Goal: Task Accomplishment & Management: Complete application form

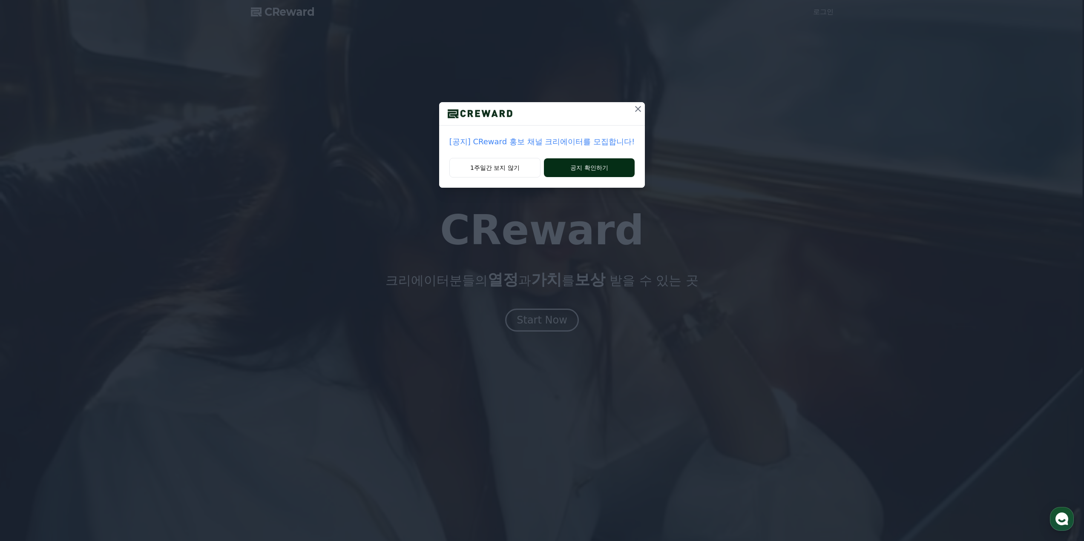
click at [561, 170] on button "공지 확인하기" at bounding box center [589, 167] width 91 height 19
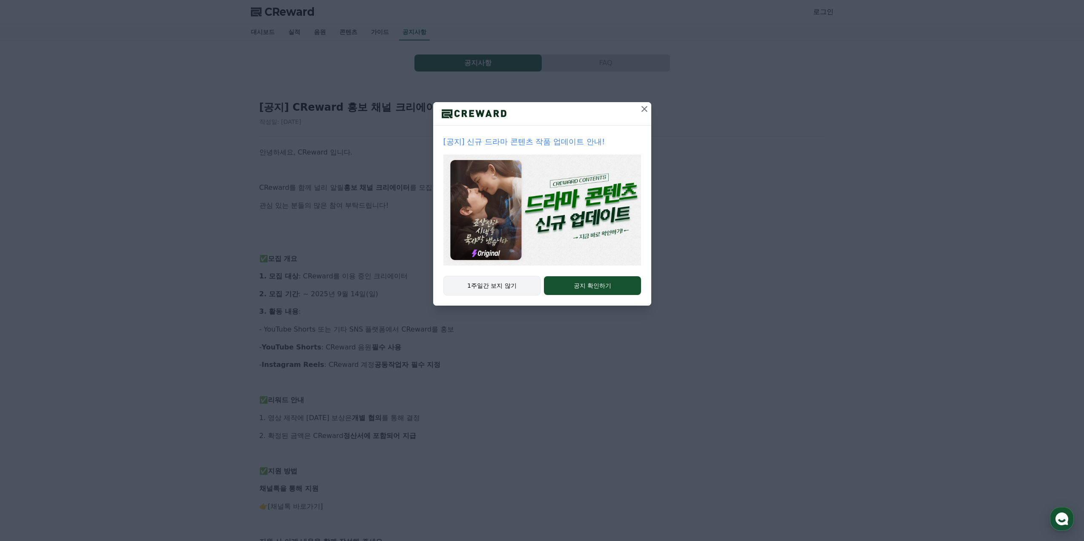
click at [493, 285] on button "1주일간 보지 않기" at bounding box center [492, 286] width 98 height 20
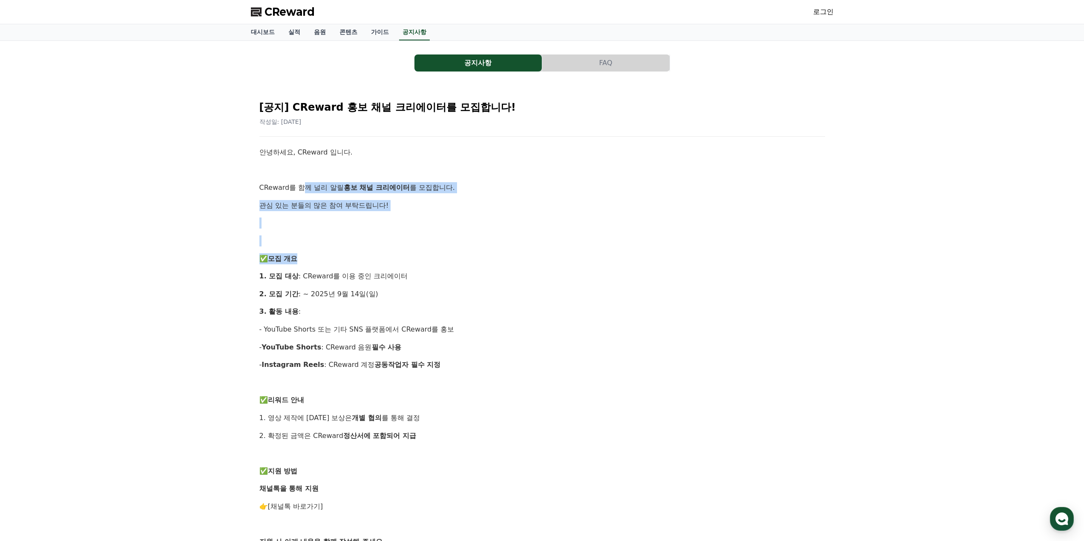
drag, startPoint x: 299, startPoint y: 188, endPoint x: 355, endPoint y: 258, distance: 90.0
click at [355, 258] on div "안녕하세요, CReward 입니다. CReward를 함께 널리 알릴 홍보 채널 크리에이터 를 모집합니다. 관심 있는 분들의 많은 참여 부탁드립…" at bounding box center [542, 444] width 566 height 595
click at [356, 295] on p "2. 모집 기간 : ~ 2025년 9월 14일(일)" at bounding box center [542, 294] width 566 height 11
drag, startPoint x: 425, startPoint y: 357, endPoint x: 409, endPoint y: 185, distance: 173.2
click at [276, 13] on span "CReward" at bounding box center [290, 12] width 50 height 14
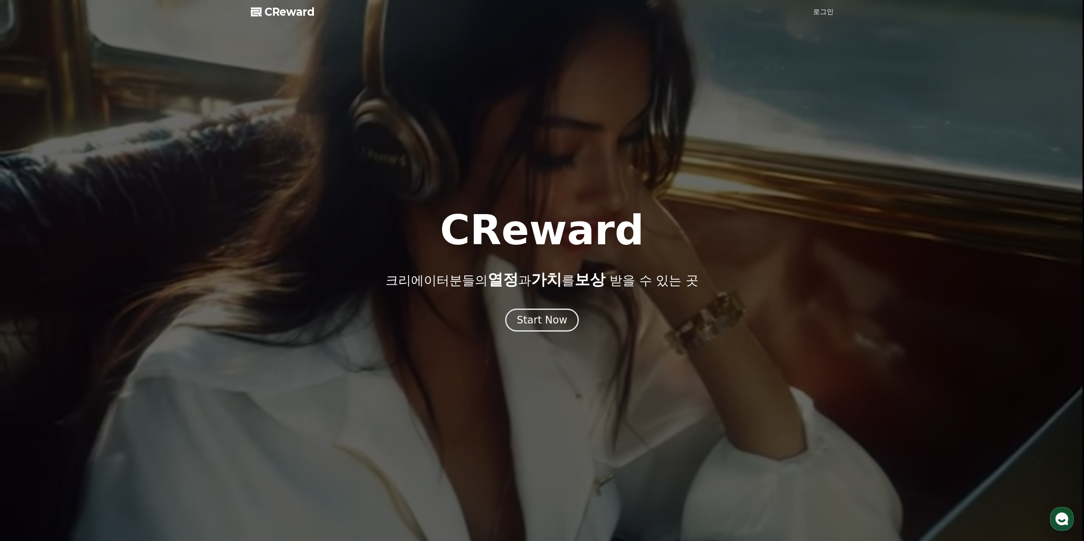
click at [277, 19] on div at bounding box center [542, 270] width 1084 height 541
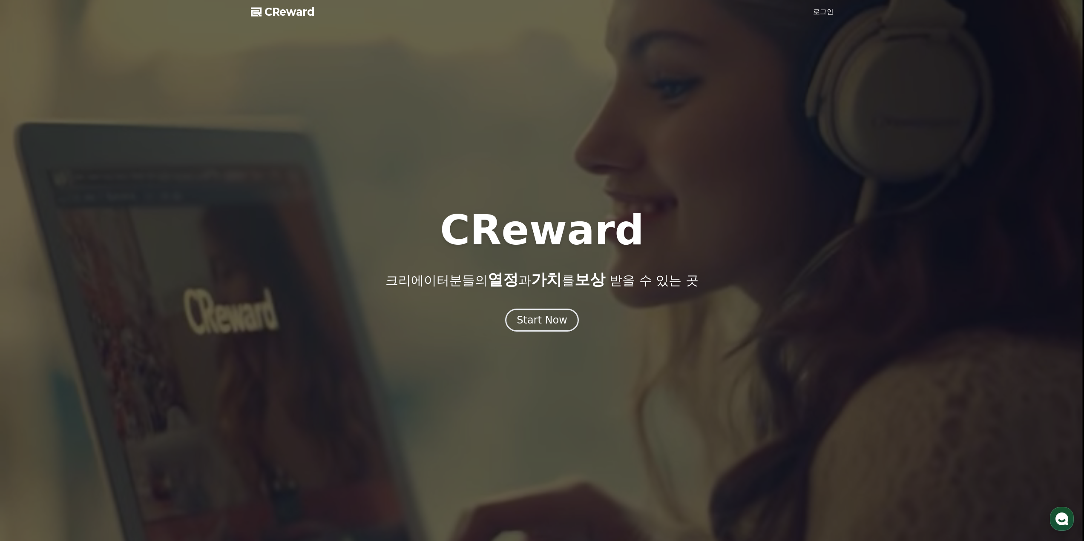
click at [280, 15] on span "CReward" at bounding box center [290, 12] width 50 height 14
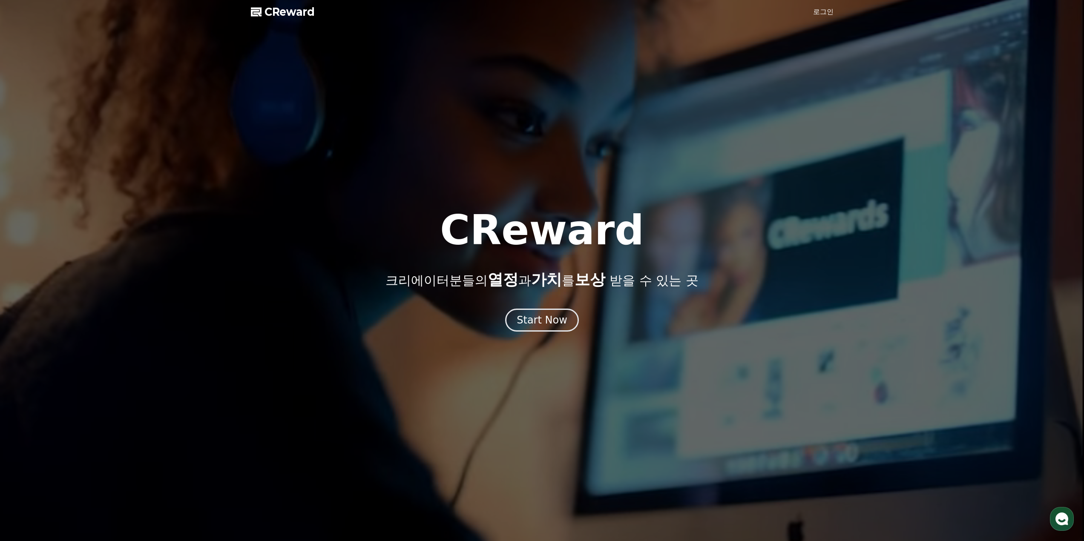
click at [832, 11] on link "로그인" at bounding box center [823, 12] width 20 height 10
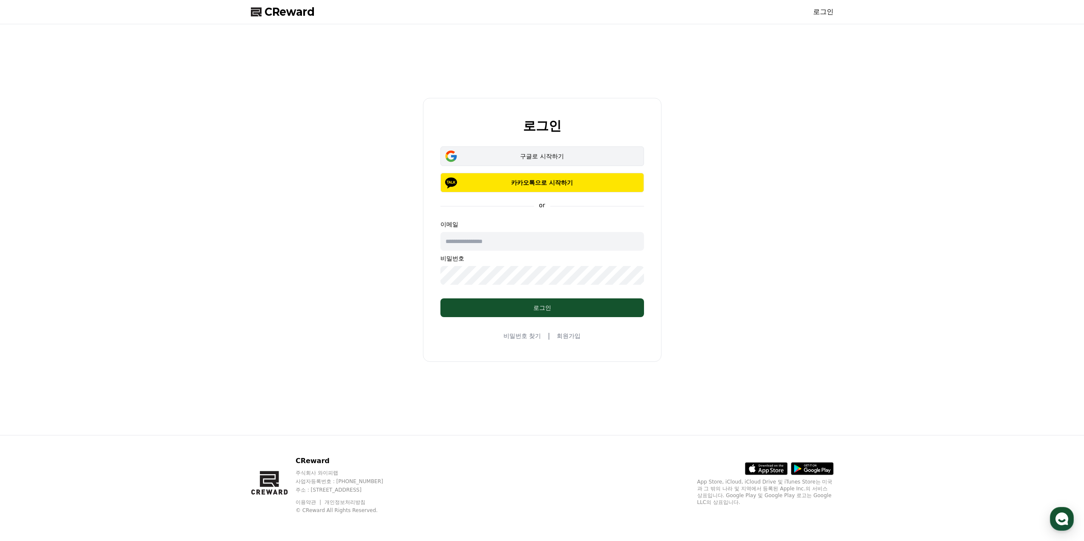
click at [507, 162] on button "구글로 시작하기" at bounding box center [542, 157] width 204 height 20
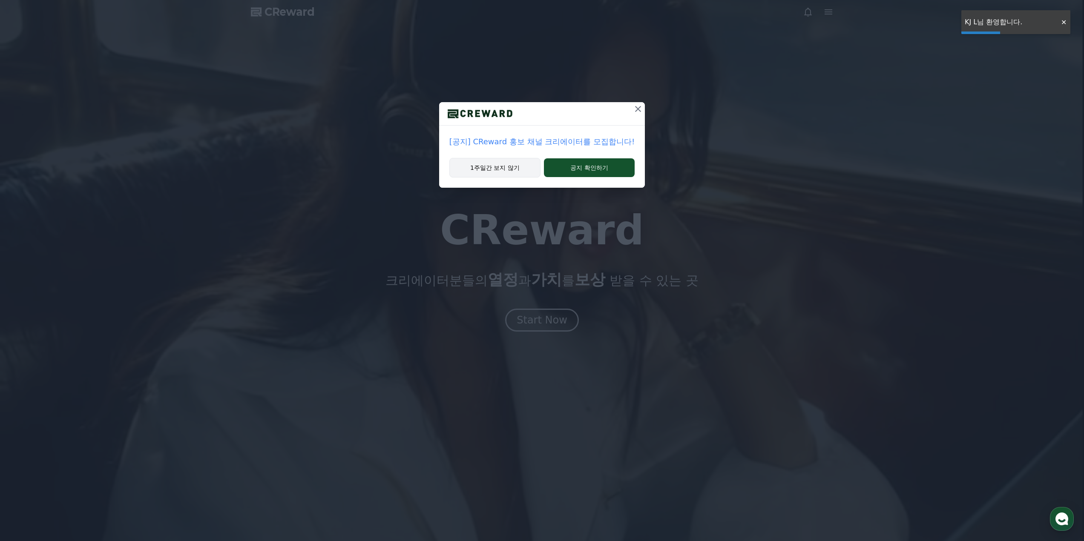
click at [509, 169] on button "1주일간 보지 않기" at bounding box center [494, 168] width 91 height 20
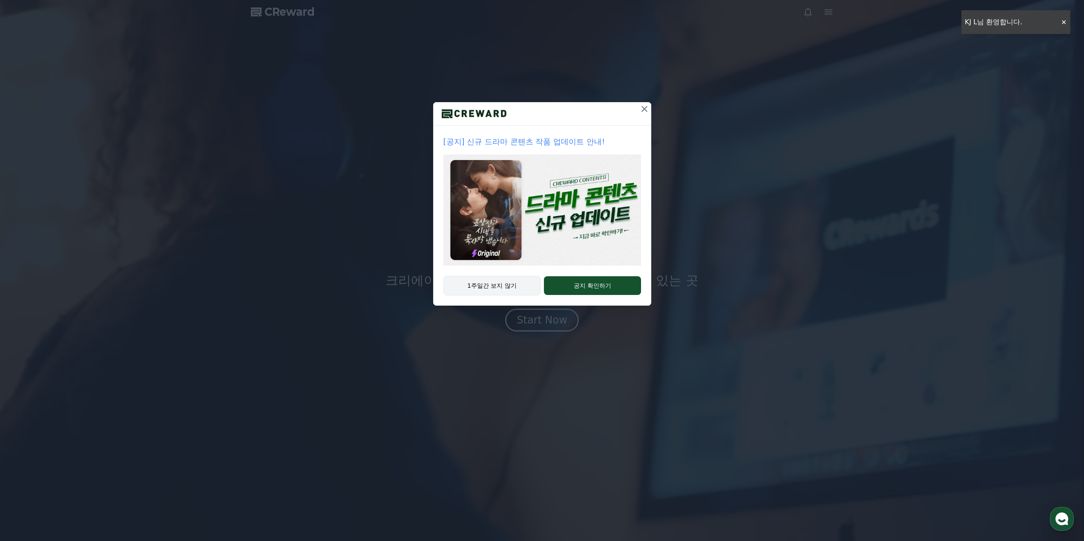
click at [512, 282] on button "1주일간 보지 않기" at bounding box center [492, 286] width 98 height 20
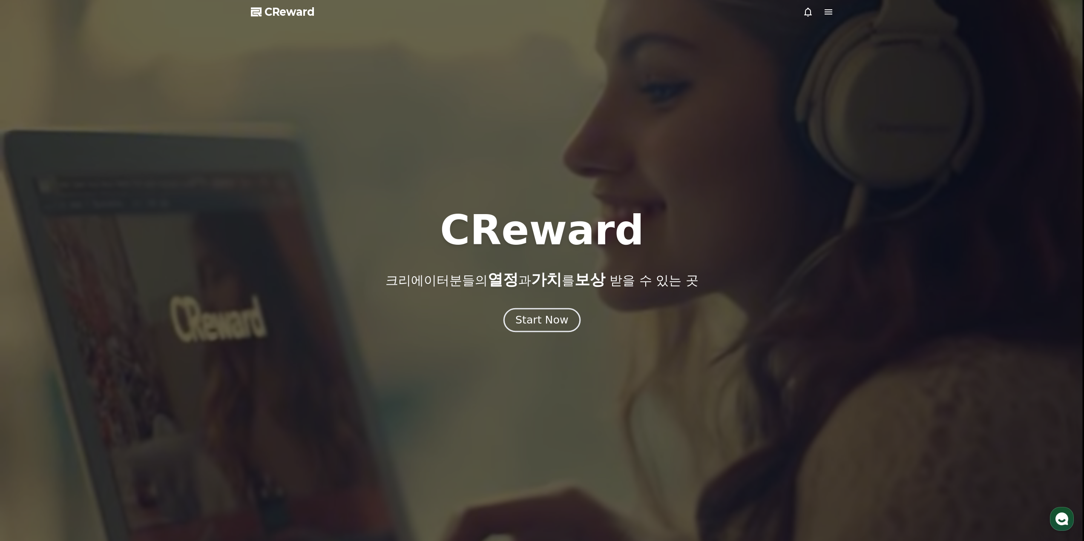
click at [524, 314] on div "Start Now" at bounding box center [541, 320] width 53 height 14
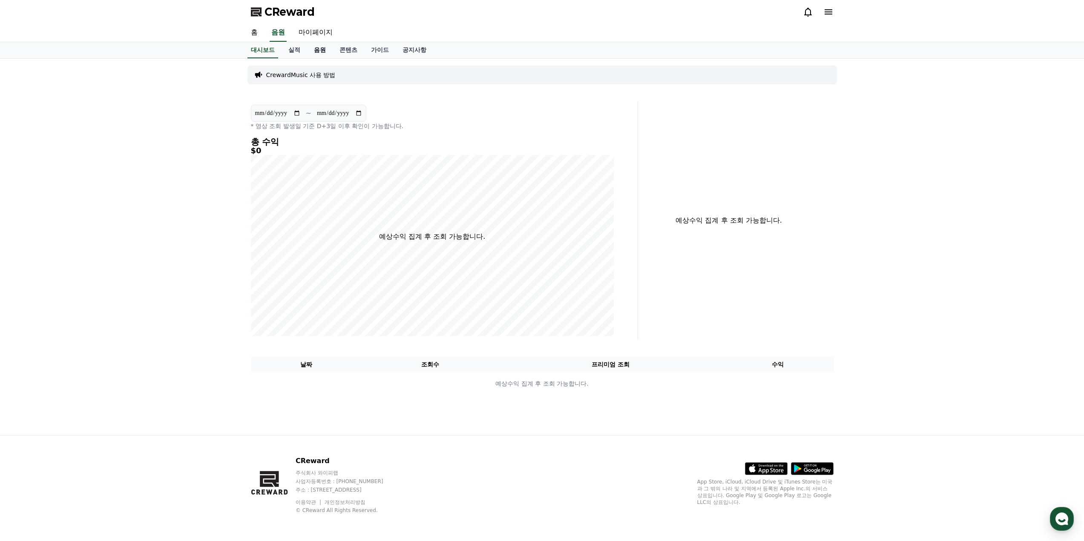
click at [316, 48] on link "음원" at bounding box center [320, 50] width 26 height 16
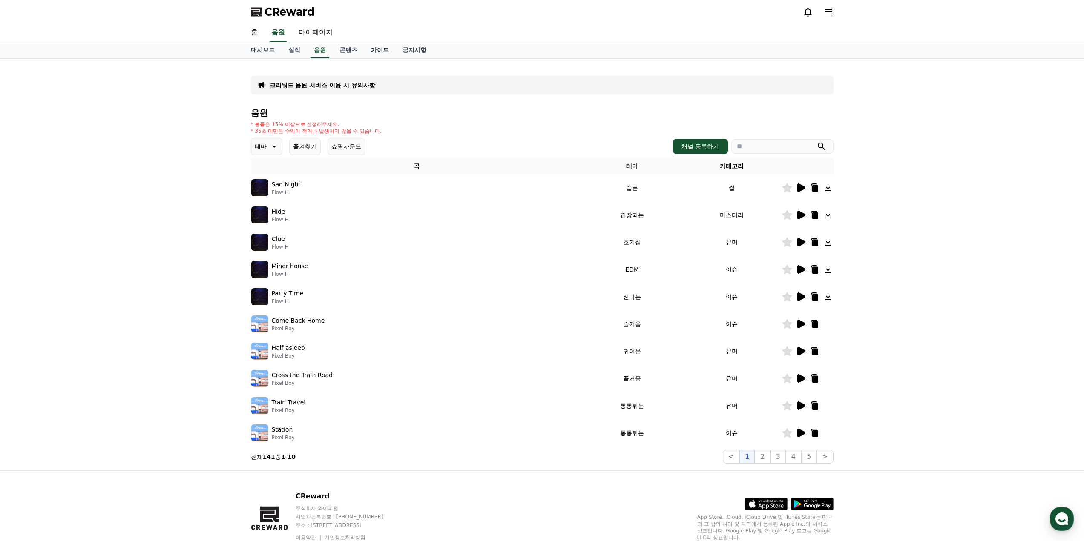
click at [377, 50] on link "가이드" at bounding box center [380, 50] width 32 height 16
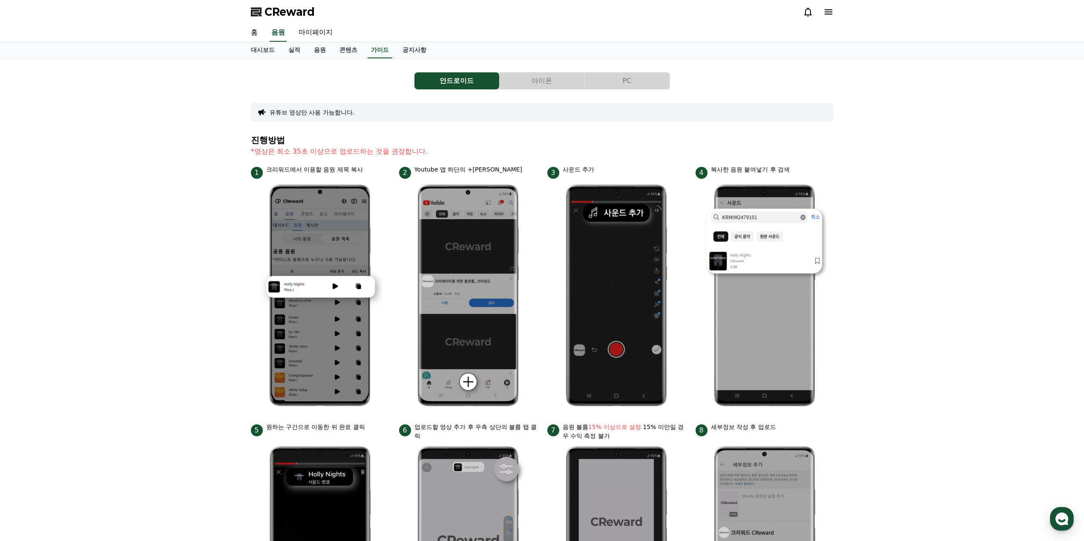
click at [544, 80] on button "아이폰" at bounding box center [542, 80] width 85 height 17
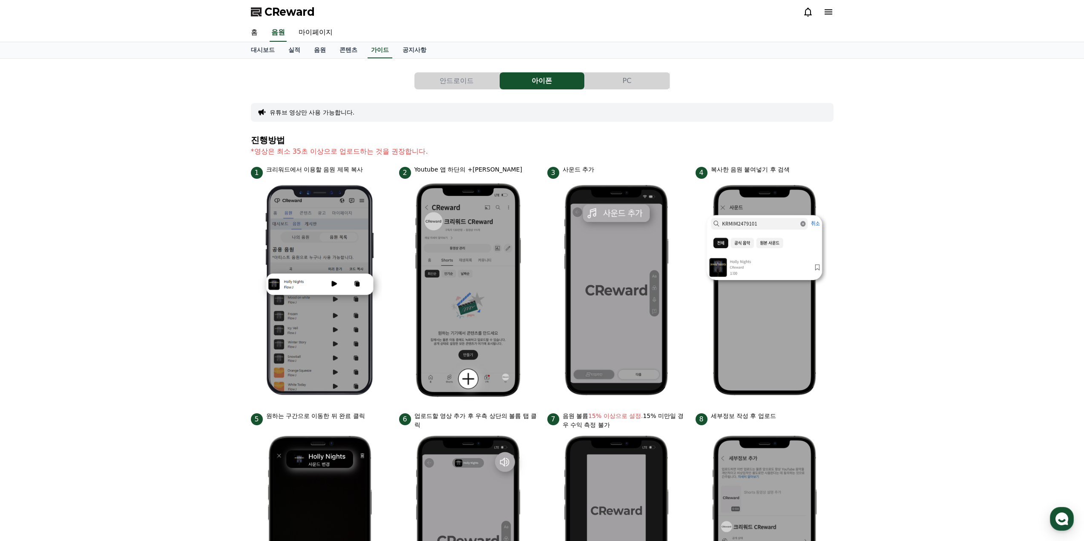
click at [598, 78] on button "PC" at bounding box center [627, 80] width 85 height 17
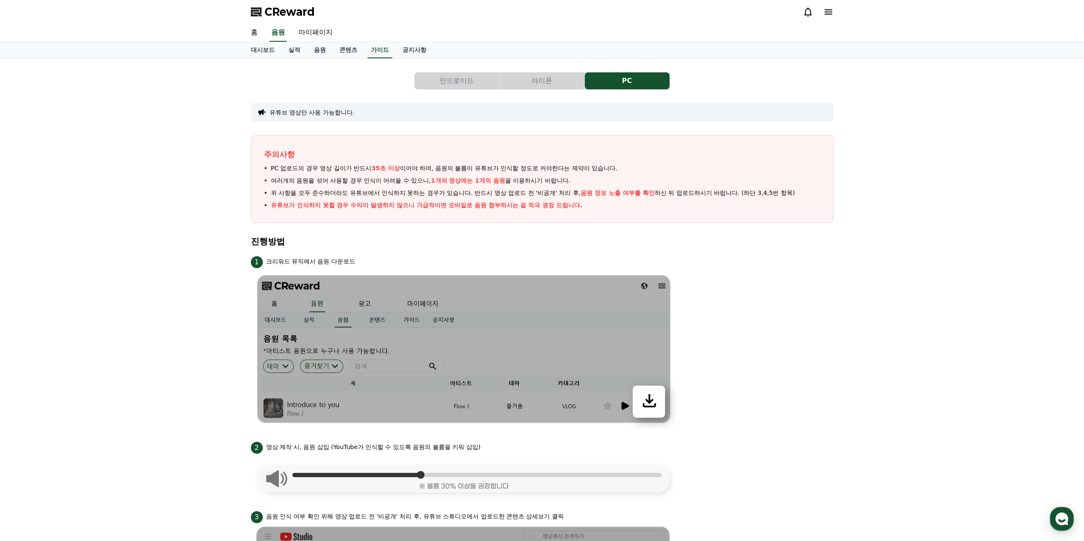
drag, startPoint x: 314, startPoint y: 168, endPoint x: 596, endPoint y: 164, distance: 282.0
click at [596, 164] on div "주의사항 PC 업로드의 경우 영상 길이가 반드시 35초 이상 이어야 하며, 음원의 볼륨이 유튜브가 인식할 정도로 커야한다는 제약이 있습니다. …" at bounding box center [542, 179] width 583 height 88
click at [353, 177] on span "여러개의 음원을 섞어 사용할 경우 인식이 어려울 수 있으니, 1개의 영상에는 1개의 음원 을 이용하시기 바랍니다." at bounding box center [421, 180] width 300 height 9
drag, startPoint x: 302, startPoint y: 170, endPoint x: 478, endPoint y: 202, distance: 178.5
click at [478, 202] on ul "PC 업로드의 경우 영상 길이가 반드시 35초 이상 이어야 하며, 음원의 볼륨이 유튜브가 인식할 정도로 커야한다는 제약이 있습니다. 여러개의 …" at bounding box center [542, 187] width 556 height 46
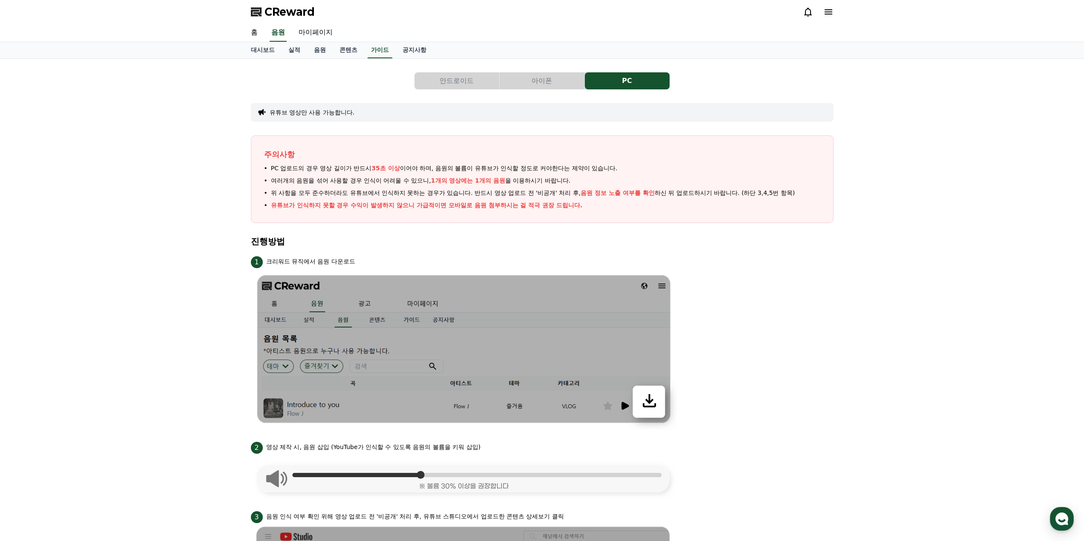
click at [376, 194] on span "위 사항을 모두 준수하더라도 유튜브에서 인식하지 못하는 경우가 있습니다. 반드시 영상 업로드 전 '비공개' 처리 후, 음원 정보 노출 여부를 …" at bounding box center [533, 193] width 524 height 9
click at [322, 49] on link "음원" at bounding box center [320, 50] width 26 height 16
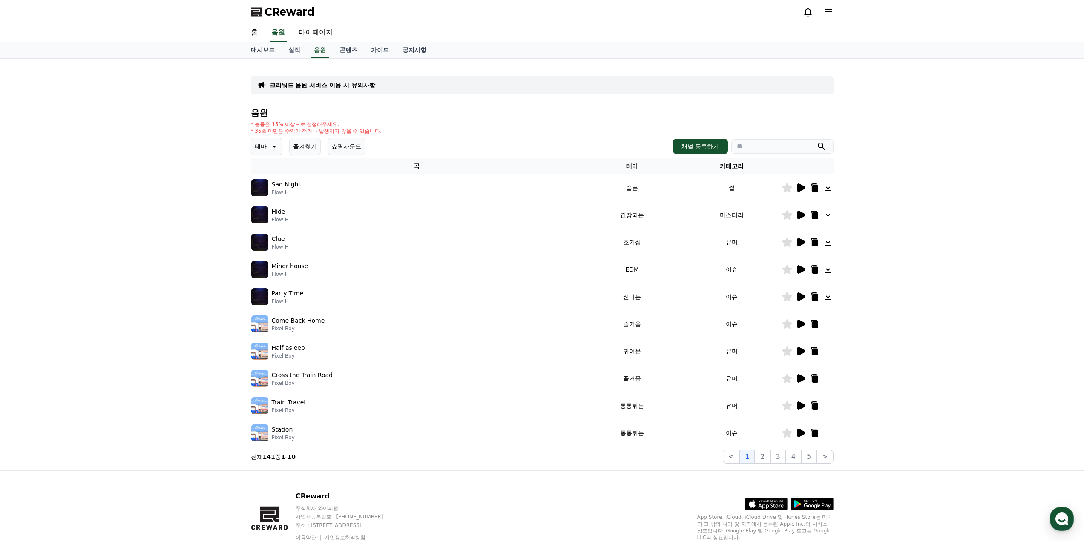
click at [286, 184] on p "Sad Night" at bounding box center [286, 184] width 29 height 9
click at [259, 190] on img at bounding box center [259, 187] width 17 height 17
click at [275, 146] on icon at bounding box center [274, 147] width 4 height 2
click at [271, 173] on button "신나는" at bounding box center [264, 174] width 25 height 19
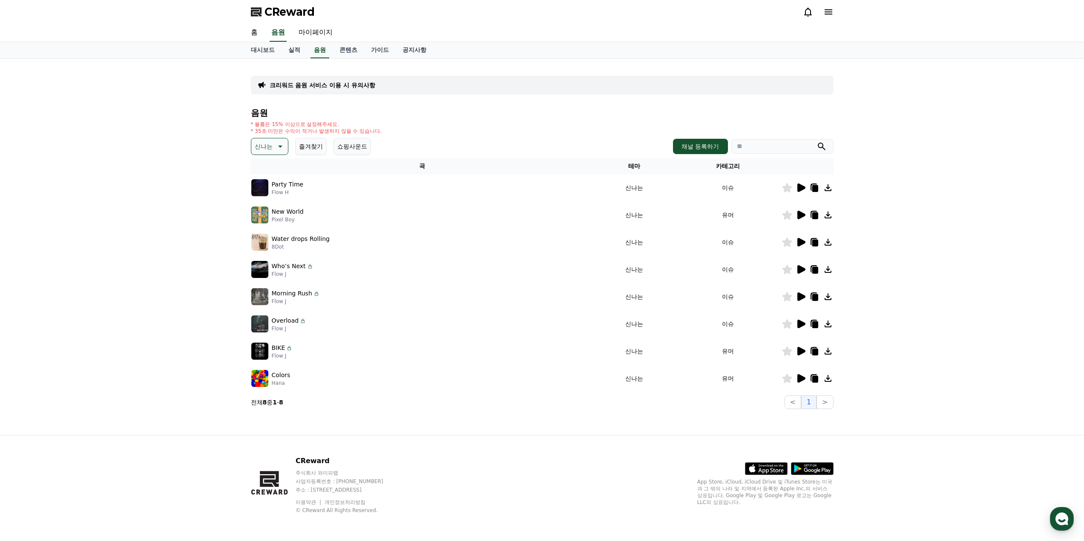
click at [800, 189] on icon at bounding box center [801, 188] width 8 height 9
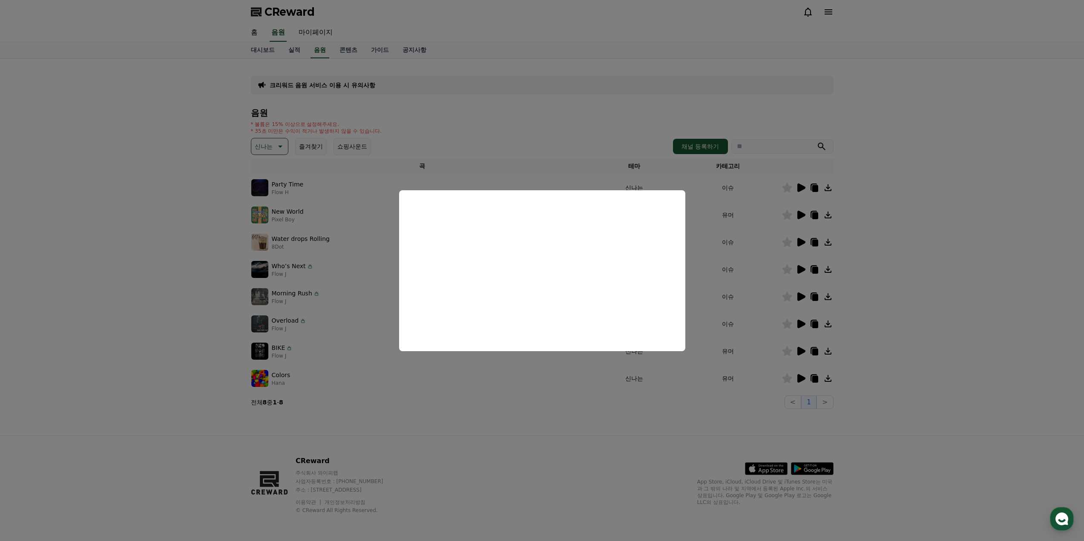
click at [452, 167] on button "close modal" at bounding box center [542, 270] width 1084 height 541
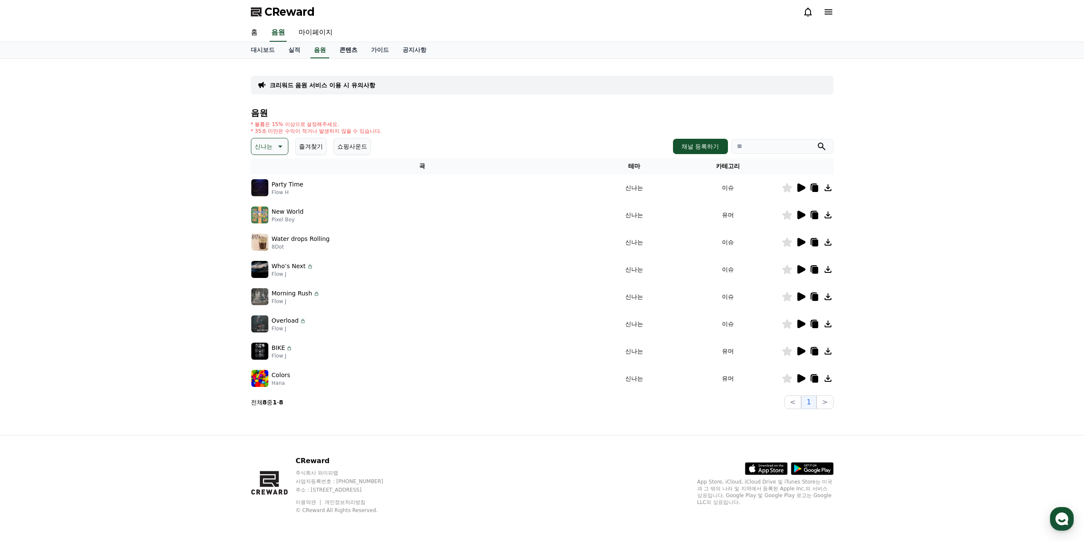
click at [349, 46] on link "콘텐츠" at bounding box center [349, 50] width 32 height 16
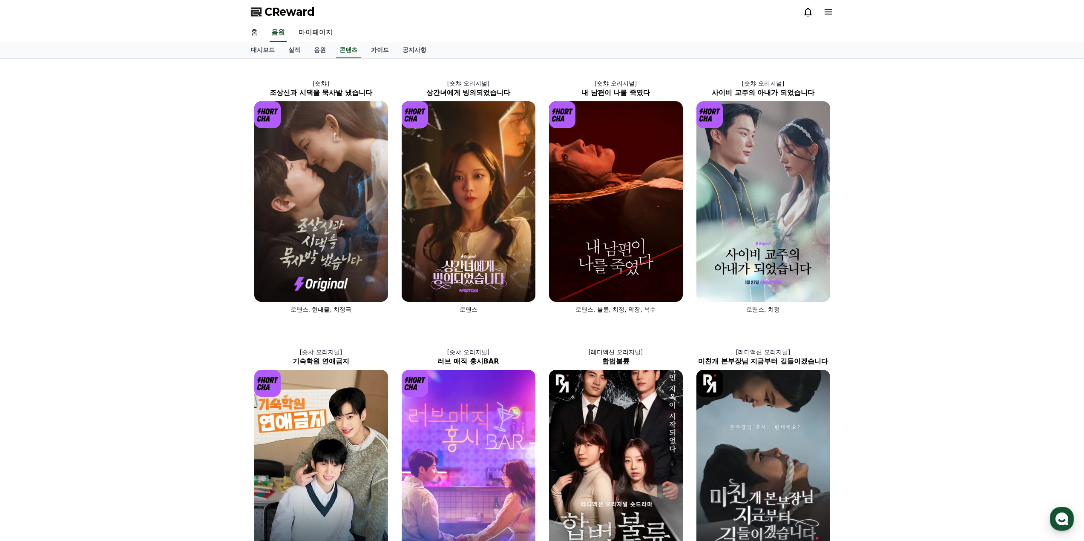
click at [380, 50] on link "가이드" at bounding box center [380, 50] width 32 height 16
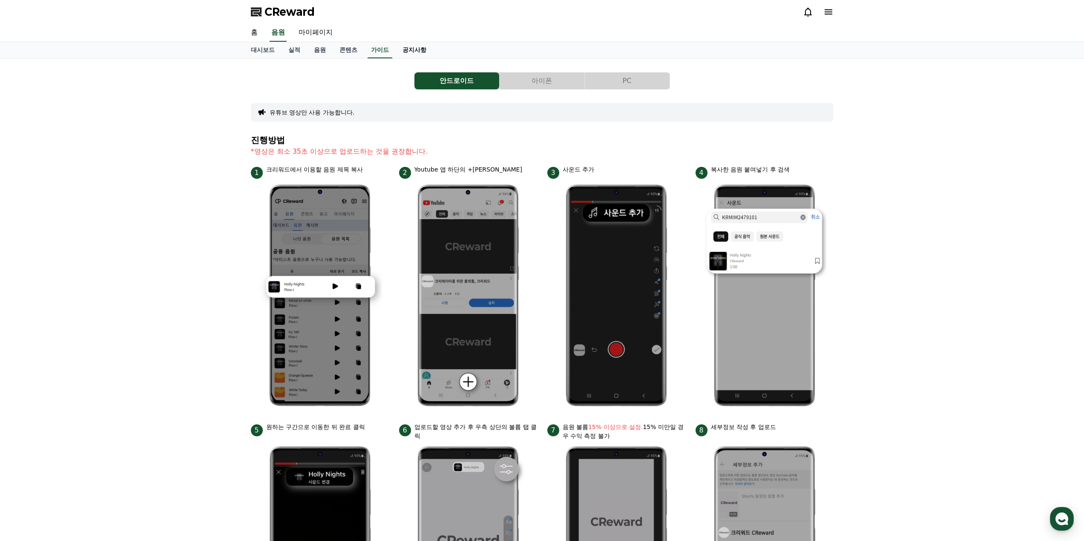
click at [410, 49] on link "공지사항" at bounding box center [414, 50] width 37 height 16
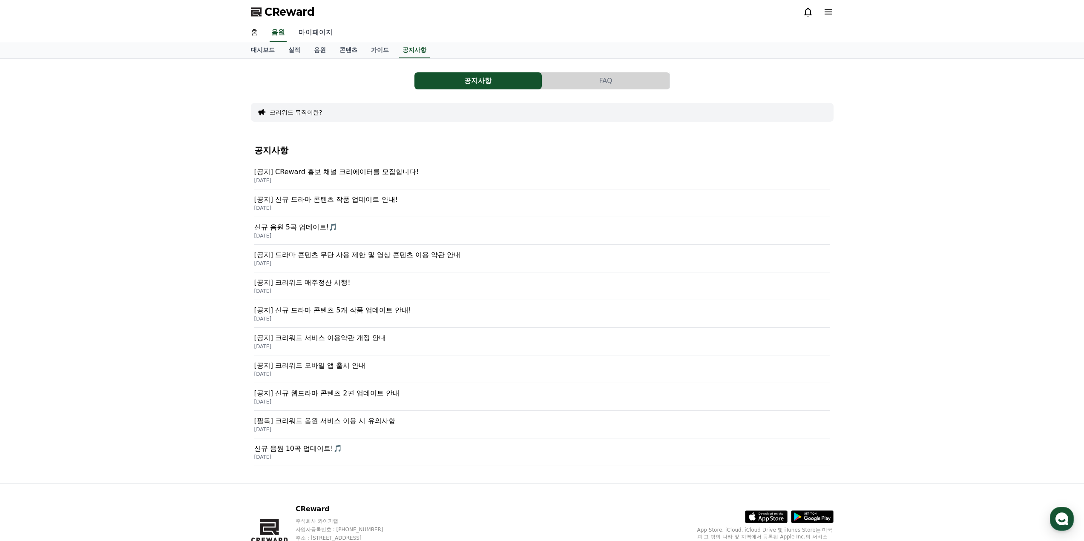
click at [314, 30] on link "마이페이지" at bounding box center [316, 33] width 48 height 18
select select "**********"
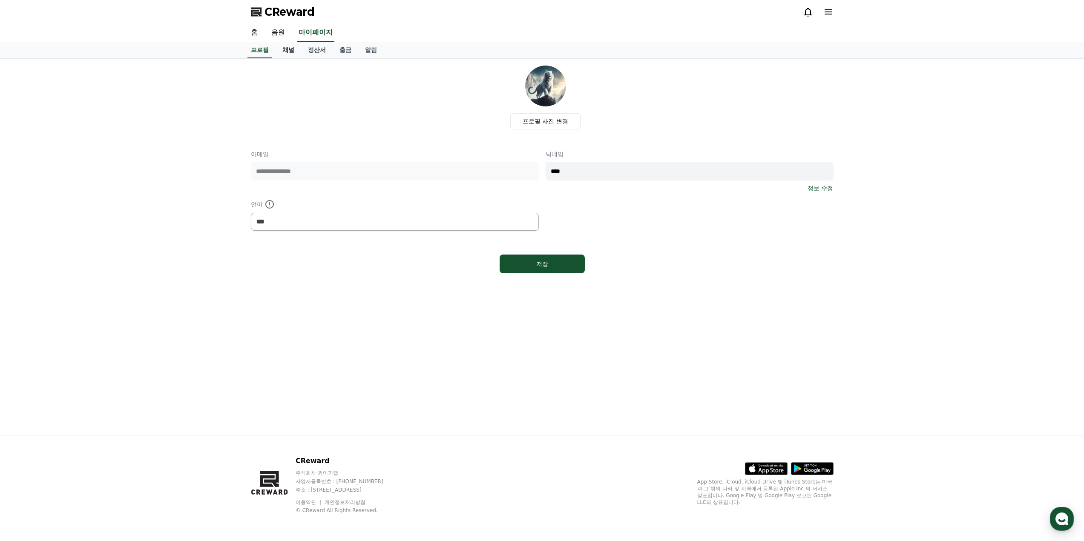
click at [285, 53] on link "채널" at bounding box center [289, 50] width 26 height 16
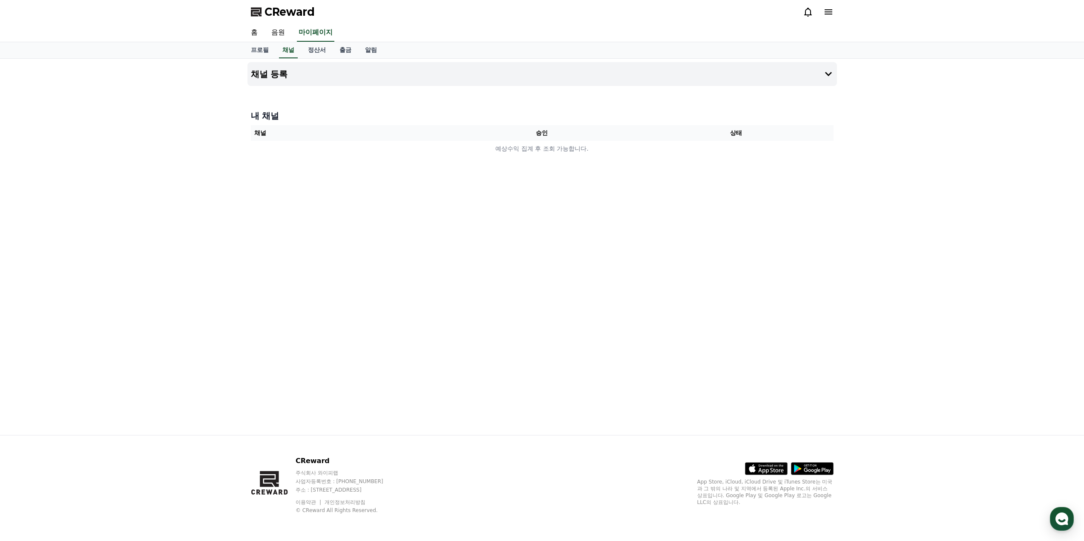
click at [302, 110] on h4 "내 채널" at bounding box center [542, 116] width 583 height 12
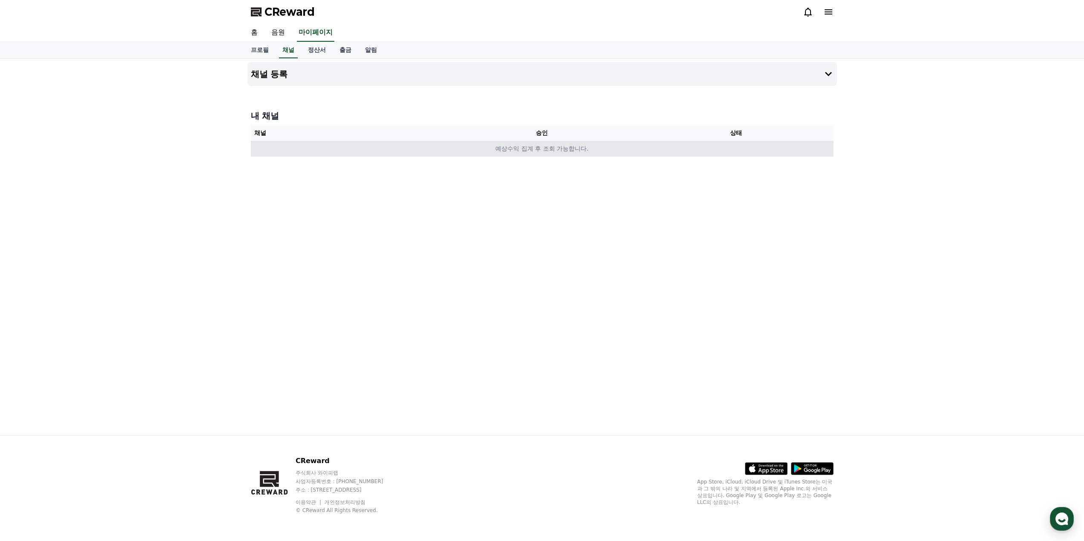
click at [440, 155] on td "예상수익 집계 후 조회 가능합니다." at bounding box center [542, 149] width 583 height 16
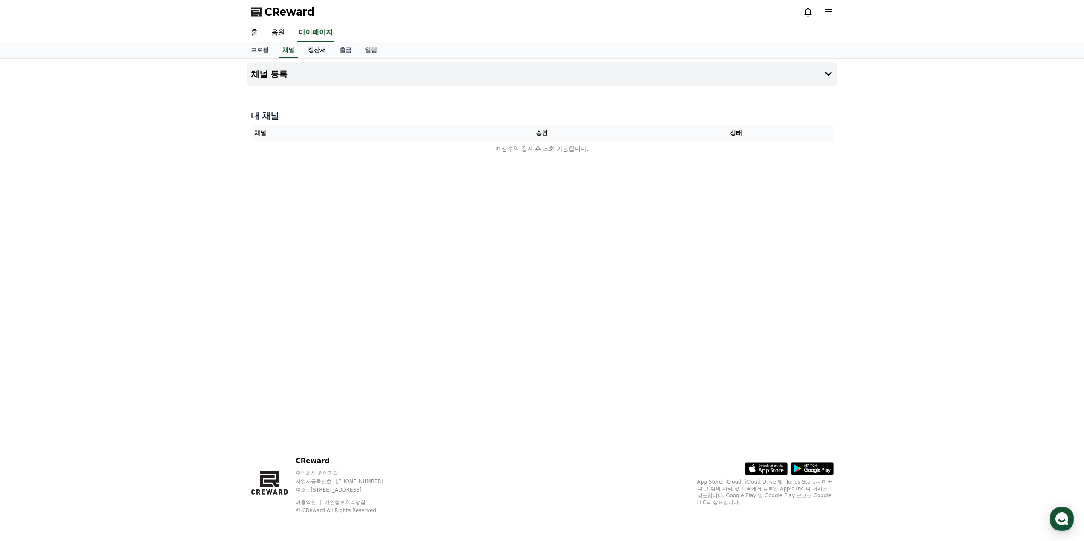
click at [313, 50] on link "정산서" at bounding box center [317, 50] width 32 height 16
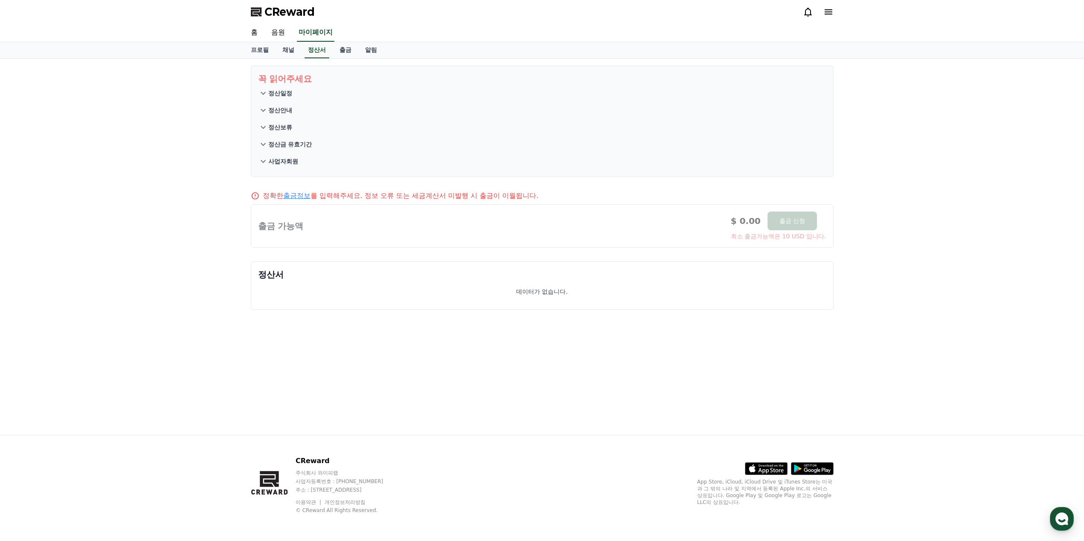
click at [277, 96] on p "정산일정" at bounding box center [280, 93] width 24 height 9
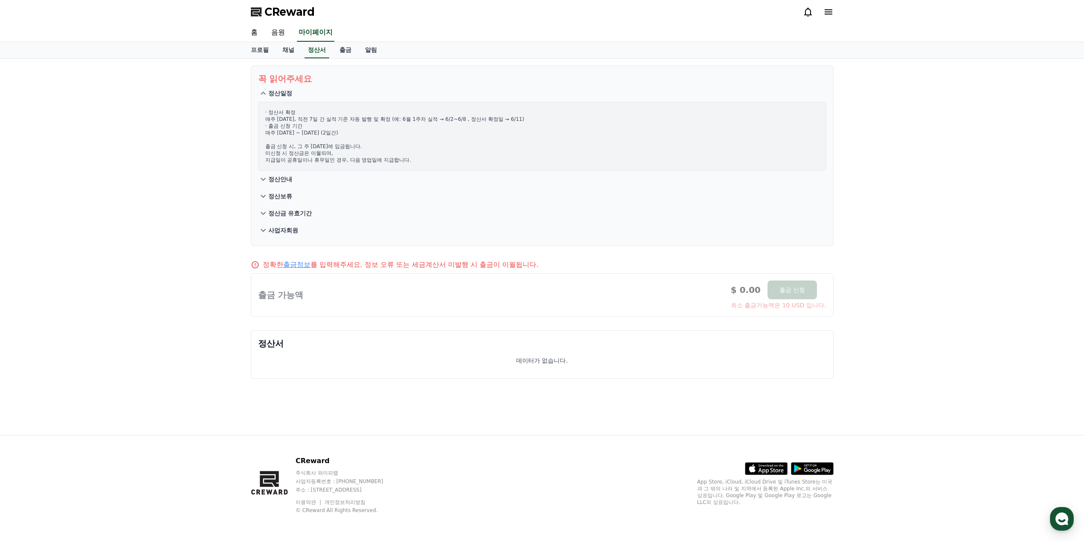
click at [272, 178] on p "정산안내" at bounding box center [280, 179] width 24 height 9
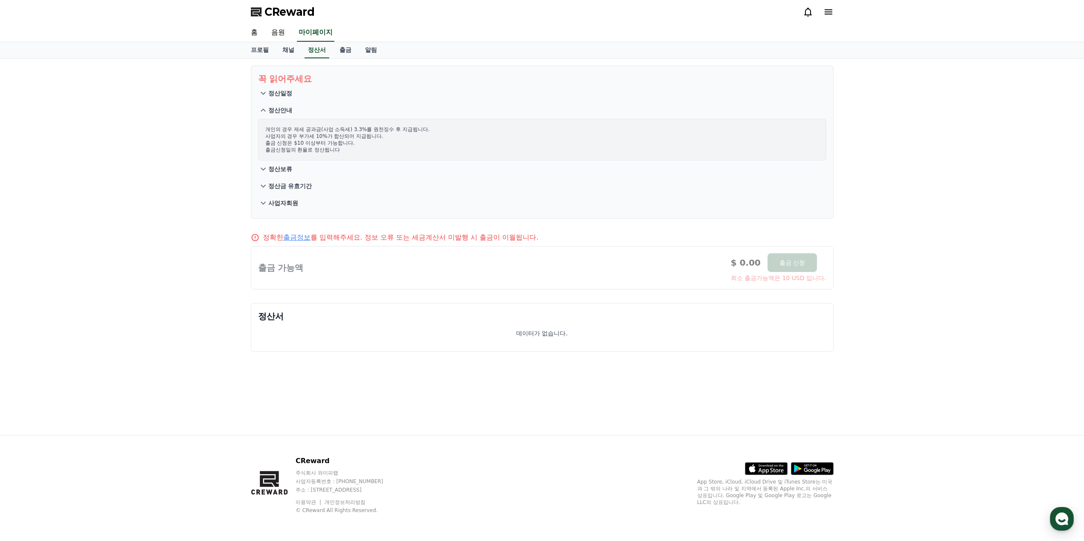
drag, startPoint x: 297, startPoint y: 143, endPoint x: 329, endPoint y: 141, distance: 32.0
click at [329, 141] on p "개인의 경우 제세 공과금(사업 소득세) 3.3%를 원천징수 후 지급됩니다. 사업자의 경우 부가세 10%가 합산되어 지급됩니다. 출금 신청은 $…" at bounding box center [542, 139] width 554 height 27
click at [293, 136] on p "개인의 경우 제세 공과금(사업 소득세) 3.3%를 원천징수 후 지급됩니다. 사업자의 경우 부가세 10%가 합산되어 지급됩니다. 출금 신청은 $…" at bounding box center [542, 139] width 554 height 27
drag, startPoint x: 286, startPoint y: 131, endPoint x: 321, endPoint y: 150, distance: 39.8
click at [321, 150] on p "개인의 경우 제세 공과금(사업 소득세) 3.3%를 원천징수 후 지급됩니다. 사업자의 경우 부가세 10%가 합산되어 지급됩니다. 출금 신청은 $…" at bounding box center [542, 139] width 554 height 27
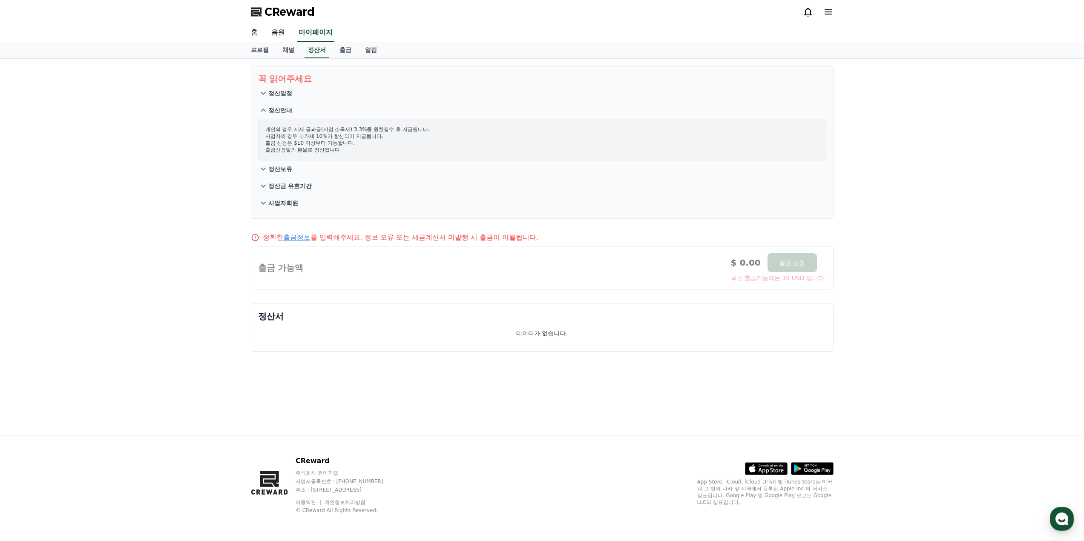
click at [296, 141] on p "개인의 경우 제세 공과금(사업 소득세) 3.3%를 원천징수 후 지급됩니다. 사업자의 경우 부가세 10%가 합산되어 지급됩니다. 출금 신청은 $…" at bounding box center [542, 139] width 554 height 27
click at [265, 89] on icon at bounding box center [263, 93] width 10 height 10
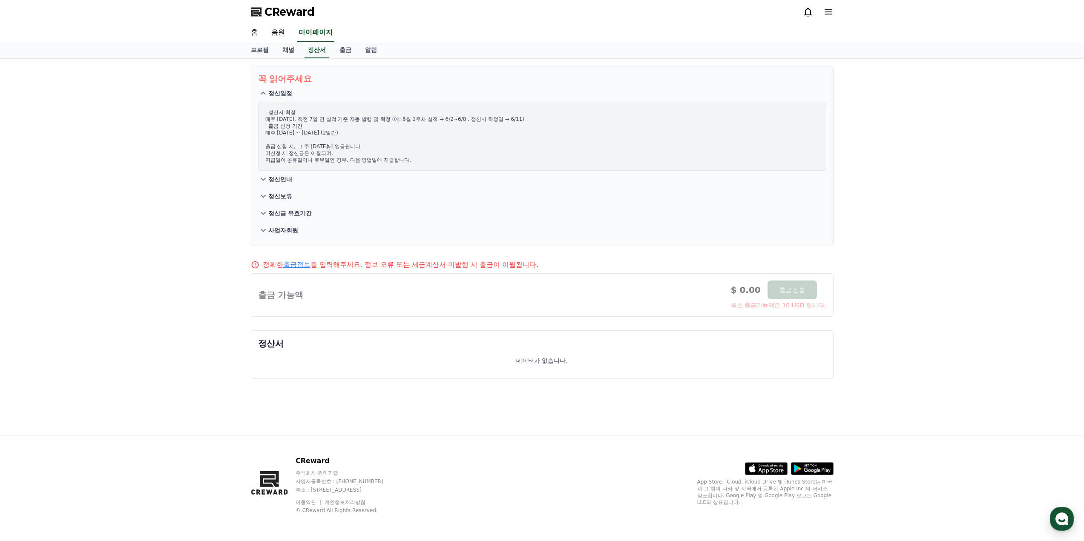
drag, startPoint x: 279, startPoint y: 118, endPoint x: 330, endPoint y: 160, distance: 66.0
click at [330, 160] on p "· 정산서 확정 매주 수요일, 직전 7일 간 실적 기준 자동 발행 및 확정 (예: 6월 1주차 실적 → 6/2~6/8 , 정산서 확정일 → 6…" at bounding box center [542, 136] width 554 height 55
click at [307, 152] on p "· 정산서 확정 매주 수요일, 직전 7일 간 실적 기준 자동 발행 및 확정 (예: 6월 1주차 실적 → 6/2~6/8 , 정산서 확정일 → 6…" at bounding box center [542, 136] width 554 height 55
click at [279, 196] on p "정산보류" at bounding box center [280, 196] width 24 height 9
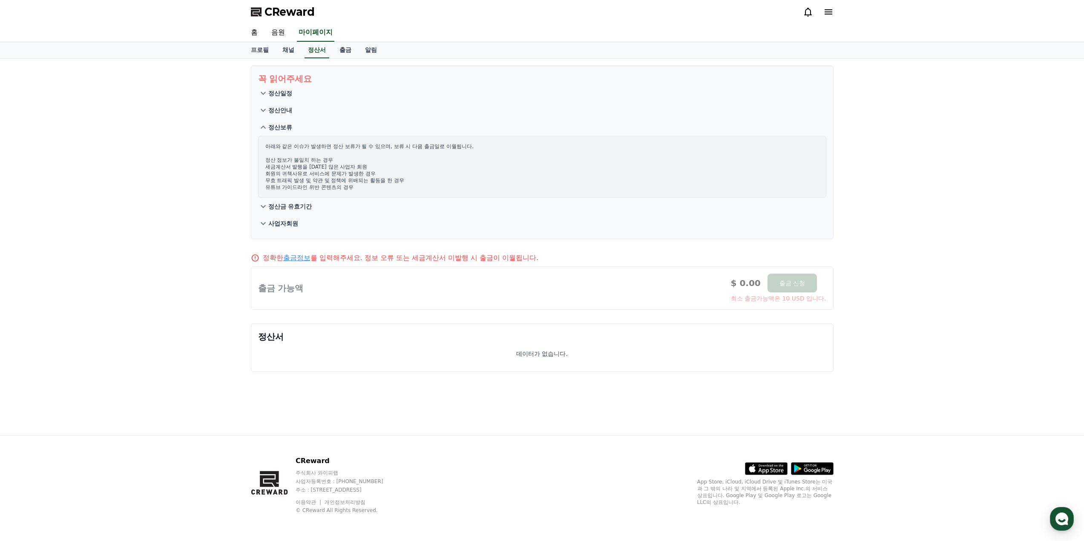
click at [280, 203] on p "정산금 유효기간" at bounding box center [290, 206] width 44 height 9
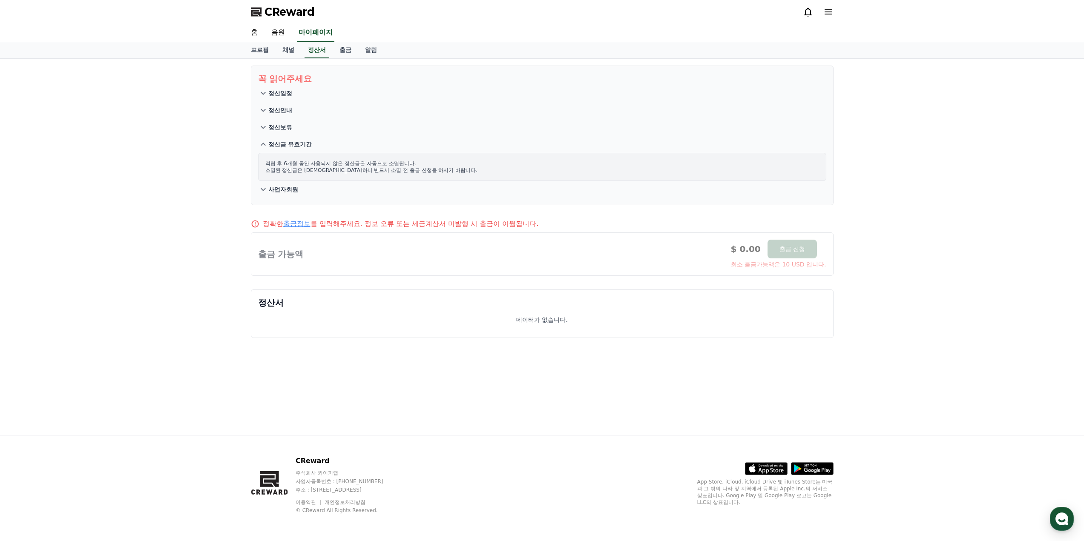
click at [278, 189] on p "사업자회원" at bounding box center [283, 189] width 30 height 9
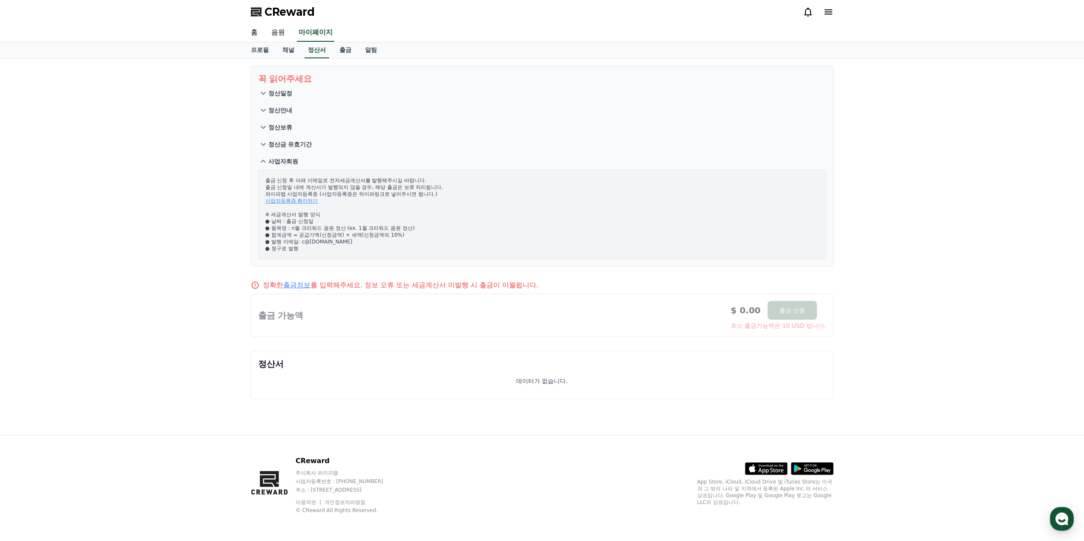
drag, startPoint x: 273, startPoint y: 186, endPoint x: 324, endPoint y: 230, distance: 67.4
click at [324, 230] on p "출금 신청 후 아래 이메일로 전자세금계산서를 발행해주시길 바랍니다. 출금 신청일 내에 계산서가 발행되지 않을 경우, 해당 출금은 보류 처리됩니…" at bounding box center [542, 214] width 554 height 75
click at [311, 225] on p "출금 신청 후 아래 이메일로 전자세금계산서를 발행해주시길 바랍니다. 출금 신청일 내에 계산서가 발행되지 않을 경우, 해당 출금은 보류 처리됩니…" at bounding box center [542, 214] width 554 height 75
click at [279, 34] on link "음원" at bounding box center [278, 33] width 27 height 18
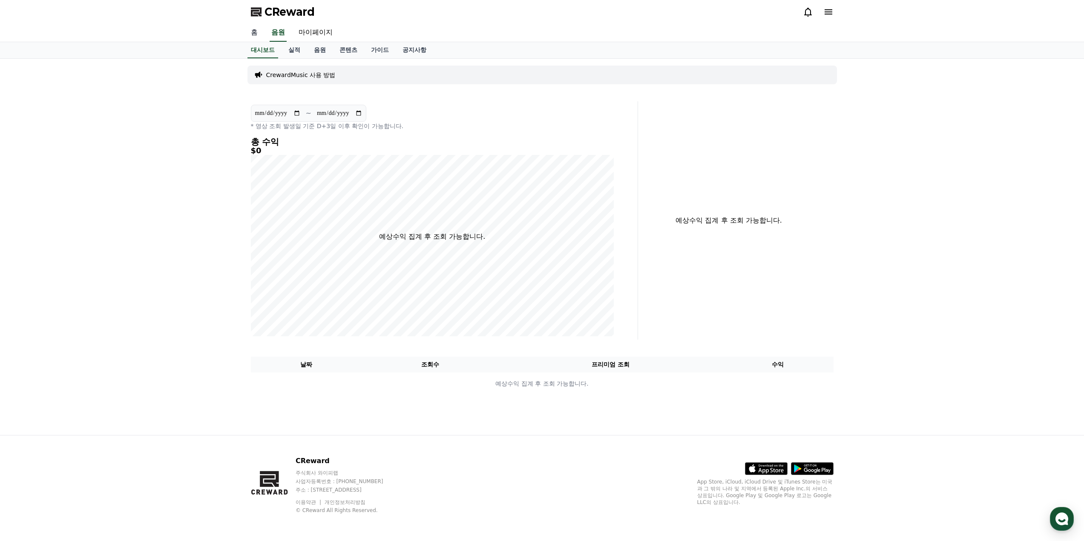
click at [250, 27] on link "홈" at bounding box center [254, 33] width 20 height 18
click at [312, 52] on link "음원" at bounding box center [320, 50] width 26 height 16
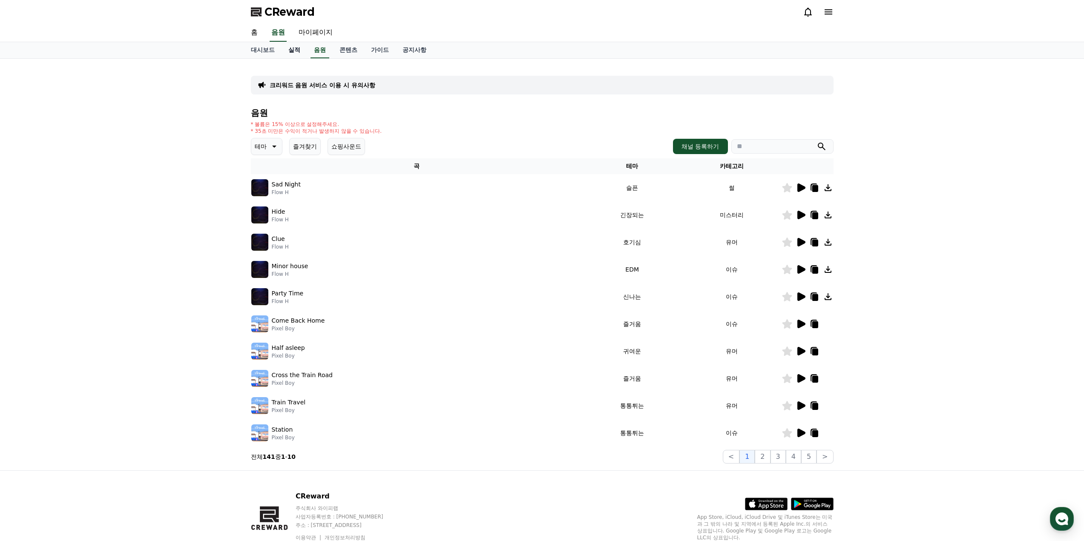
click at [300, 48] on link "실적" at bounding box center [295, 50] width 26 height 16
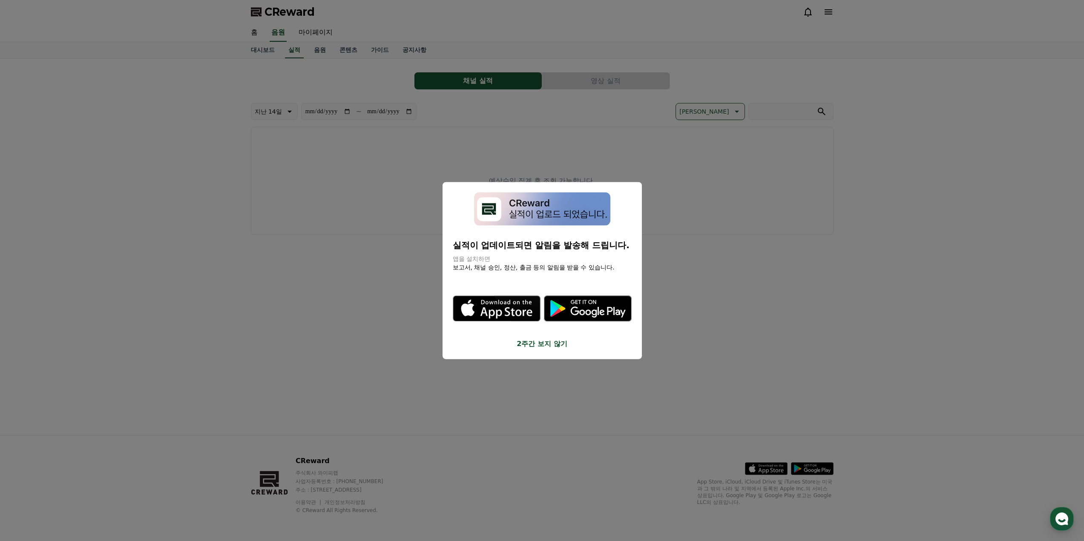
click at [553, 348] on button "2주간 보지 않기" at bounding box center [542, 344] width 179 height 10
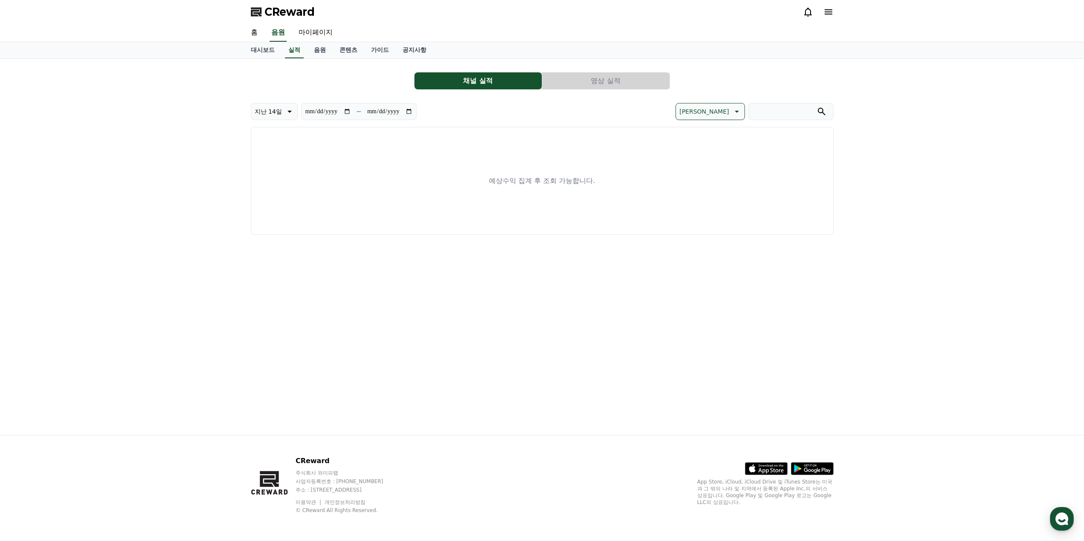
click at [422, 345] on div "**********" at bounding box center [542, 247] width 596 height 377
click at [520, 204] on div "예상수익 집계 후 조회 가능합니다." at bounding box center [542, 181] width 583 height 108
drag, startPoint x: 524, startPoint y: 184, endPoint x: 513, endPoint y: 189, distance: 11.4
click at [524, 184] on p "예상수익 집계 후 조회 가능합니다." at bounding box center [542, 181] width 106 height 10
click at [586, 82] on button "영상 실적" at bounding box center [605, 80] width 127 height 17
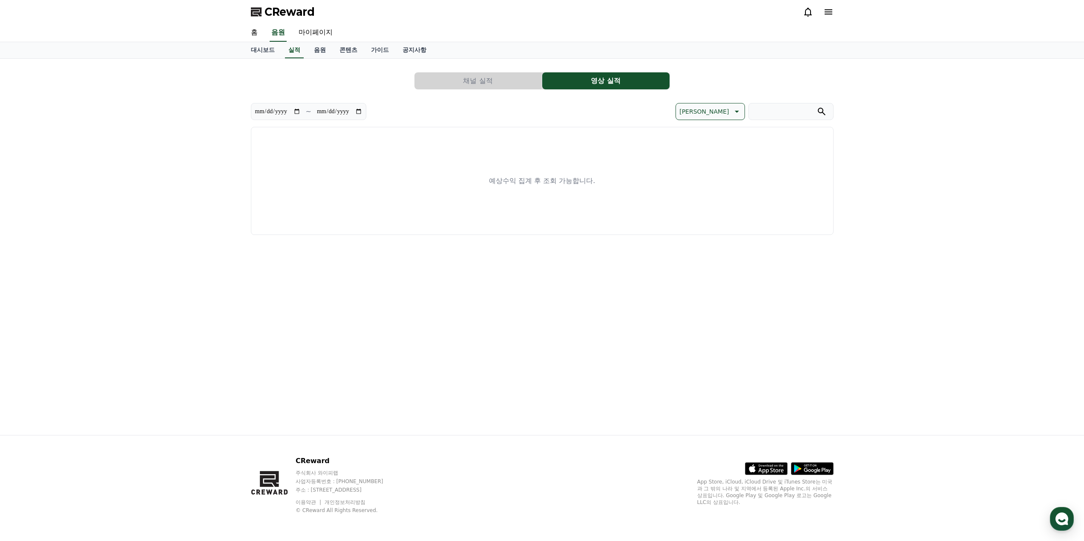
click at [478, 76] on button "채널 실적" at bounding box center [477, 80] width 127 height 17
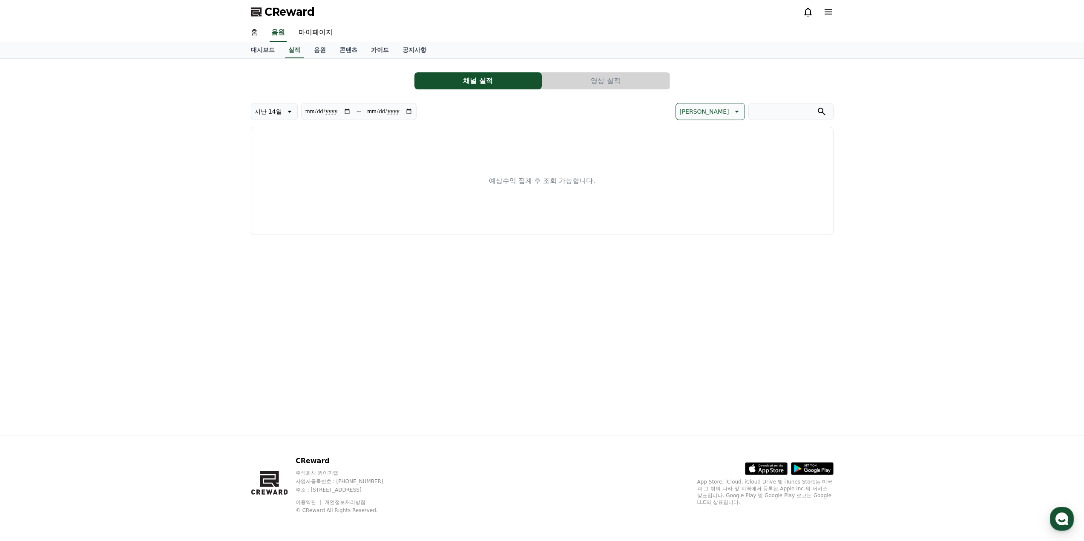
click at [380, 52] on link "가이드" at bounding box center [380, 50] width 32 height 16
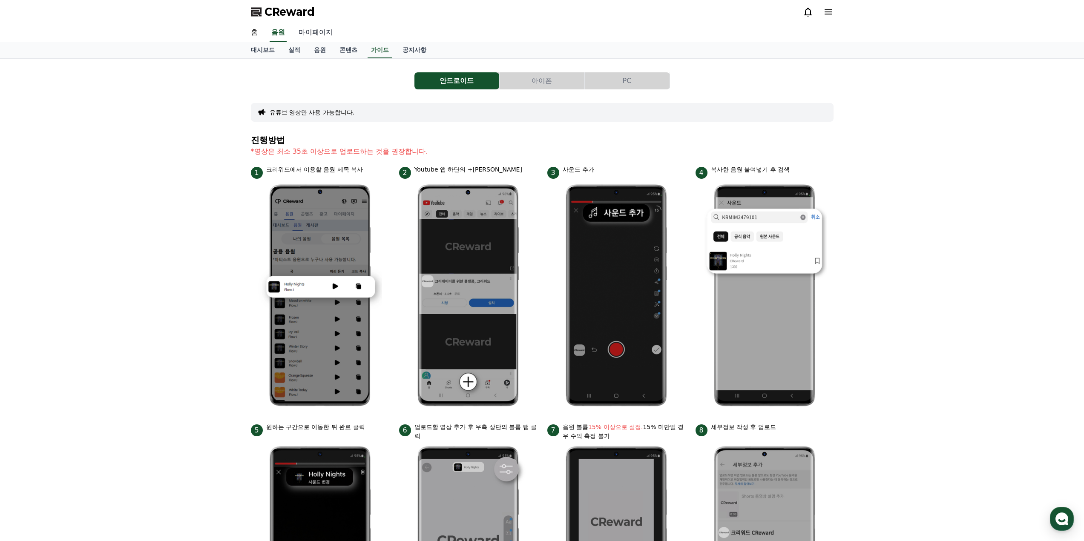
click at [324, 35] on link "마이페이지" at bounding box center [316, 33] width 48 height 18
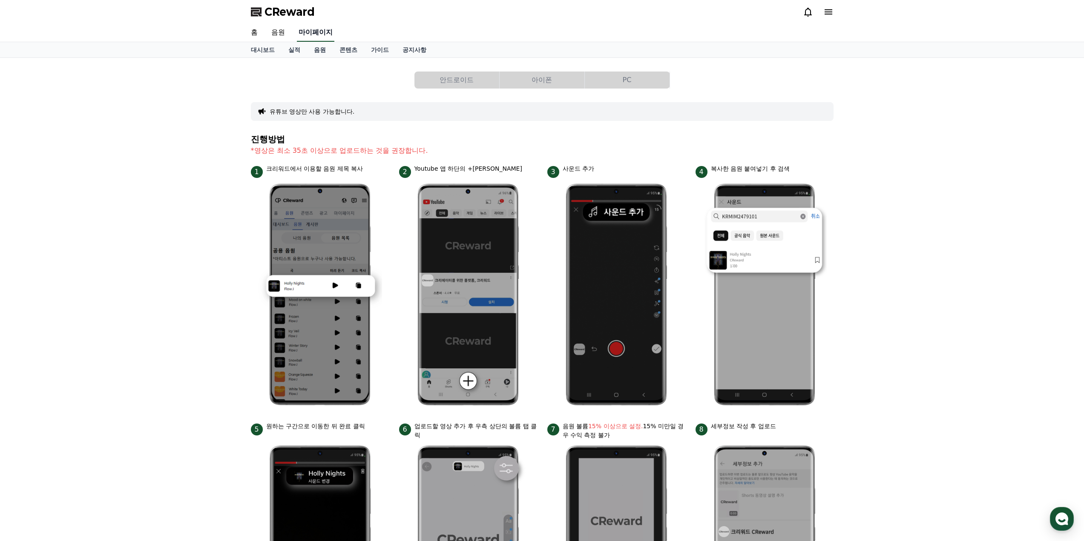
select select "**********"
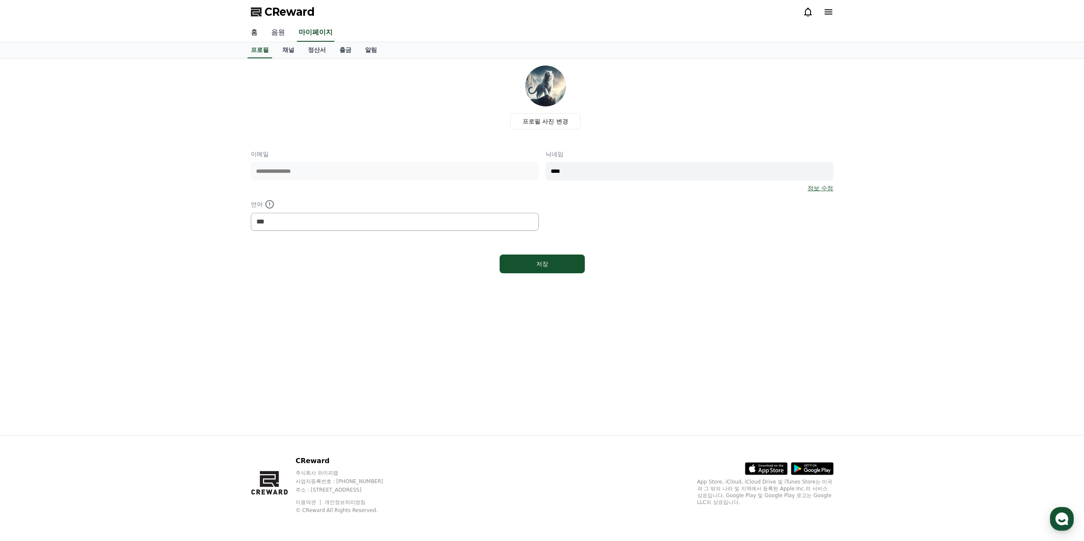
click at [288, 33] on link "음원" at bounding box center [278, 33] width 27 height 18
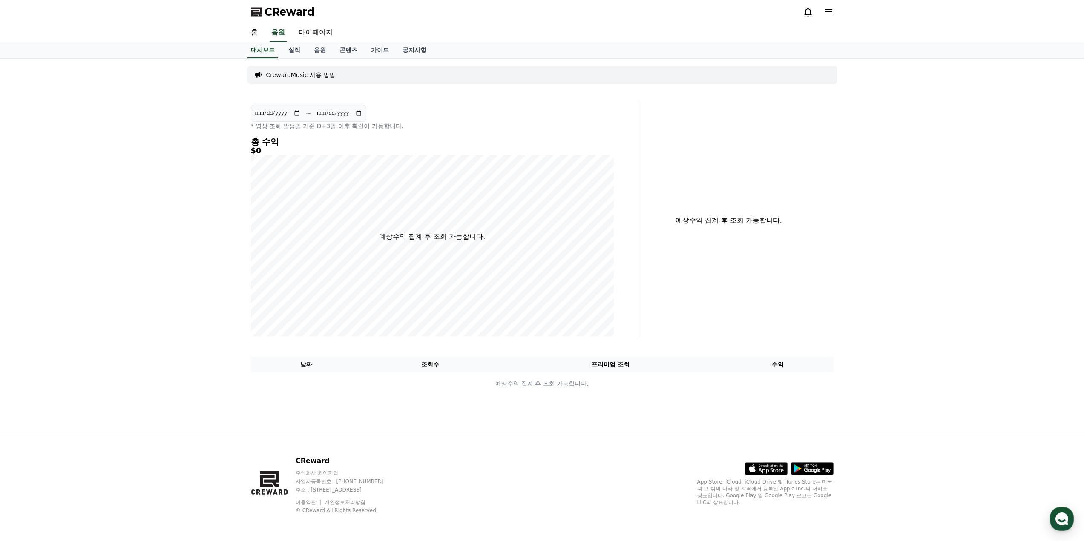
click at [296, 49] on link "실적" at bounding box center [295, 50] width 26 height 16
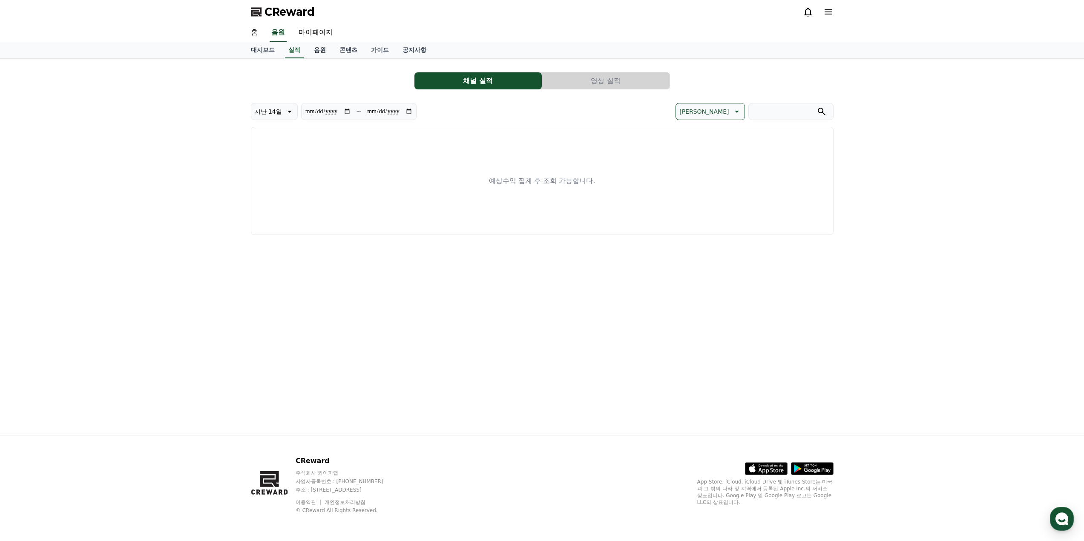
click at [317, 47] on link "음원" at bounding box center [320, 50] width 26 height 16
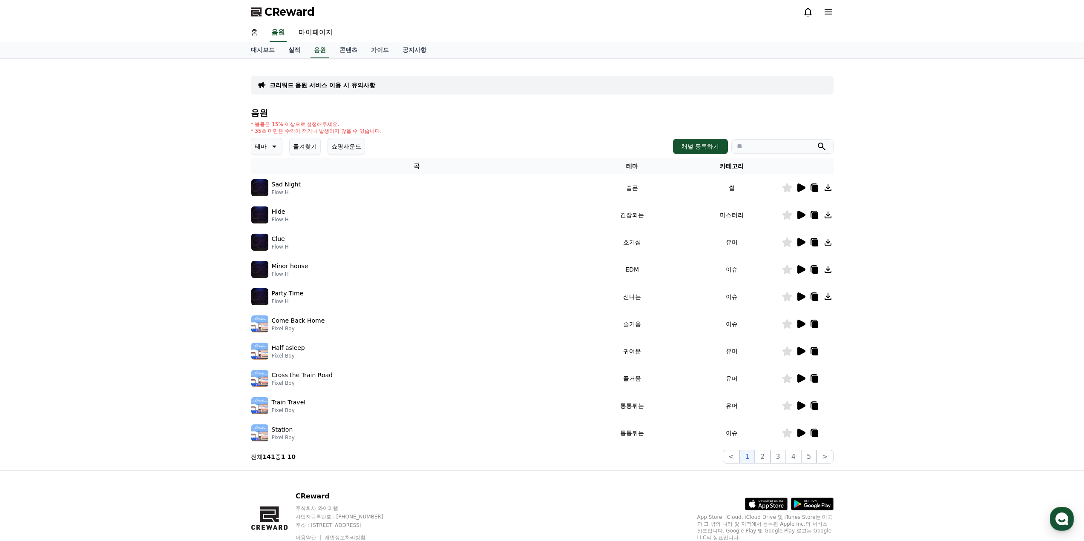
click at [299, 49] on link "실적" at bounding box center [295, 50] width 26 height 16
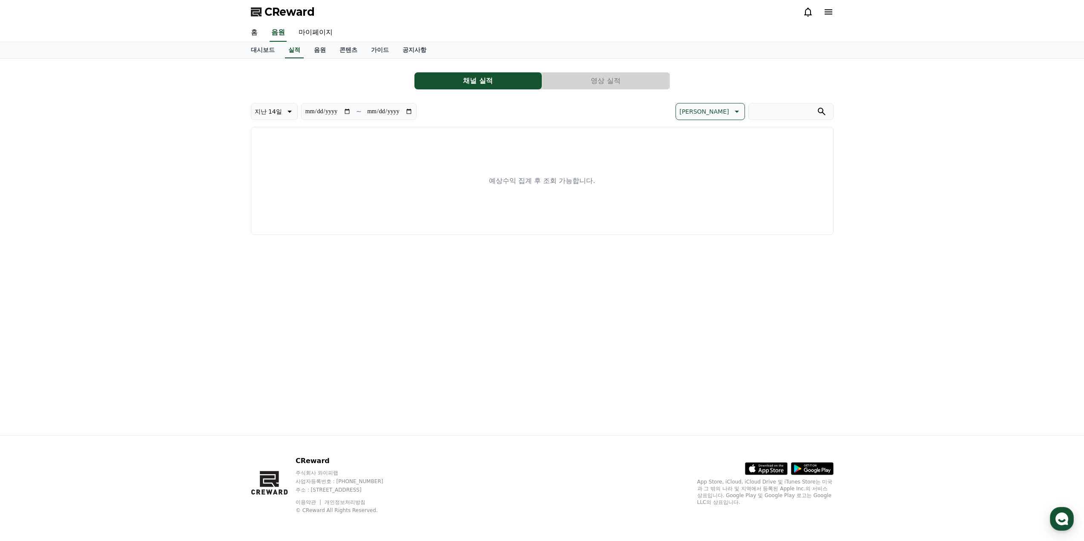
click at [367, 150] on div "예상수익 집계 후 조회 가능합니다." at bounding box center [542, 181] width 583 height 108
click at [519, 181] on p "예상수익 집계 후 조회 가능합니다." at bounding box center [542, 181] width 106 height 10
click at [569, 82] on button "영상 실적" at bounding box center [605, 80] width 127 height 17
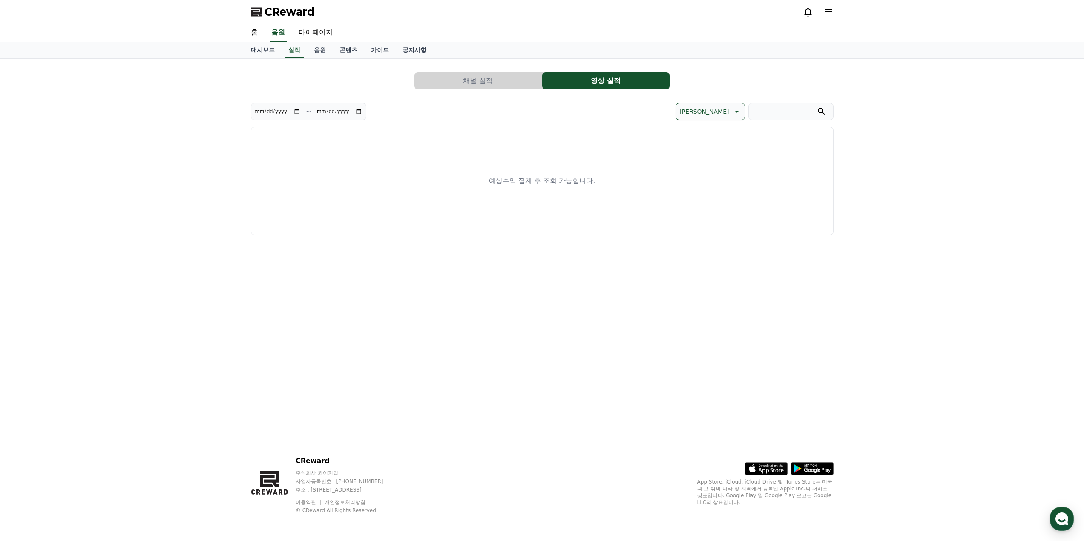
click at [514, 80] on button "채널 실적" at bounding box center [477, 80] width 127 height 17
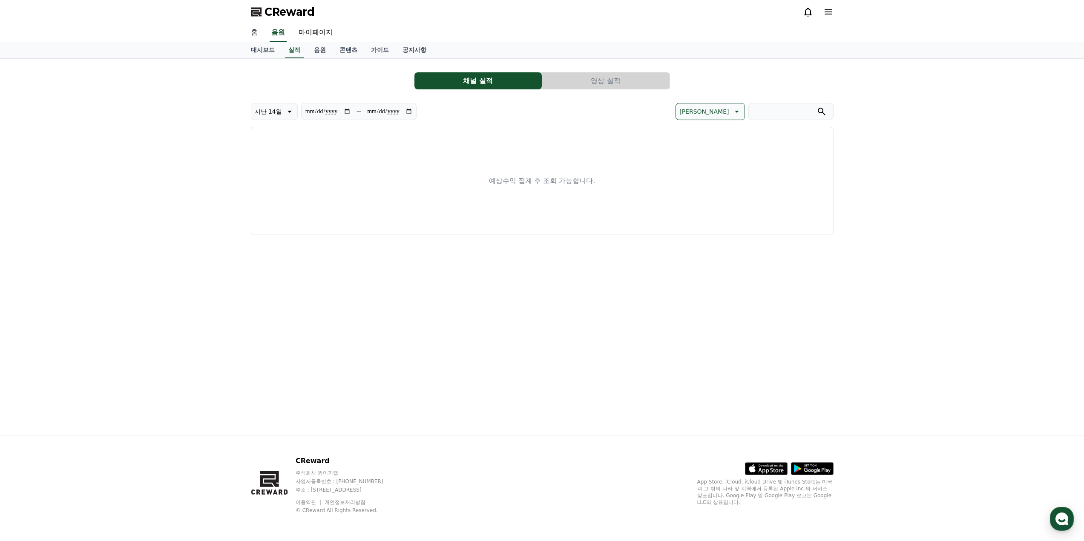
click at [255, 30] on link "홈" at bounding box center [254, 33] width 20 height 18
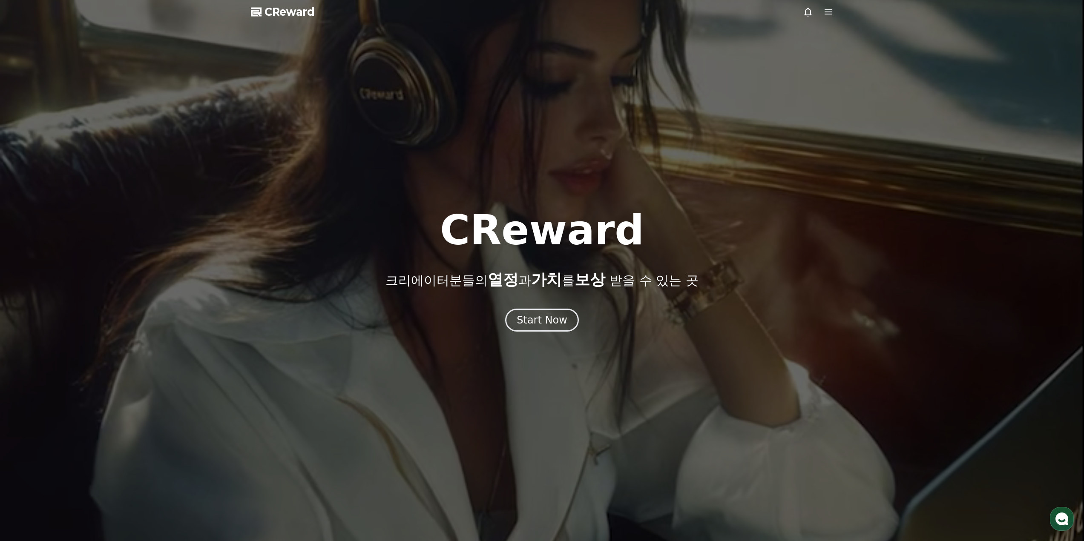
click at [274, 14] on span "CReward" at bounding box center [290, 12] width 50 height 14
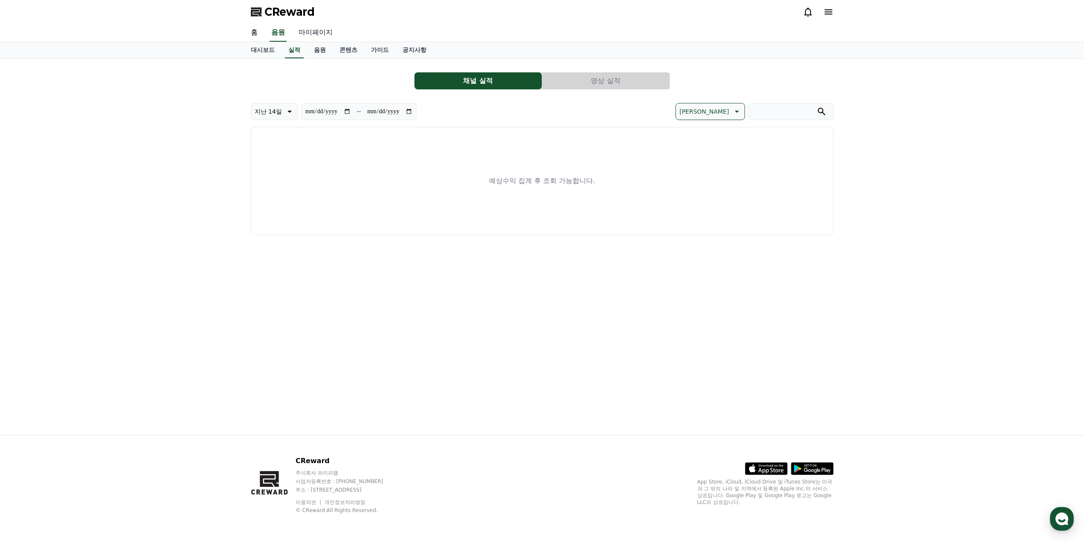
click at [322, 34] on link "마이페이지" at bounding box center [316, 33] width 48 height 18
select select "**********"
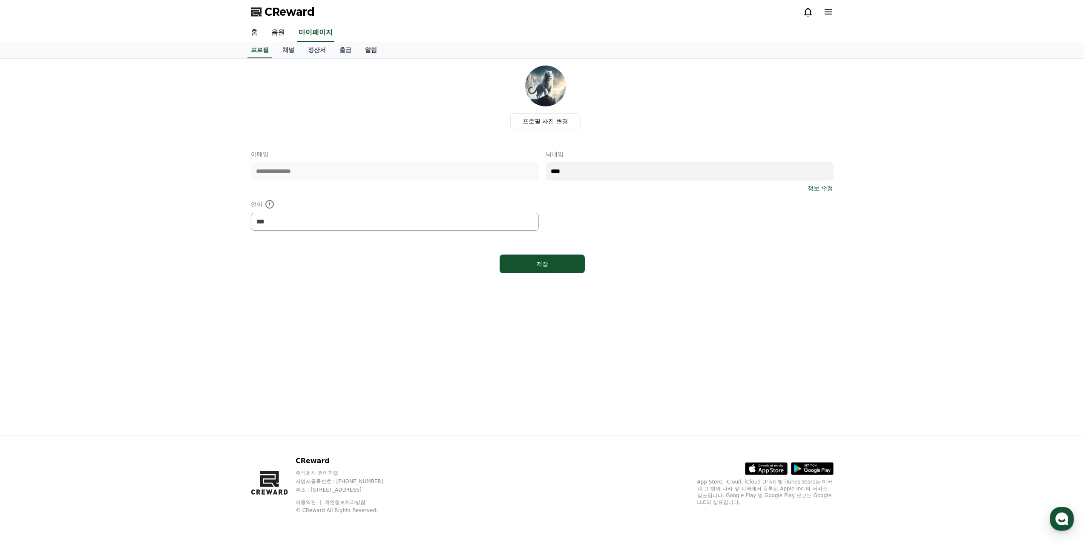
click at [370, 52] on link "알림" at bounding box center [371, 50] width 26 height 16
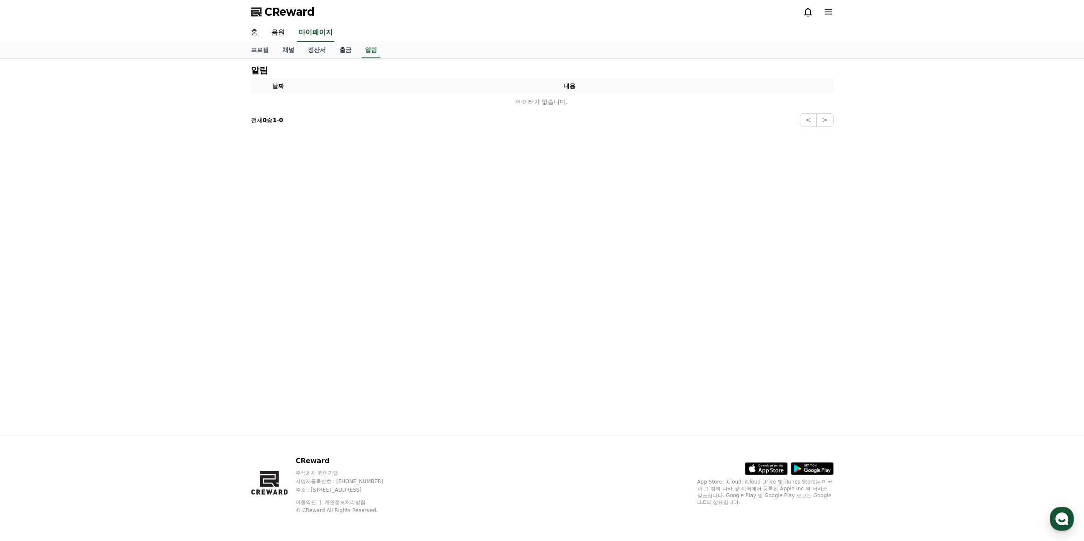
click at [345, 55] on link "출금" at bounding box center [346, 50] width 26 height 16
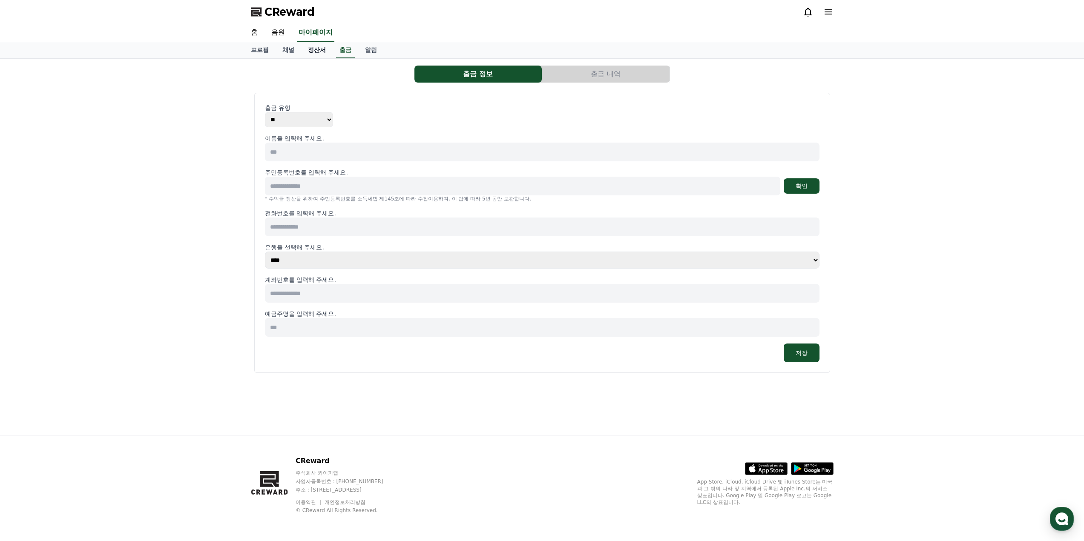
click at [314, 53] on link "정산서" at bounding box center [317, 50] width 32 height 16
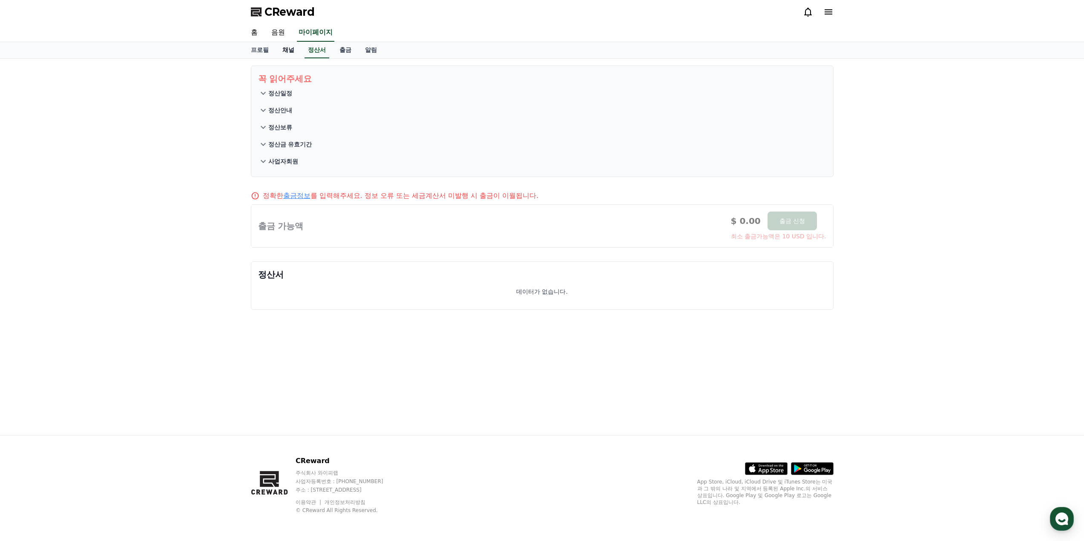
click at [287, 52] on link "채널" at bounding box center [289, 50] width 26 height 16
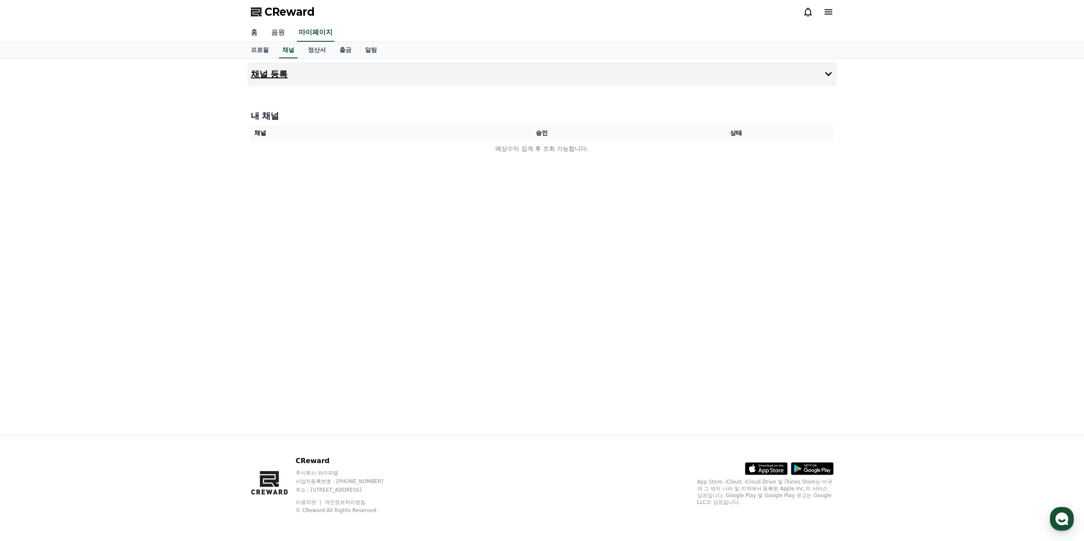
click at [283, 74] on h4 "채널 등록" at bounding box center [269, 73] width 37 height 9
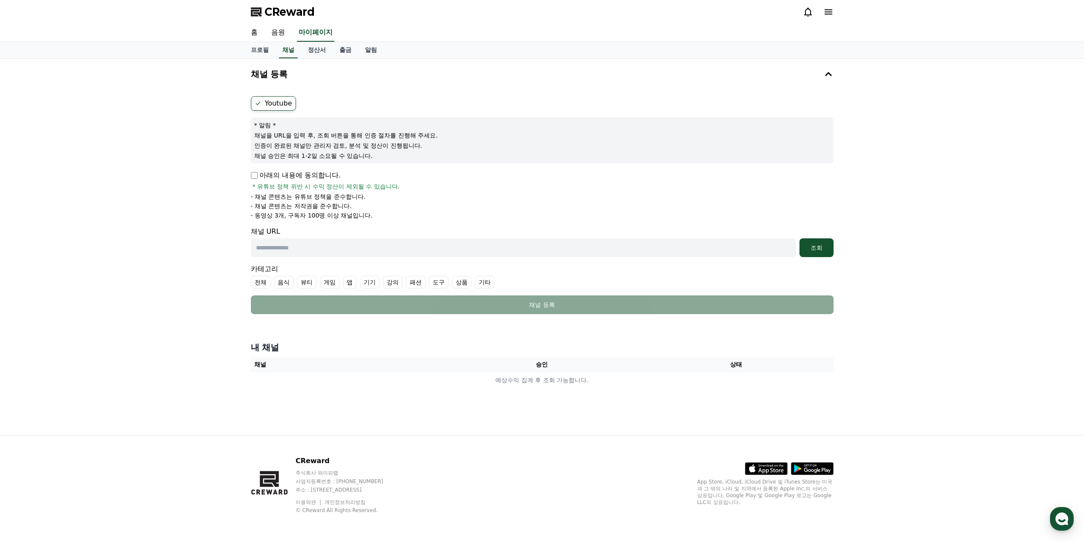
drag, startPoint x: 281, startPoint y: 136, endPoint x: 325, endPoint y: 158, distance: 49.9
click at [325, 158] on div "* 알림 * 채널을 URL을 입력 후, 조회 버튼을 통해 인증 절차를 진행해 주세요. 인증이 완료된 채널만 관리자 검토, 분석 및 정산이 진행…" at bounding box center [542, 141] width 583 height 46
click at [305, 151] on div "* 알림 * 채널을 URL을 입력 후, 조회 버튼을 통해 인증 절차를 진행해 주세요. 인증이 완료된 채널만 관리자 검토, 분석 및 정산이 진행…" at bounding box center [542, 141] width 583 height 46
drag, startPoint x: 267, startPoint y: 217, endPoint x: 326, endPoint y: 216, distance: 59.7
click at [328, 217] on p "- 동영상 3개, 구독자 100명 이상 채널입니다." at bounding box center [312, 215] width 122 height 9
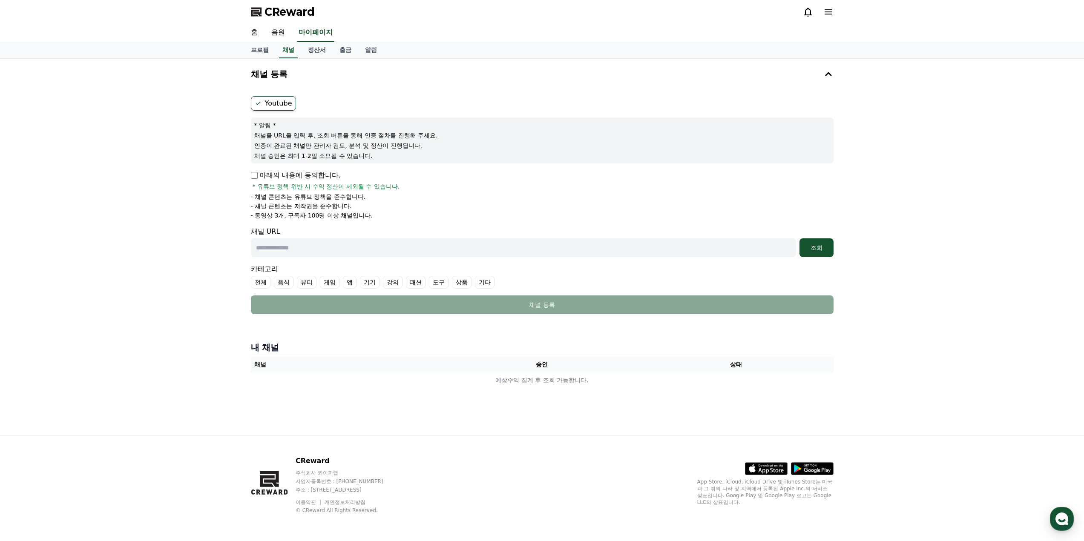
click at [288, 207] on p "- 채널 콘텐츠는 저작권을 준수합니다." at bounding box center [301, 206] width 101 height 9
drag, startPoint x: 276, startPoint y: 189, endPoint x: 319, endPoint y: 211, distance: 47.8
click at [319, 211] on div "아래의 내용에 동의합니다. * 유튜브 정책 위반 시 수익 정산이 제외될 수 있습니다. - 채널 콘텐츠는 유튜브 정책을 준수합니다. - 채널 콘…" at bounding box center [542, 194] width 583 height 49
click at [290, 210] on ul "- 채널 콘텐츠는 유튜브 정책을 준수합니다. - 채널 콘텐츠는 저작권을 준수합니다. - 동영상 3개, 구독자 100명 이상 채널입니다." at bounding box center [542, 206] width 583 height 27
click at [284, 244] on input "text" at bounding box center [523, 248] width 545 height 19
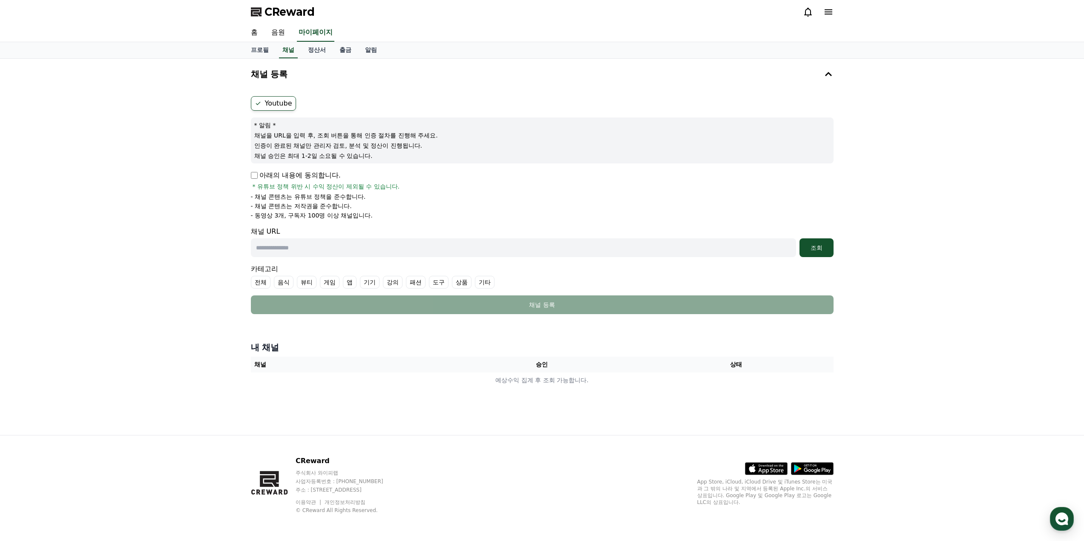
click at [342, 248] on input "text" at bounding box center [523, 248] width 545 height 19
paste input "**********"
type input "**********"
click at [809, 245] on div "조회" at bounding box center [816, 248] width 27 height 9
click at [391, 242] on input "**********" at bounding box center [523, 248] width 545 height 19
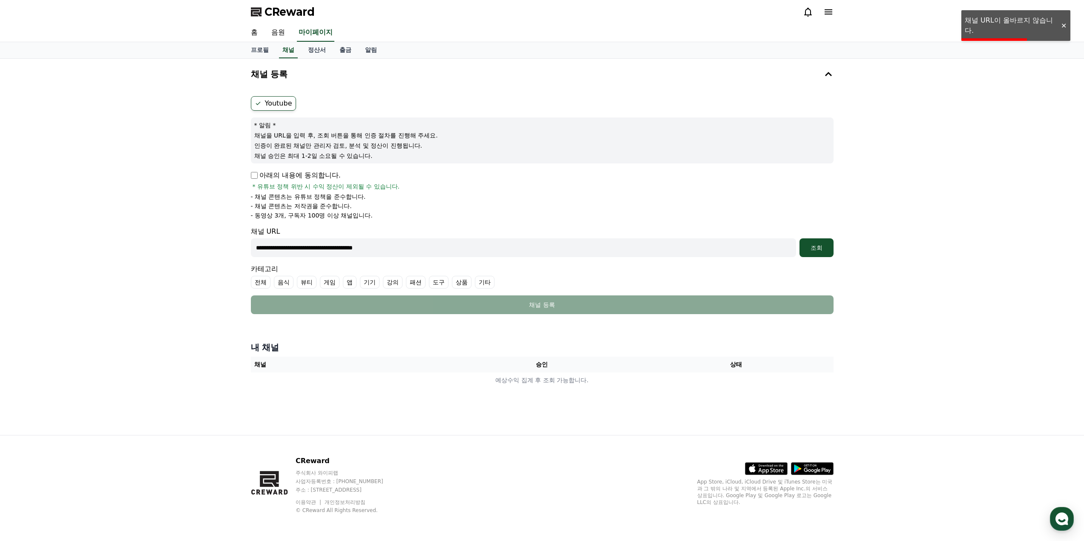
click at [309, 245] on input "**********" at bounding box center [523, 248] width 545 height 19
click at [317, 246] on input "**********" at bounding box center [523, 248] width 545 height 19
click at [821, 258] on form "**********" at bounding box center [542, 205] width 583 height 218
click at [817, 253] on button "조회" at bounding box center [817, 248] width 34 height 19
click at [382, 242] on input "**********" at bounding box center [523, 248] width 545 height 19
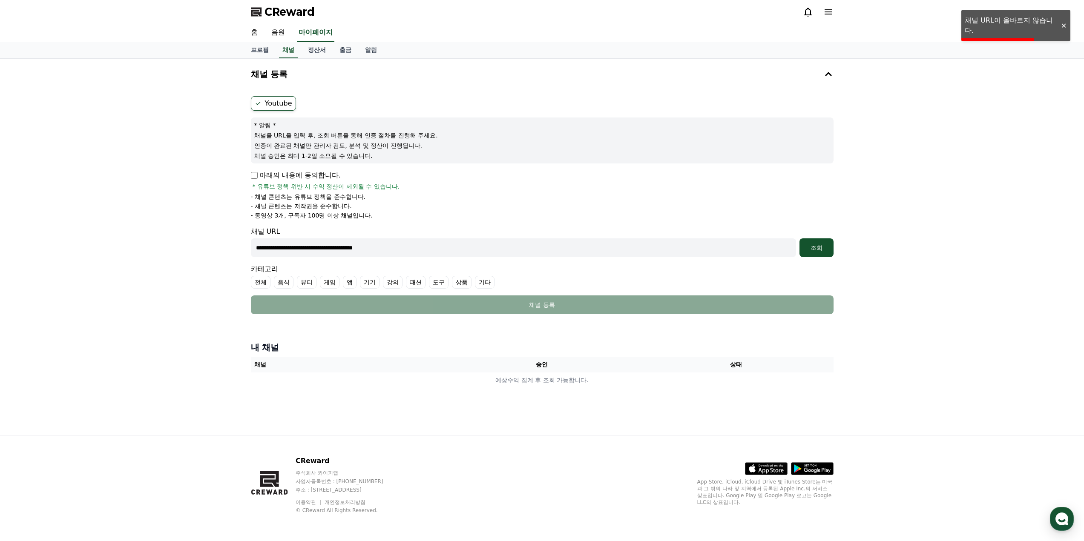
drag, startPoint x: 423, startPoint y: 245, endPoint x: 190, endPoint y: 235, distance: 233.2
click at [196, 236] on div "**********" at bounding box center [542, 247] width 1084 height 377
paste input "**********"
type input "**********"
click at [830, 242] on button "조회" at bounding box center [817, 248] width 34 height 19
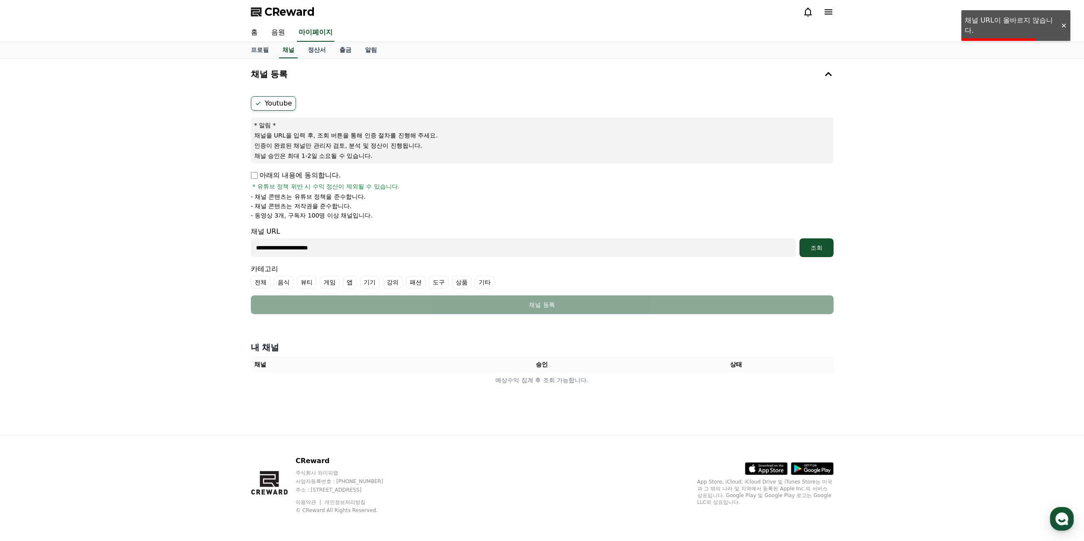
click at [336, 256] on input "**********" at bounding box center [523, 248] width 545 height 19
click at [348, 253] on input "**********" at bounding box center [523, 248] width 545 height 19
drag, startPoint x: 331, startPoint y: 250, endPoint x: 192, endPoint y: 242, distance: 139.1
click at [195, 242] on div "**********" at bounding box center [542, 247] width 1084 height 377
paste input "**********"
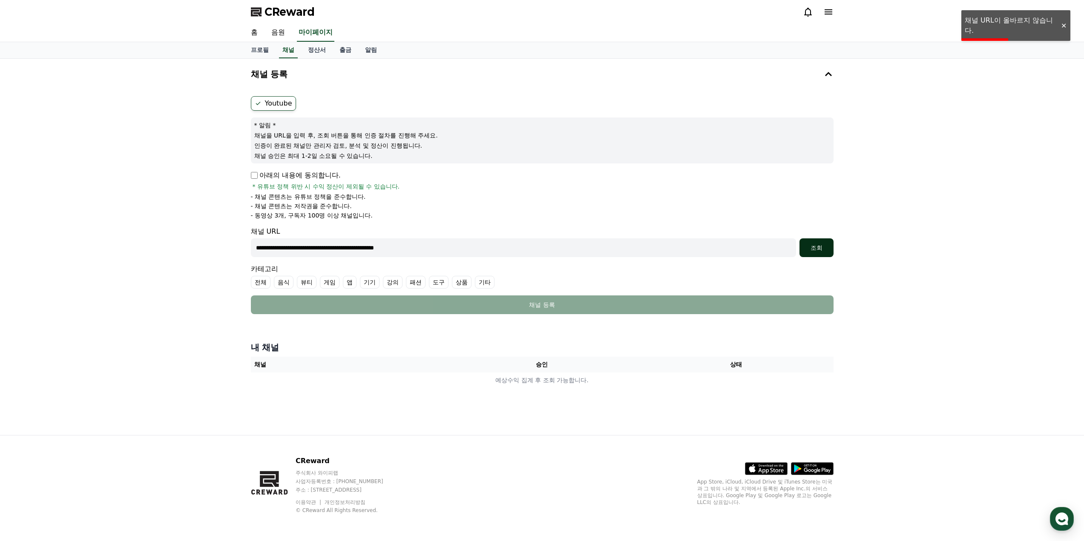
type input "**********"
click at [817, 250] on div "조회" at bounding box center [816, 248] width 27 height 9
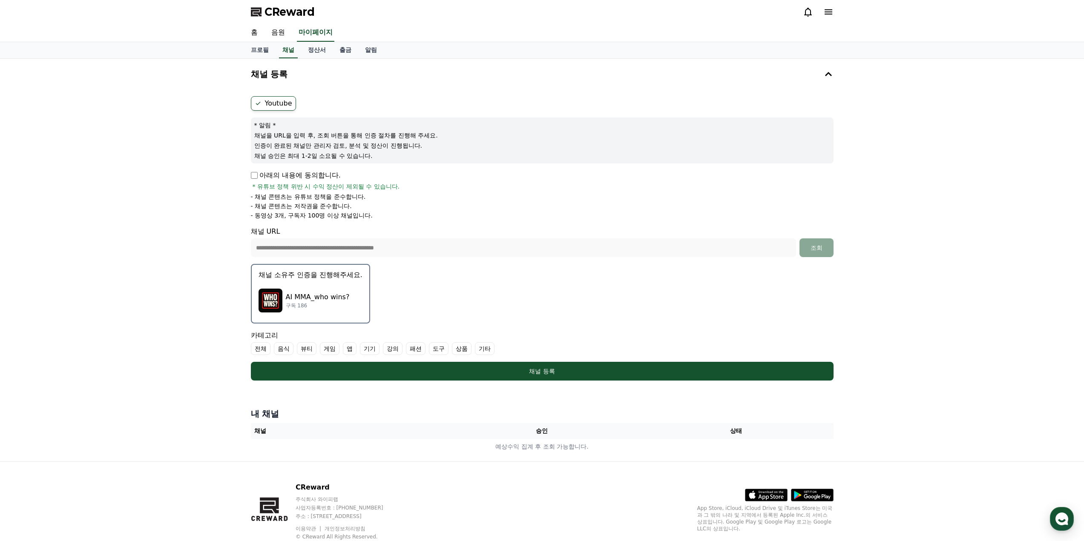
click at [284, 279] on p "채널 소유주 인증을 진행해주세요." at bounding box center [311, 275] width 104 height 10
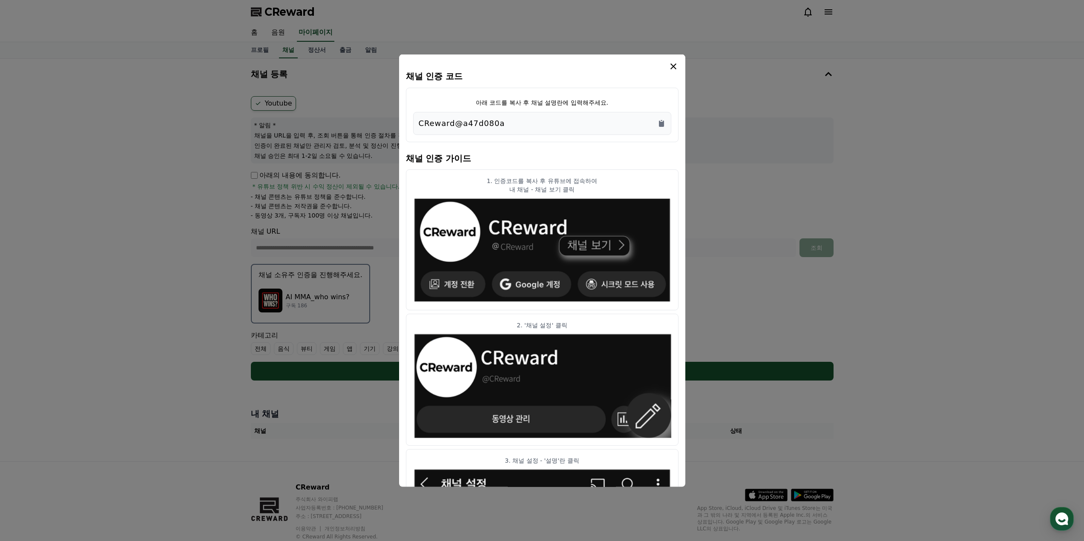
click at [656, 125] on div "CReward@a47d080a" at bounding box center [542, 123] width 247 height 12
click at [661, 123] on icon "Copy to clipboard" at bounding box center [661, 123] width 5 height 6
click at [670, 67] on icon "modal" at bounding box center [673, 66] width 10 height 10
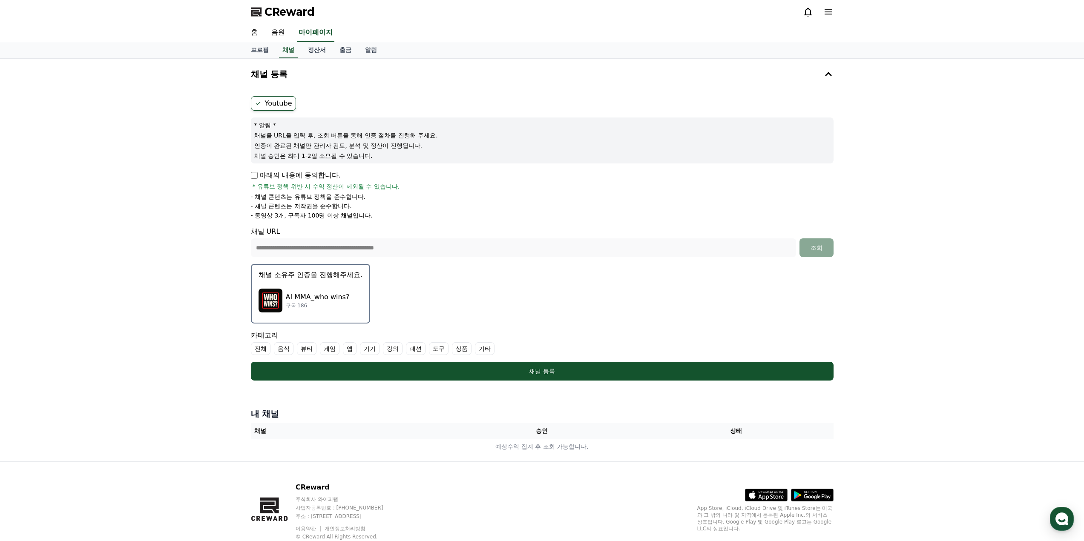
click at [264, 349] on label "전체" at bounding box center [261, 348] width 20 height 13
click at [272, 347] on label "전체" at bounding box center [266, 348] width 30 height 13
click at [492, 349] on label "기타" at bounding box center [485, 348] width 20 height 13
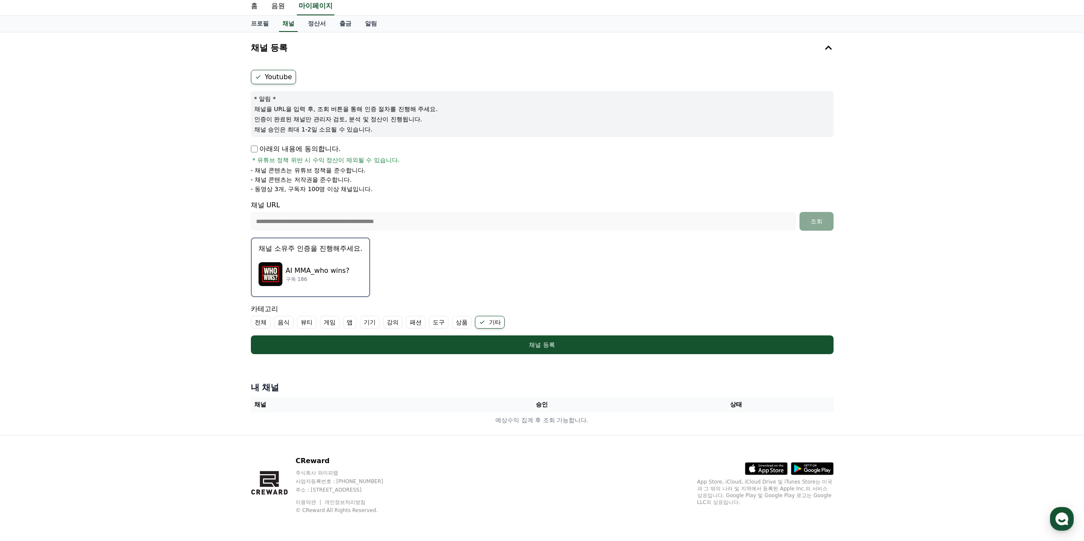
click at [404, 402] on th "채널" at bounding box center [348, 405] width 194 height 16
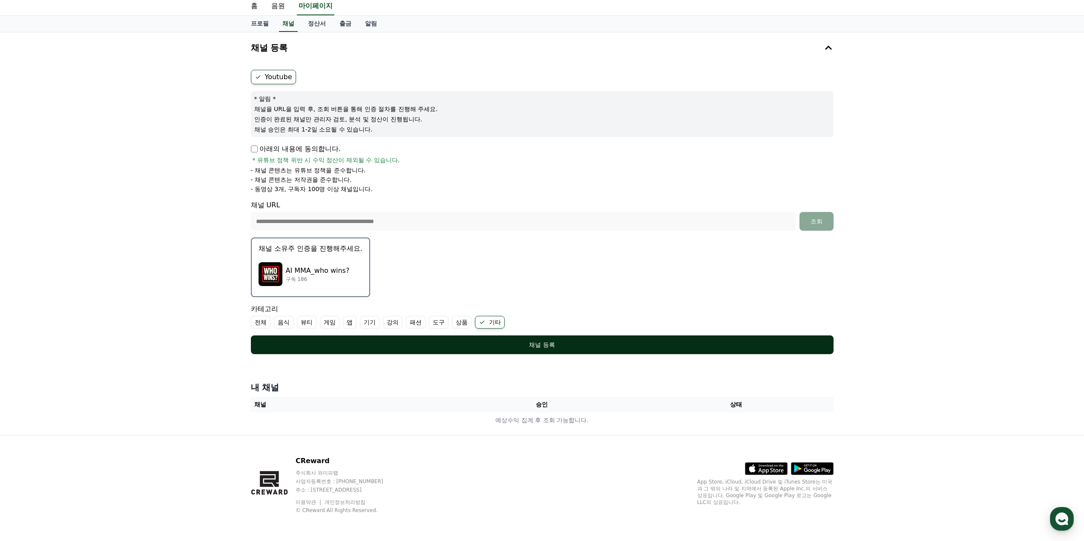
click at [480, 345] on div "채널 등록" at bounding box center [542, 345] width 549 height 9
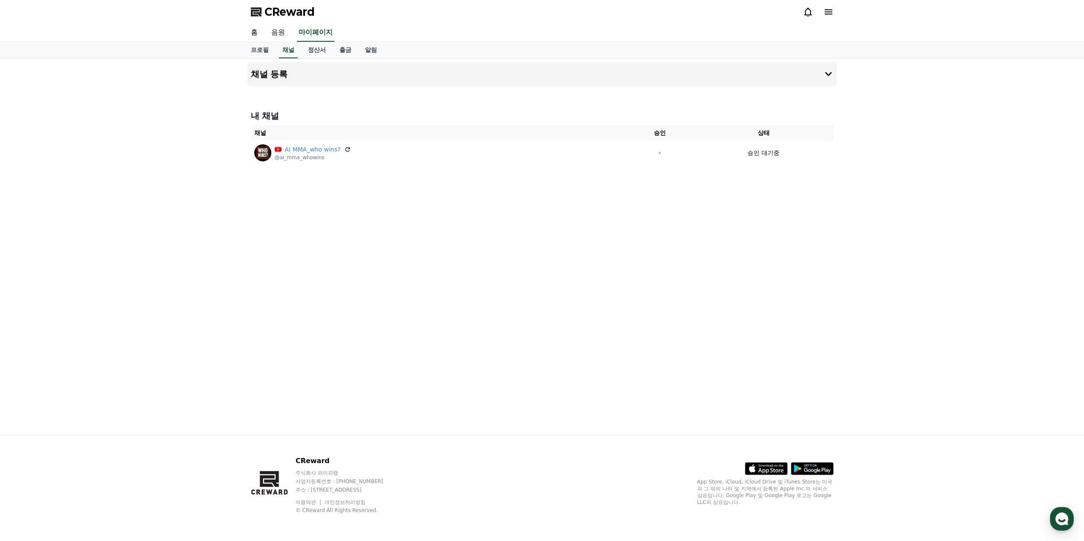
click at [278, 35] on link "음원" at bounding box center [278, 33] width 27 height 18
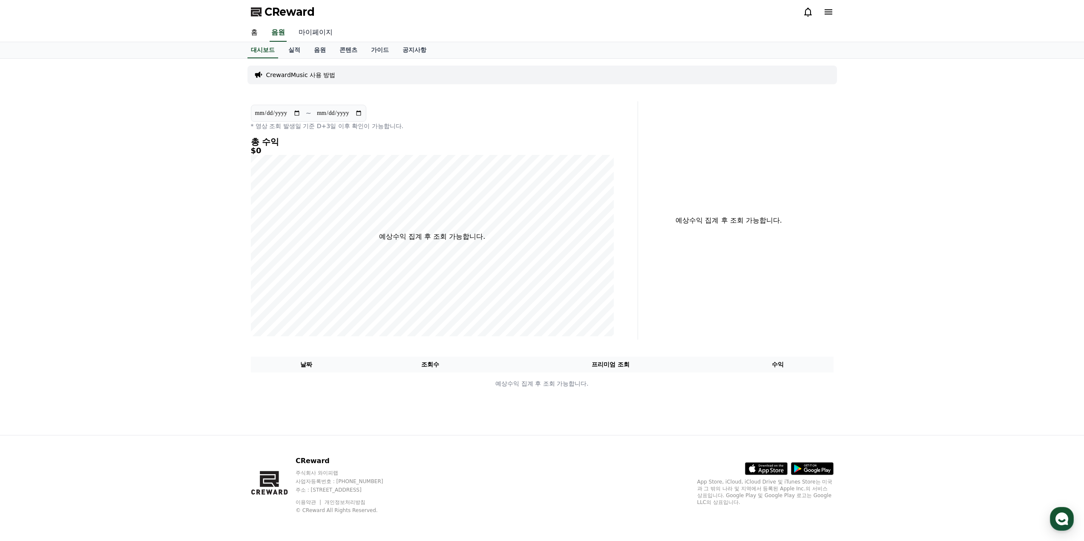
click at [297, 35] on link "마이페이지" at bounding box center [316, 33] width 48 height 18
select select "**********"
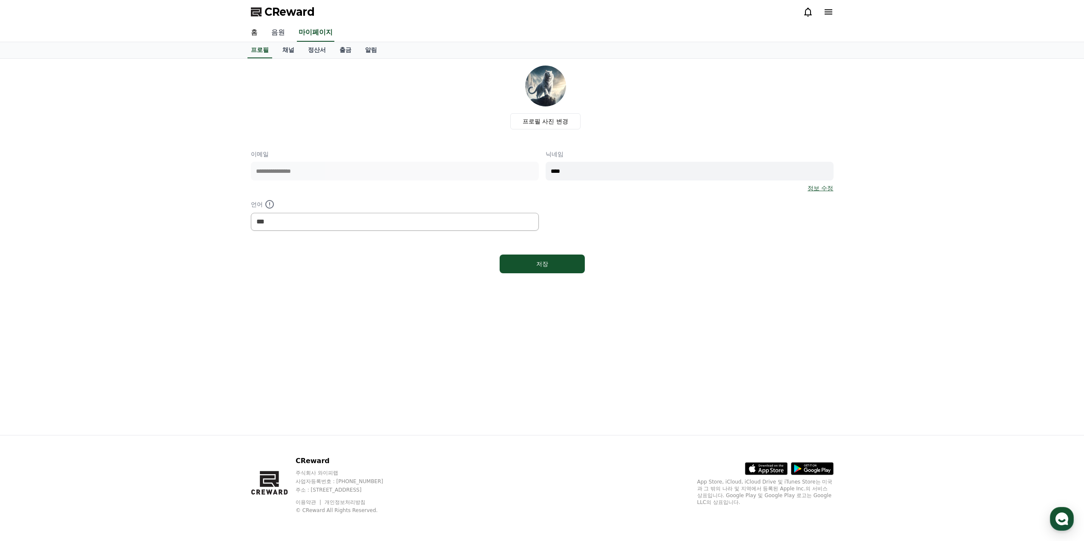
click at [279, 34] on link "음원" at bounding box center [278, 33] width 27 height 18
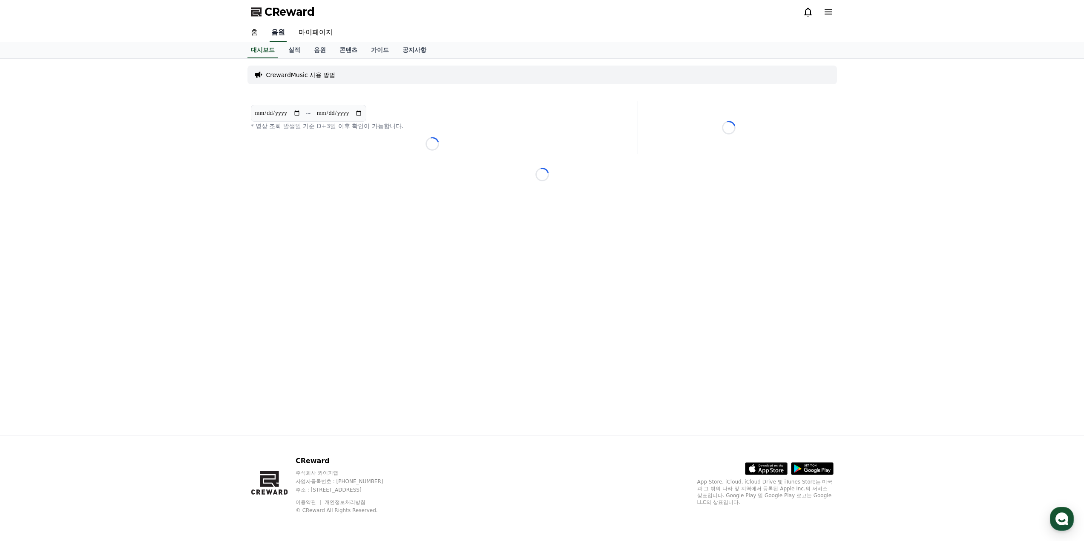
click at [279, 31] on link "음원" at bounding box center [278, 33] width 17 height 18
click at [321, 48] on link "음원" at bounding box center [320, 50] width 26 height 16
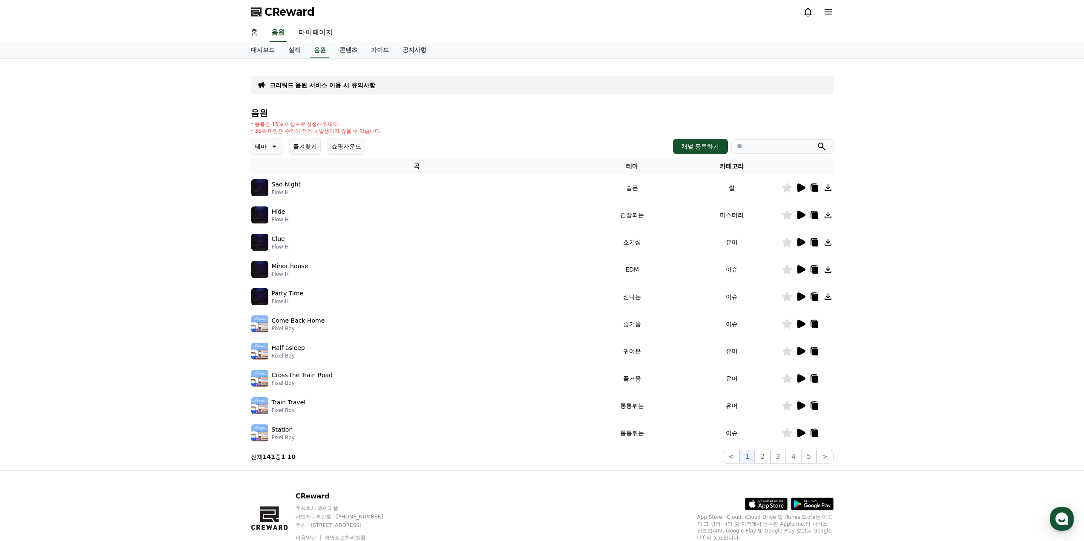
click at [273, 146] on icon at bounding box center [274, 147] width 4 height 2
click at [273, 218] on button "신나는" at bounding box center [264, 216] width 25 height 19
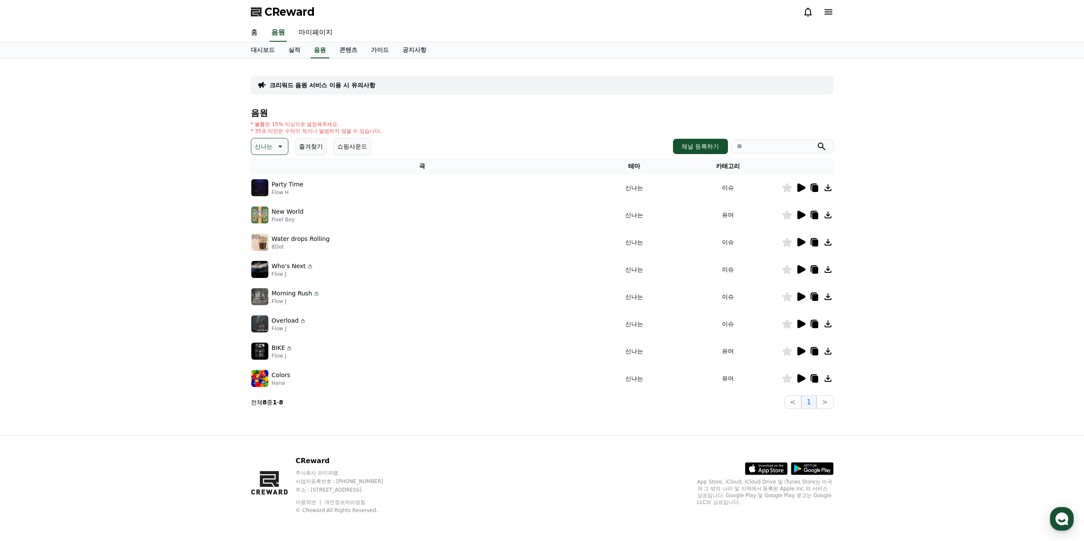
click at [263, 188] on img at bounding box center [259, 187] width 17 height 17
click at [797, 188] on icon at bounding box center [801, 188] width 8 height 9
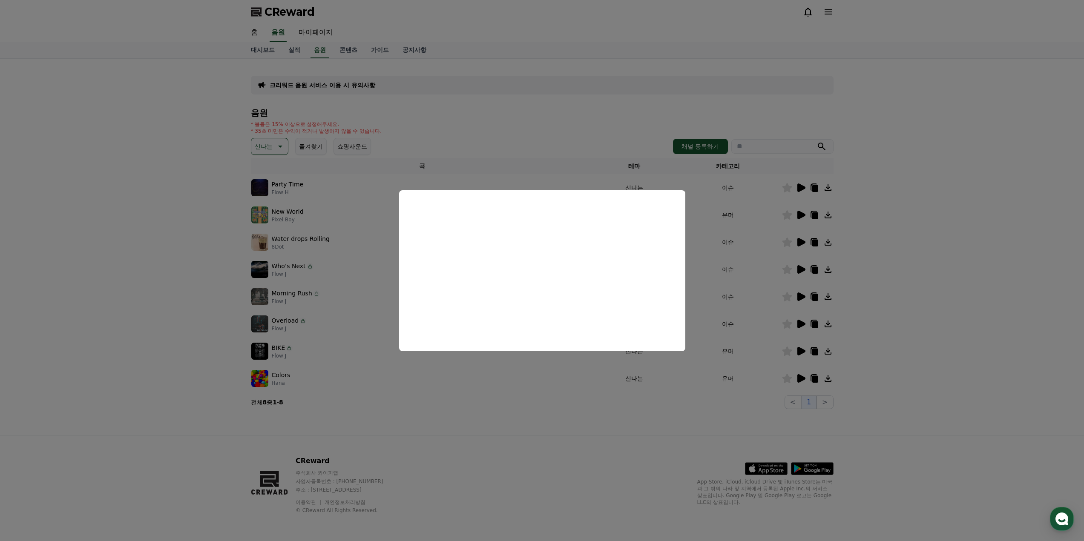
click at [310, 236] on button "close modal" at bounding box center [542, 270] width 1084 height 541
click at [280, 213] on p "New World" at bounding box center [288, 211] width 32 height 9
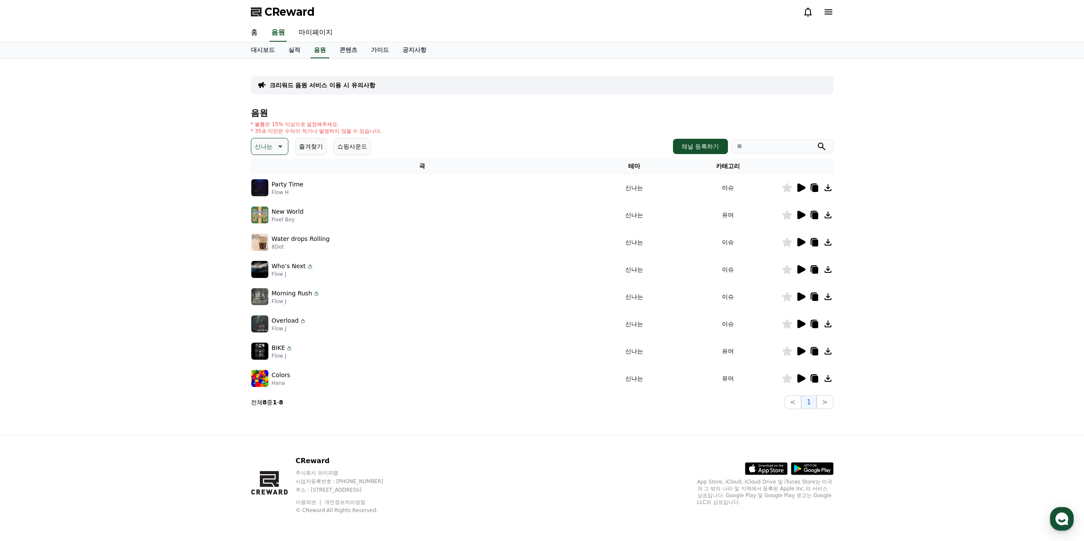
click at [264, 213] on img at bounding box center [259, 215] width 17 height 17
click at [799, 214] on icon at bounding box center [801, 215] width 8 height 9
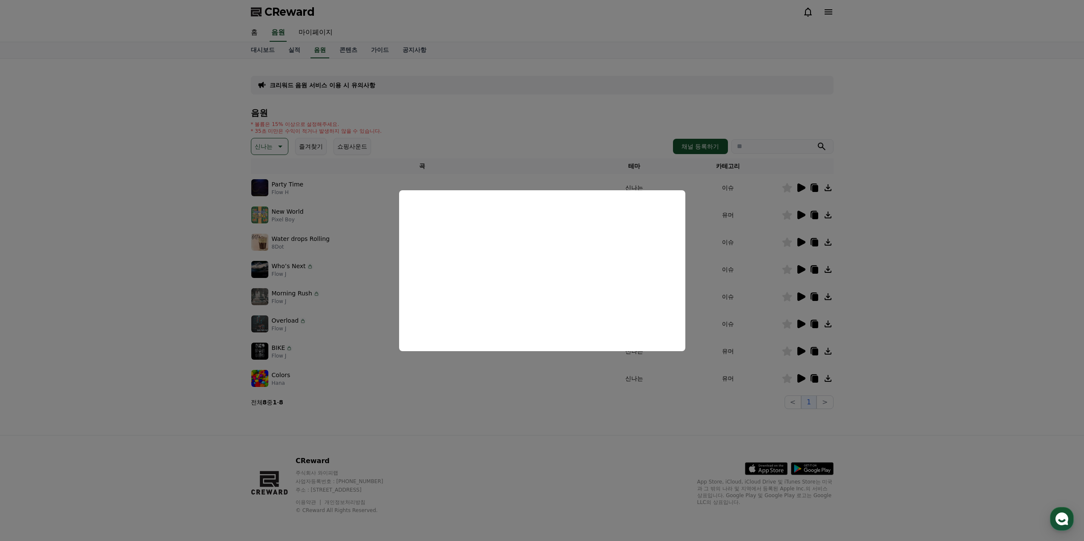
click at [331, 252] on button "close modal" at bounding box center [542, 270] width 1084 height 541
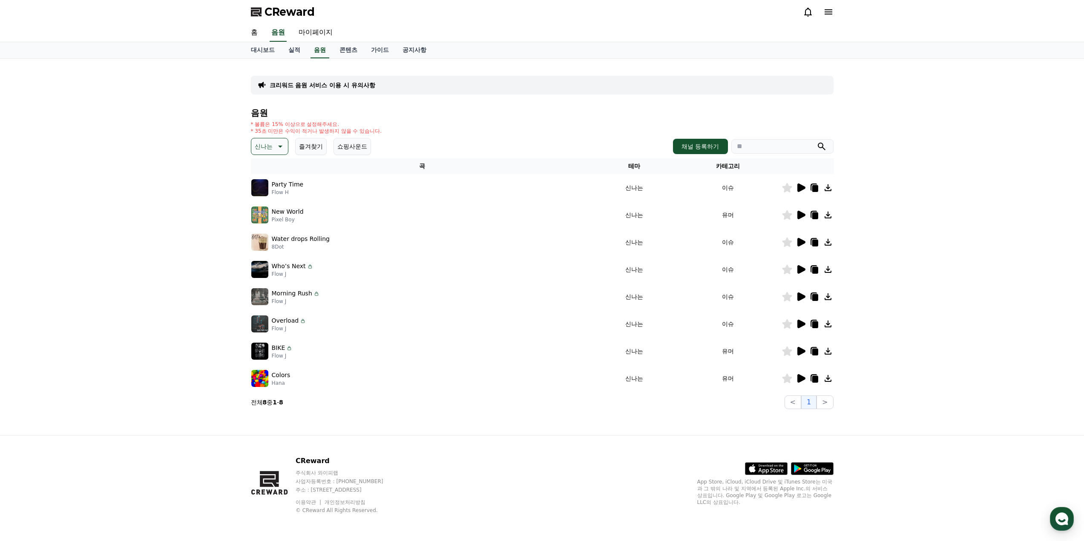
click at [799, 268] on icon at bounding box center [801, 269] width 8 height 9
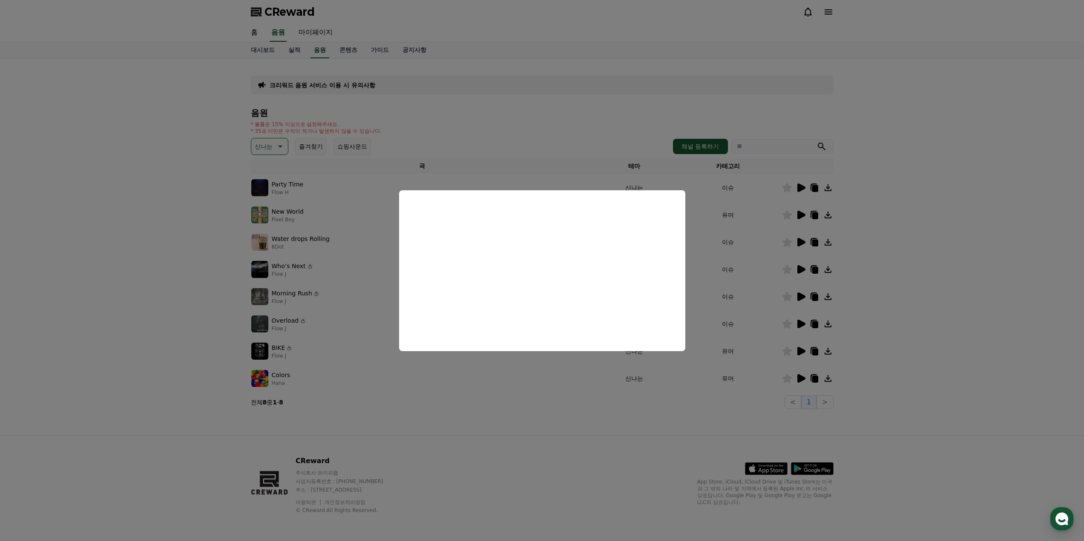
click at [536, 409] on button "close modal" at bounding box center [542, 270] width 1084 height 541
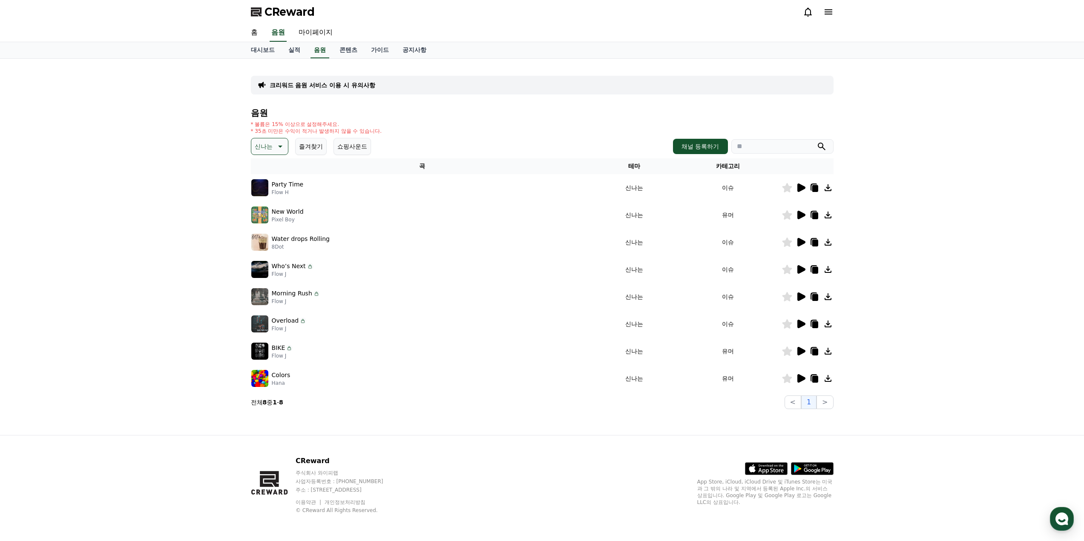
click at [803, 299] on icon at bounding box center [801, 297] width 8 height 9
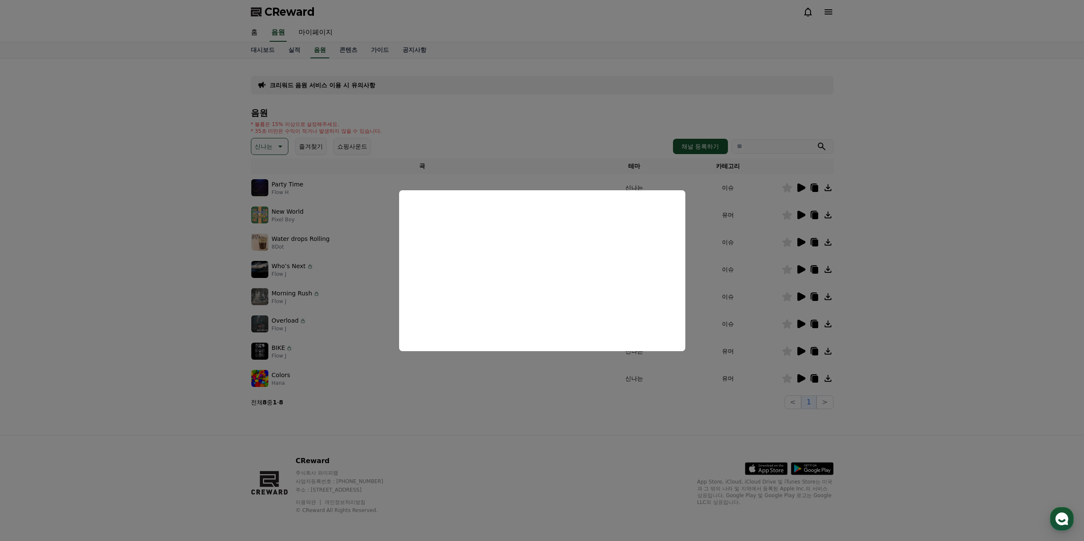
click at [557, 386] on button "close modal" at bounding box center [542, 270] width 1084 height 541
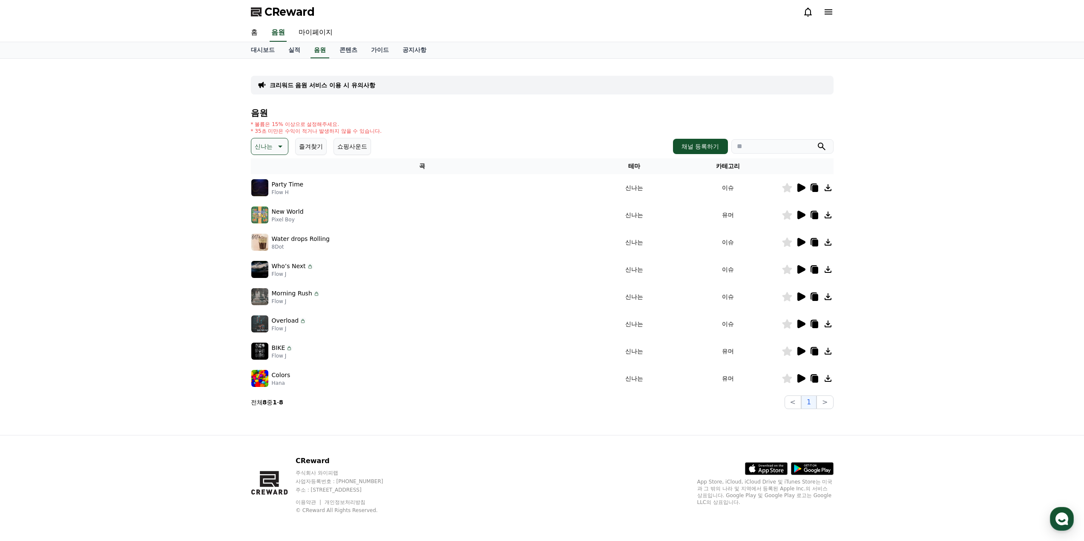
click at [277, 153] on button "신나는" at bounding box center [269, 146] width 37 height 17
click at [266, 170] on button "즐거움" at bounding box center [264, 167] width 25 height 19
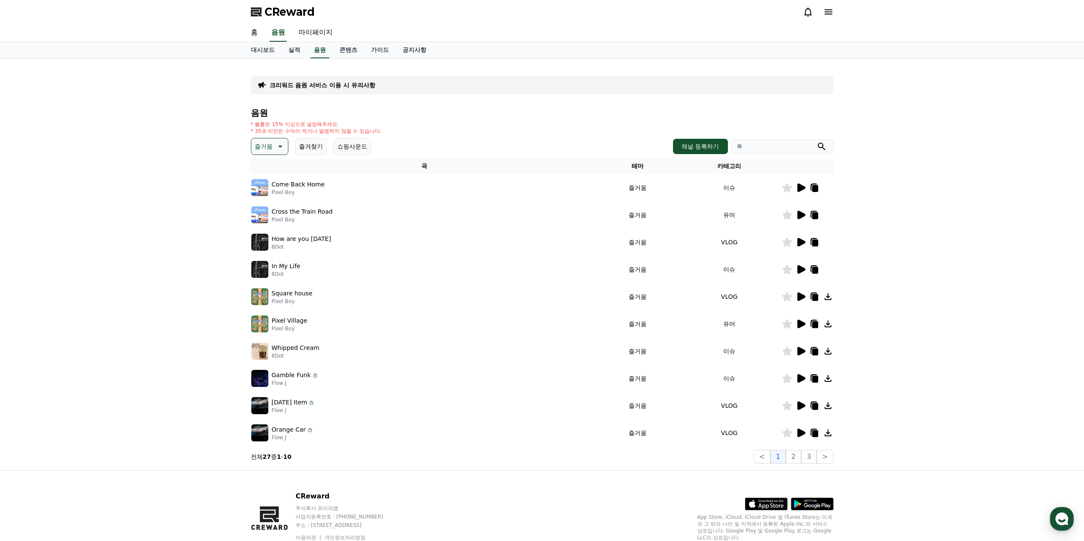
click at [808, 190] on div at bounding box center [807, 188] width 51 height 10
click at [801, 242] on icon at bounding box center [801, 242] width 8 height 9
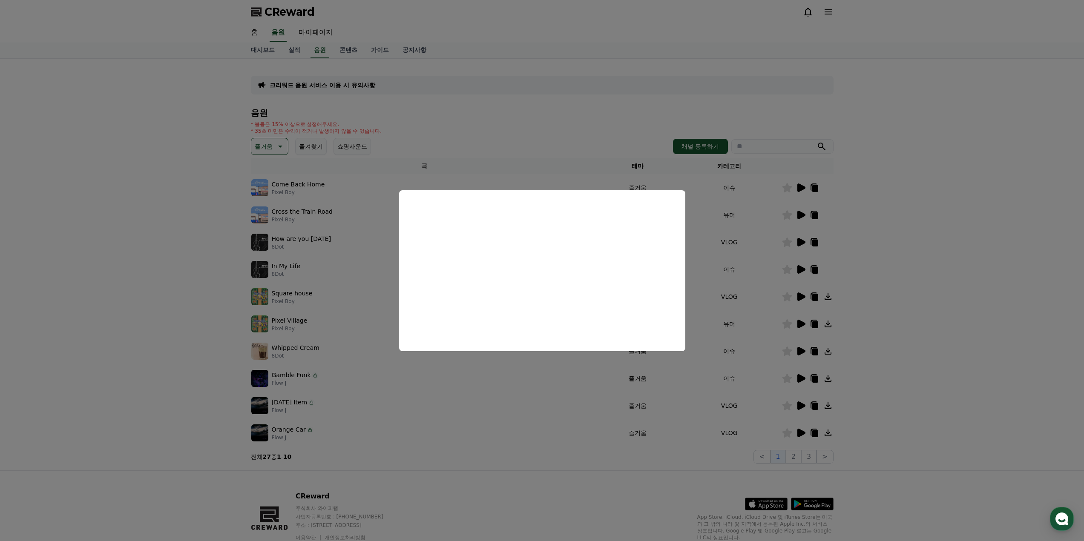
click at [555, 380] on button "close modal" at bounding box center [542, 270] width 1084 height 541
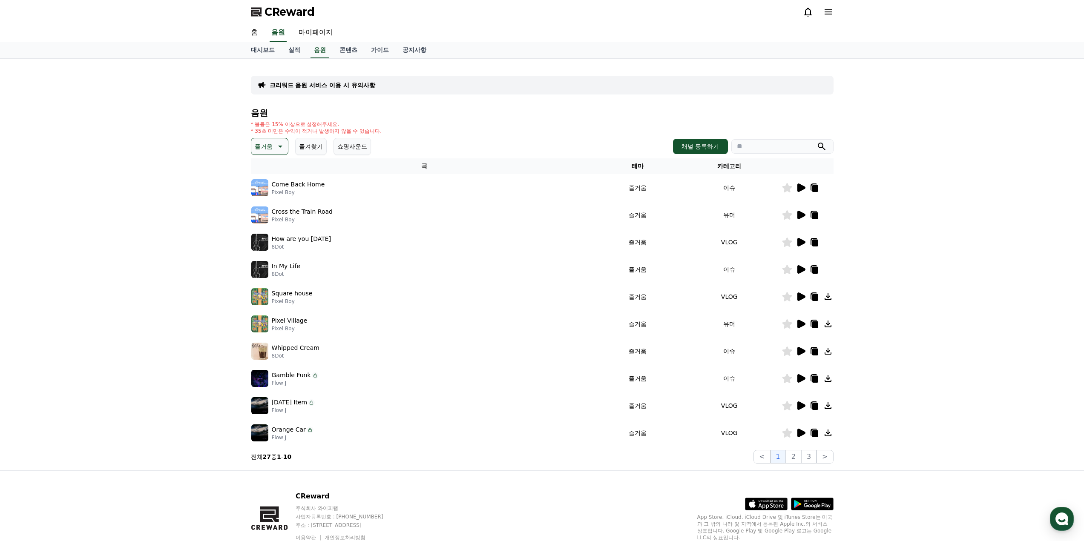
click at [803, 216] on icon at bounding box center [801, 215] width 8 height 9
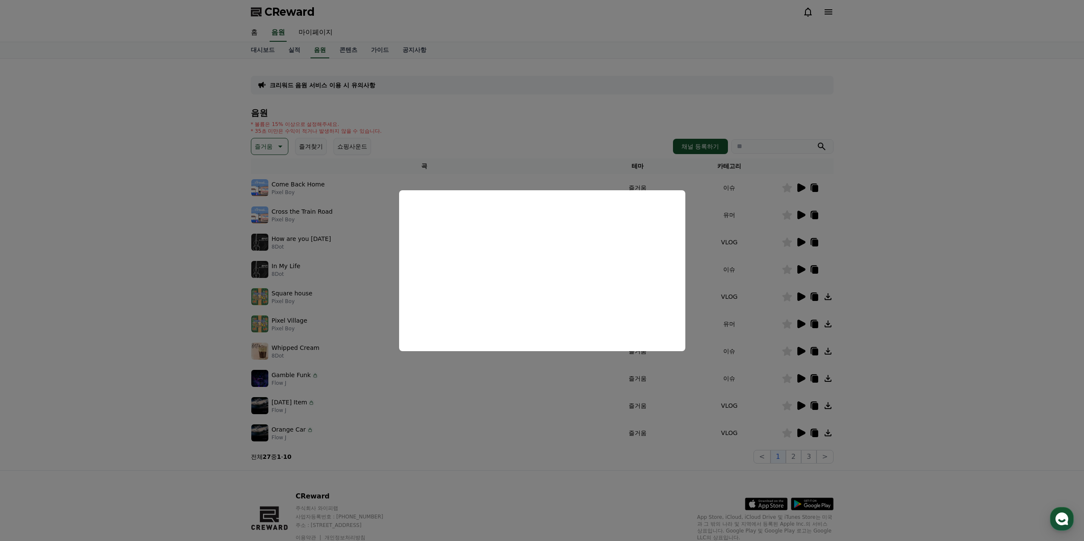
click at [529, 398] on button "close modal" at bounding box center [542, 270] width 1084 height 541
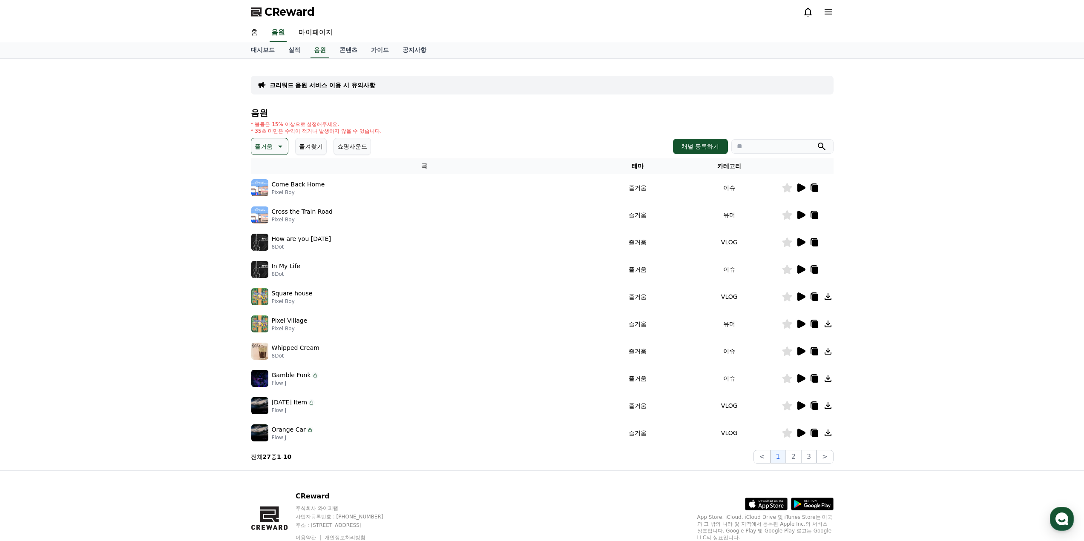
click at [805, 324] on icon at bounding box center [801, 324] width 8 height 9
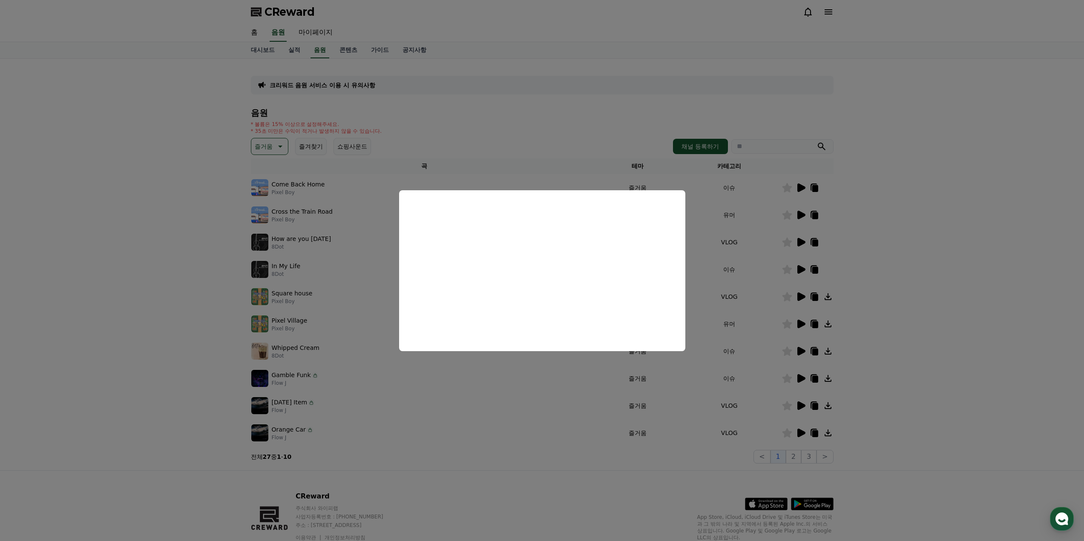
click at [621, 360] on button "close modal" at bounding box center [542, 270] width 1084 height 541
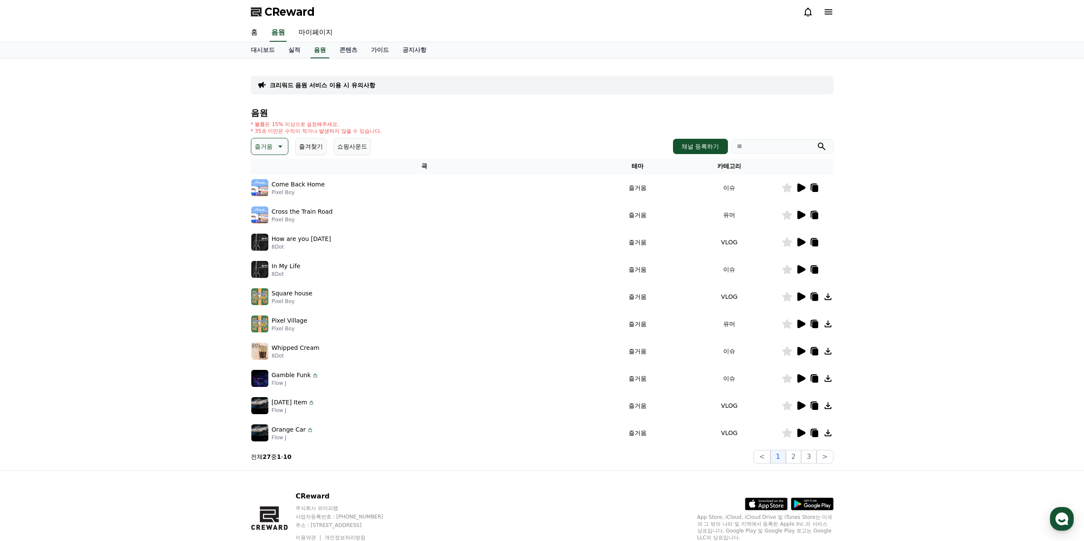
scroll to position [35, 0]
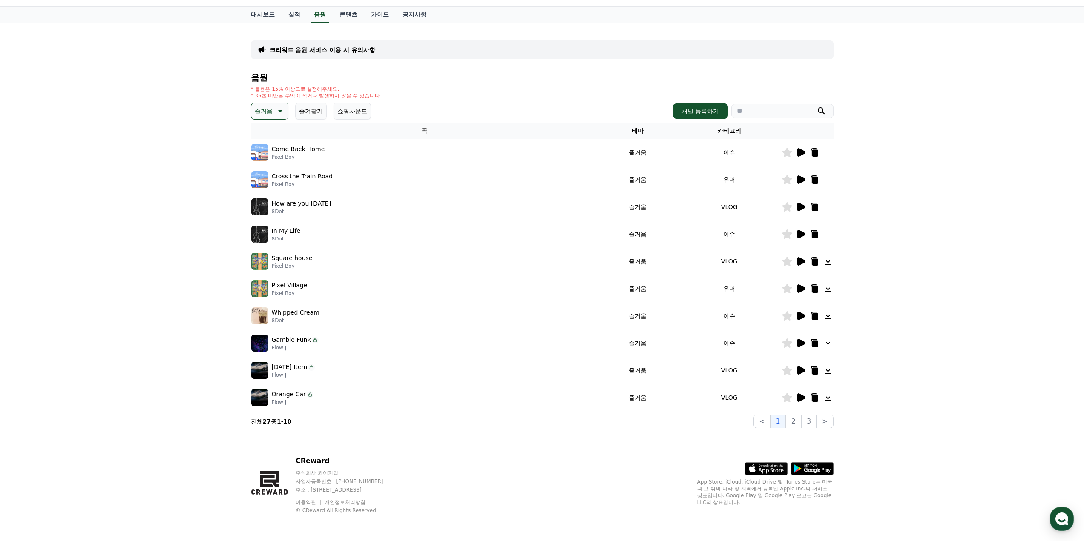
click at [805, 398] on icon at bounding box center [801, 398] width 8 height 9
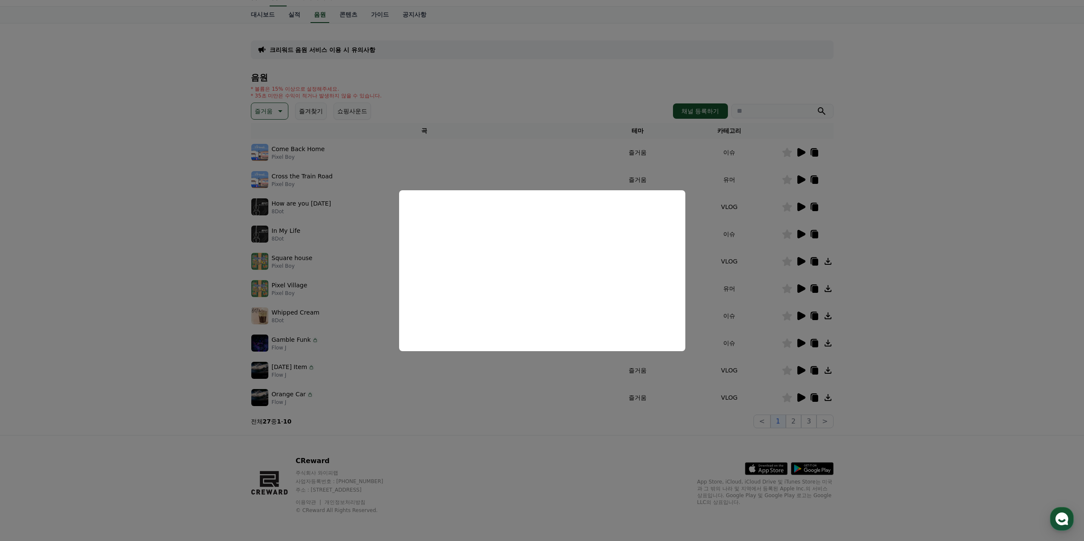
click at [498, 387] on button "close modal" at bounding box center [542, 270] width 1084 height 541
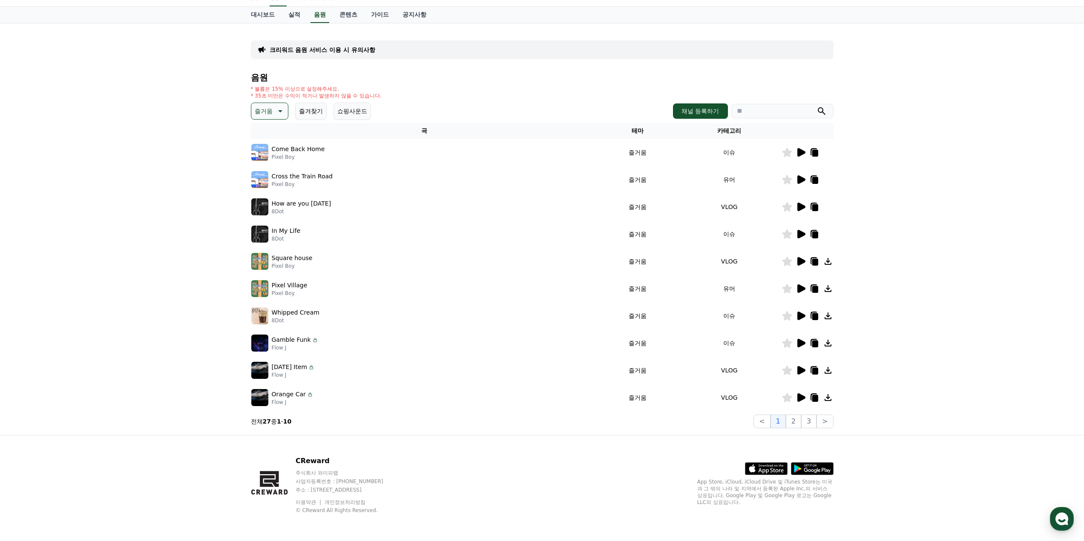
click at [802, 373] on icon at bounding box center [801, 370] width 8 height 9
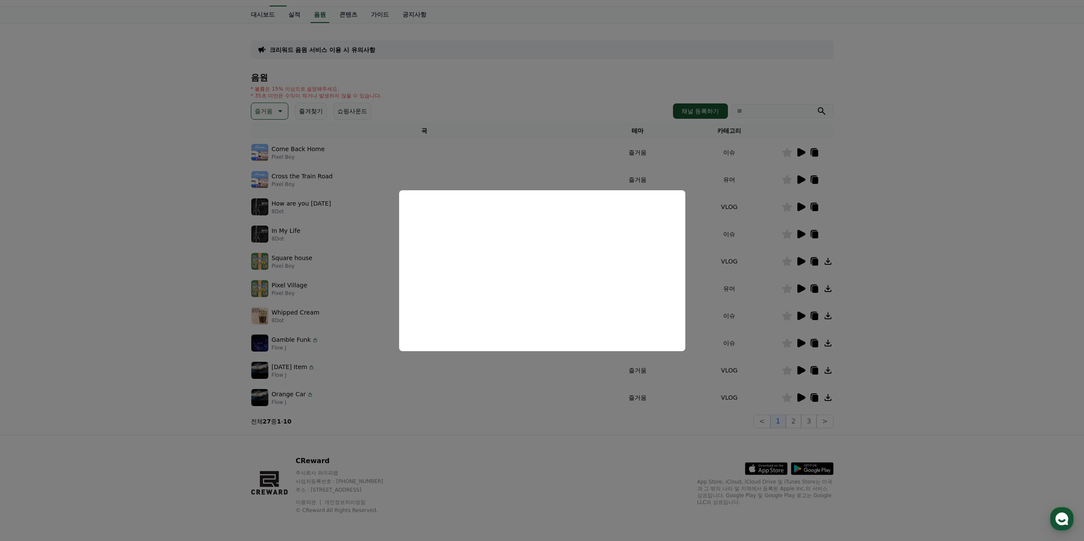
click at [554, 401] on button "close modal" at bounding box center [542, 270] width 1084 height 541
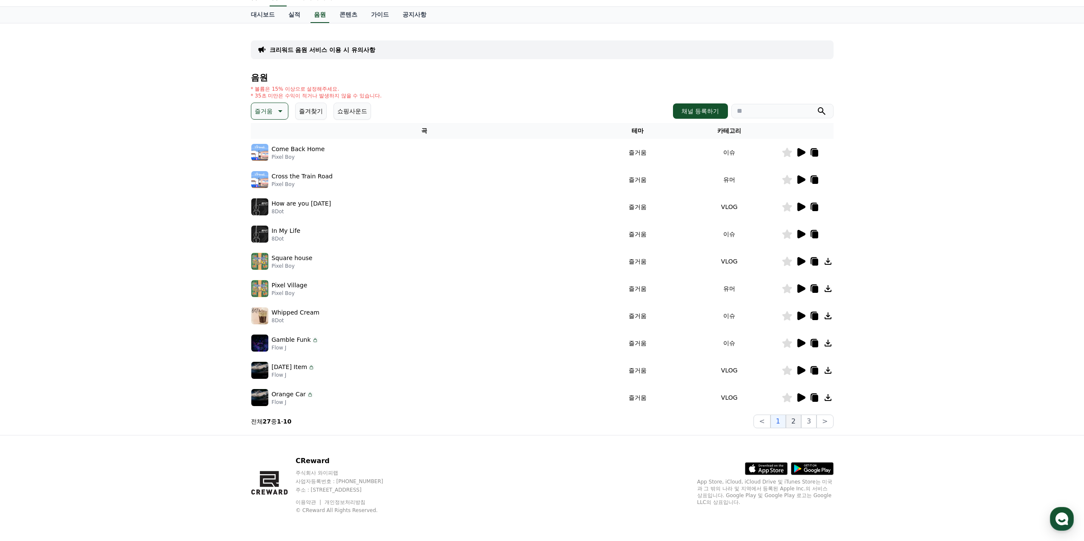
click at [795, 422] on button "2" at bounding box center [793, 422] width 15 height 14
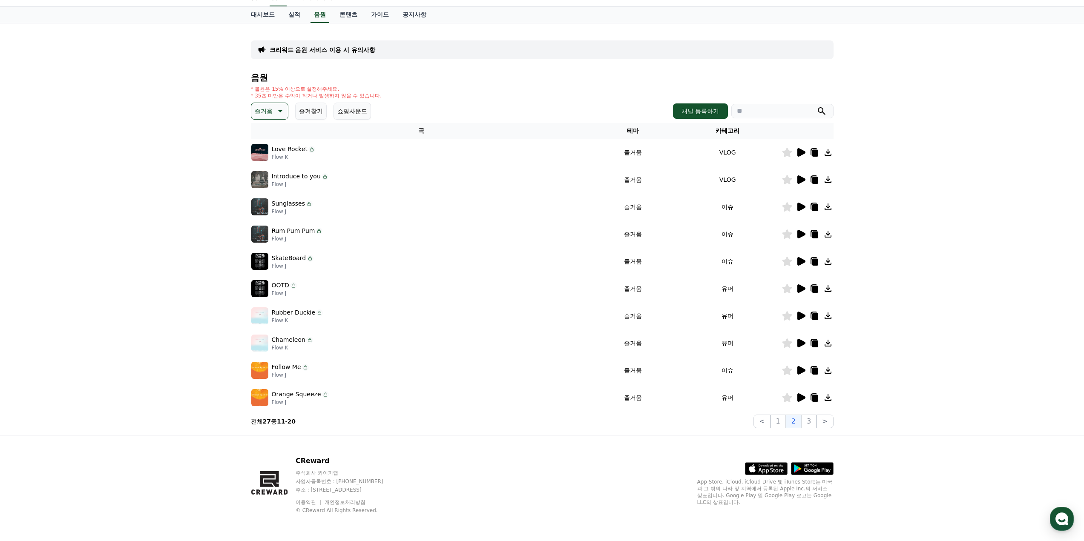
click at [803, 155] on icon at bounding box center [801, 152] width 10 height 10
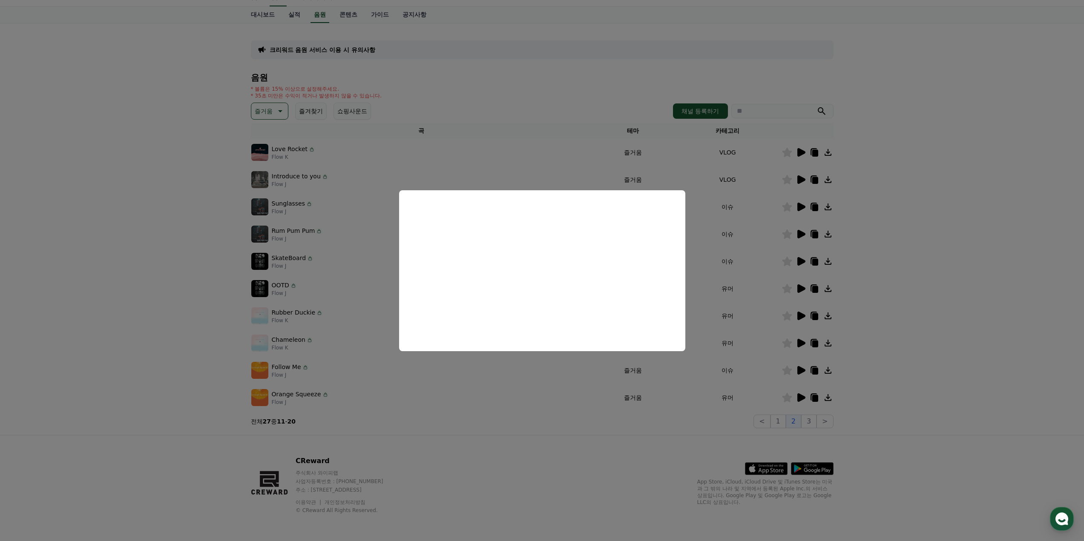
click at [537, 389] on button "close modal" at bounding box center [542, 270] width 1084 height 541
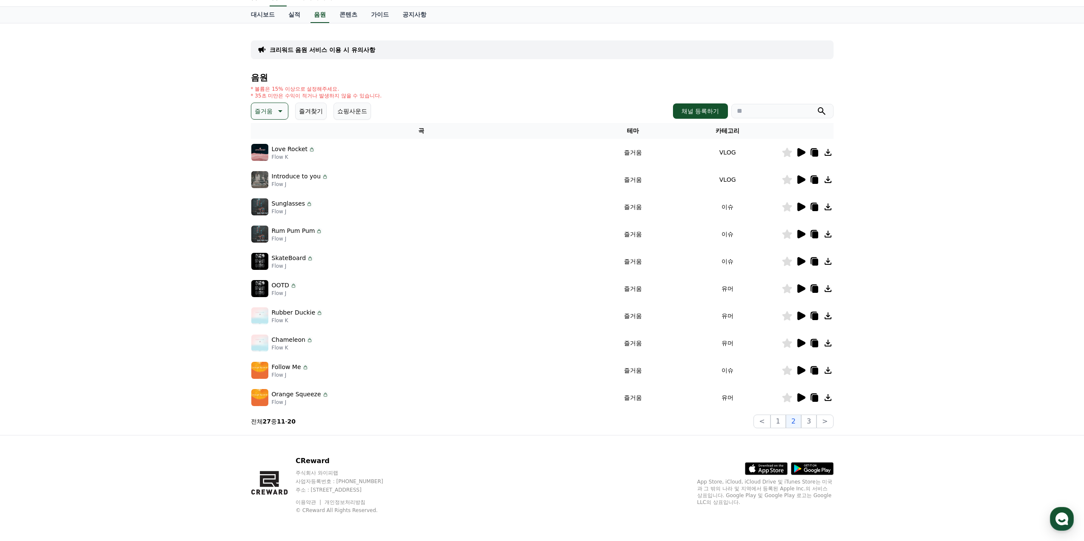
click at [802, 184] on icon at bounding box center [801, 180] width 10 height 10
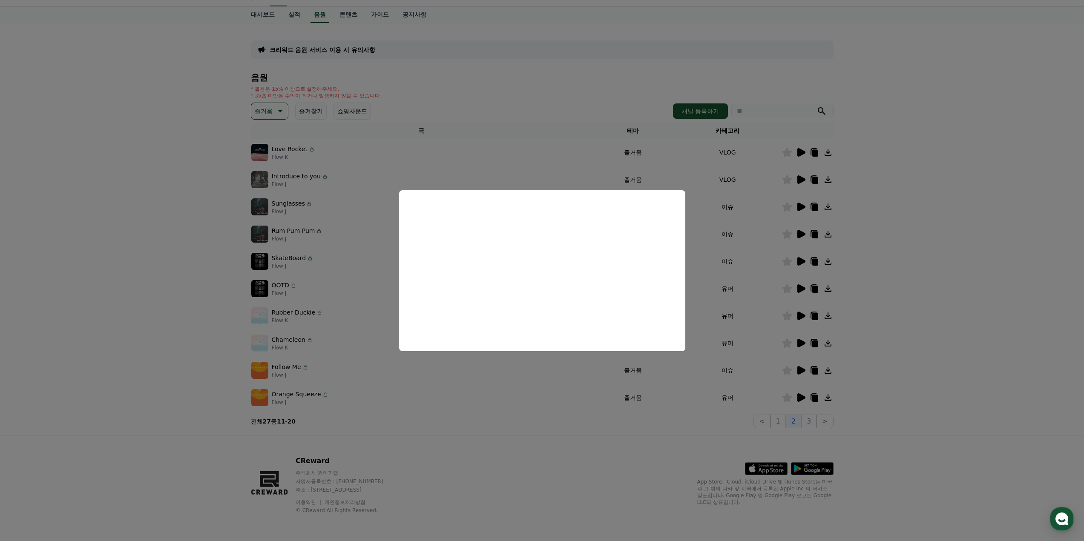
click at [497, 390] on button "close modal" at bounding box center [542, 270] width 1084 height 541
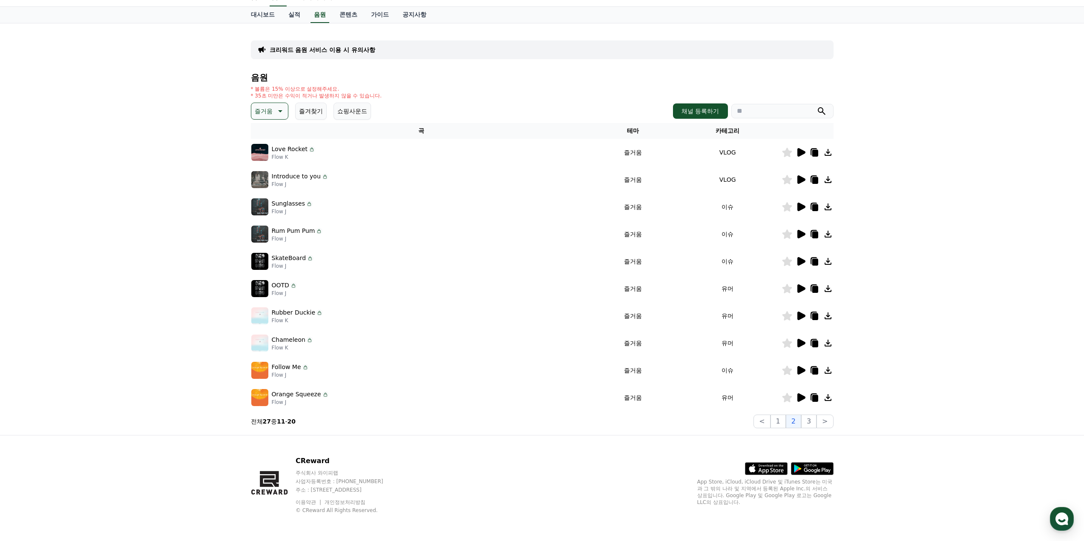
click at [799, 206] on icon at bounding box center [801, 207] width 8 height 9
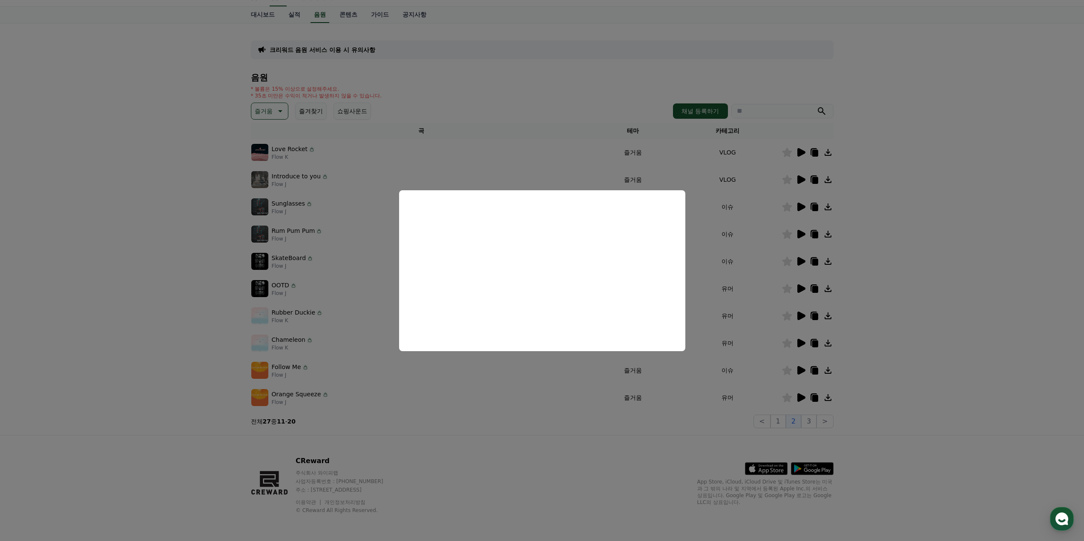
click at [526, 380] on button "close modal" at bounding box center [542, 270] width 1084 height 541
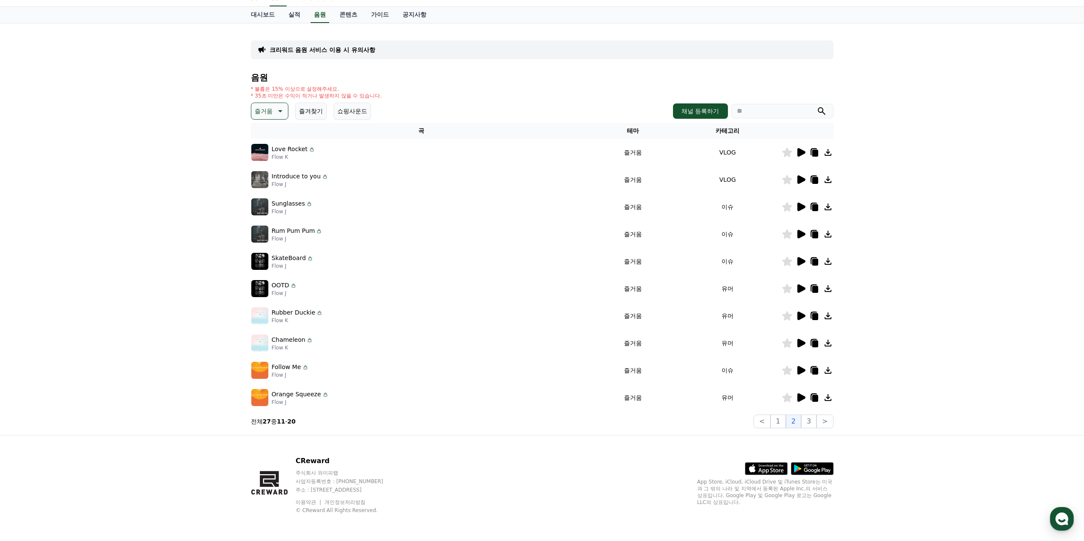
click at [800, 264] on icon at bounding box center [801, 261] width 8 height 9
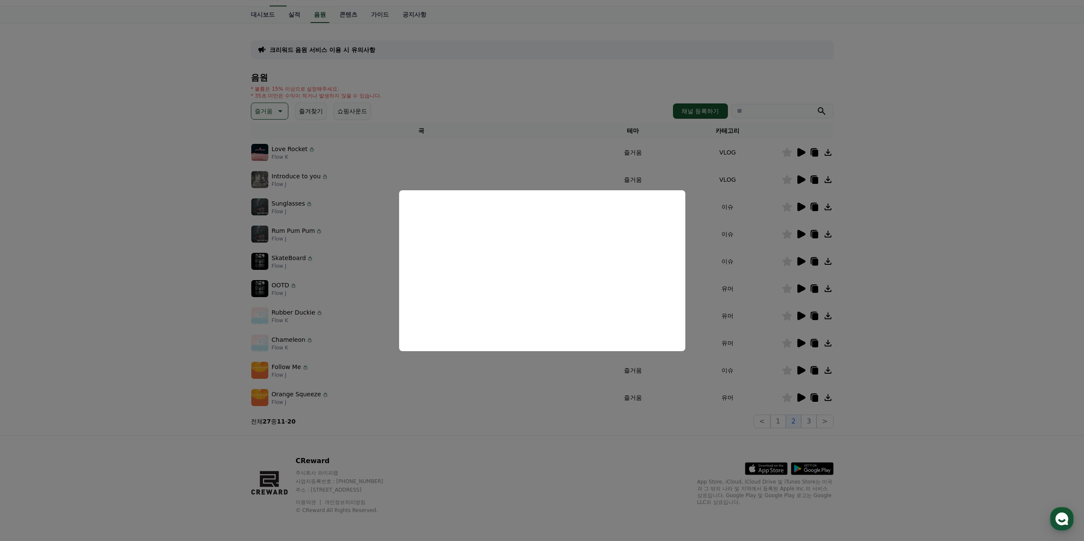
click at [489, 377] on button "close modal" at bounding box center [542, 270] width 1084 height 541
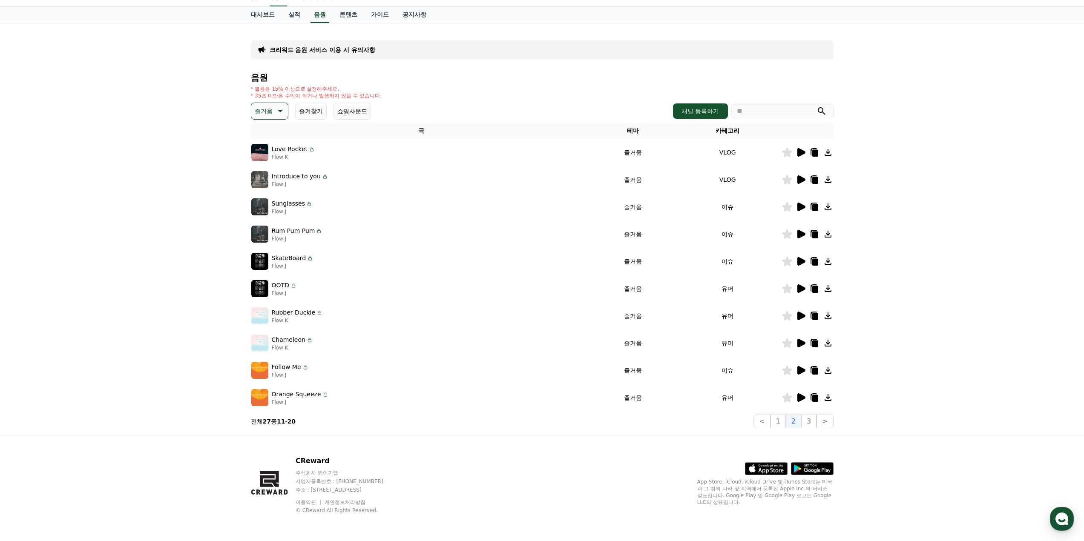
click at [803, 370] on icon at bounding box center [801, 370] width 8 height 9
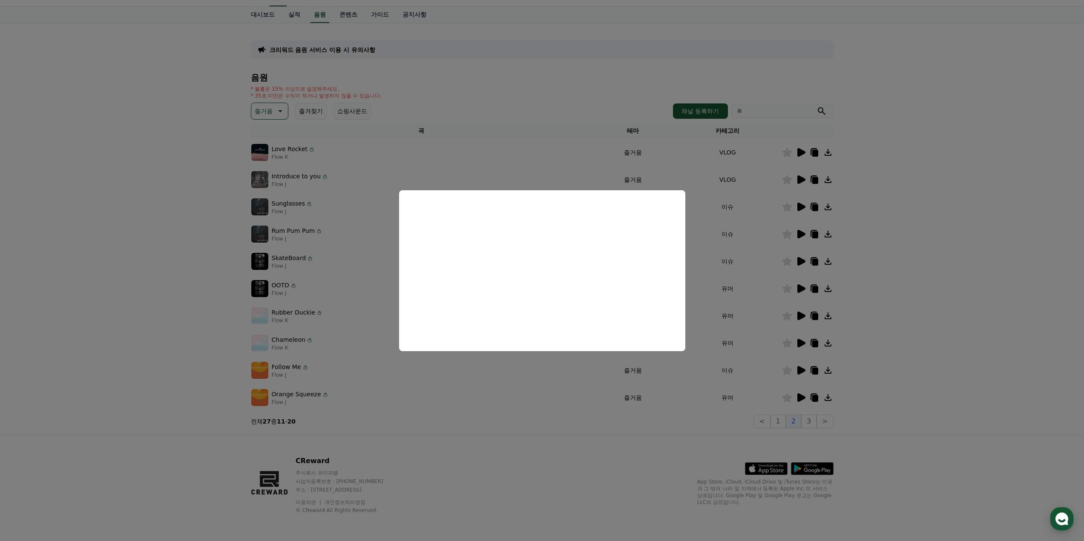
click at [488, 382] on button "close modal" at bounding box center [542, 270] width 1084 height 541
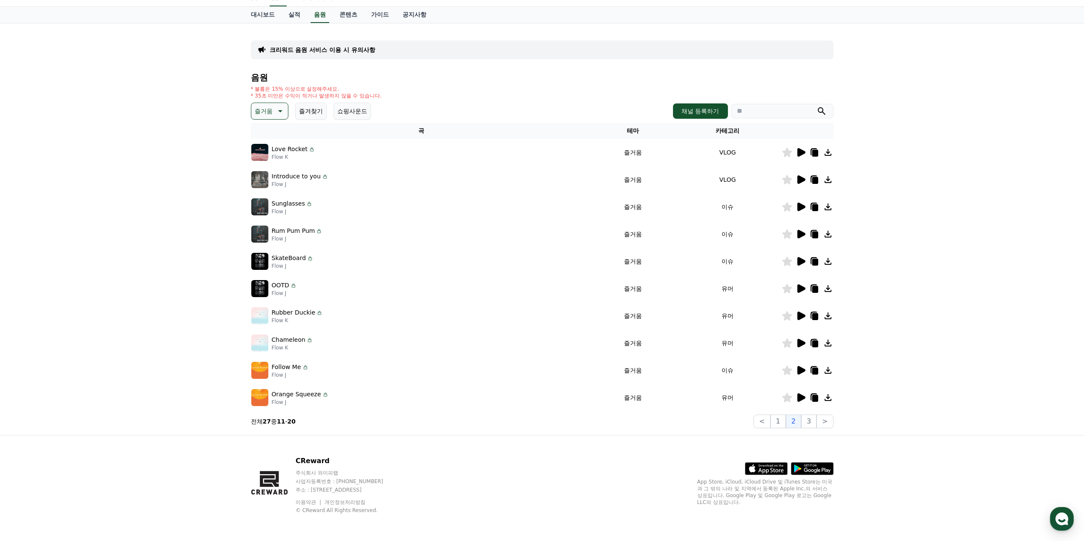
click at [797, 396] on icon at bounding box center [801, 398] width 8 height 9
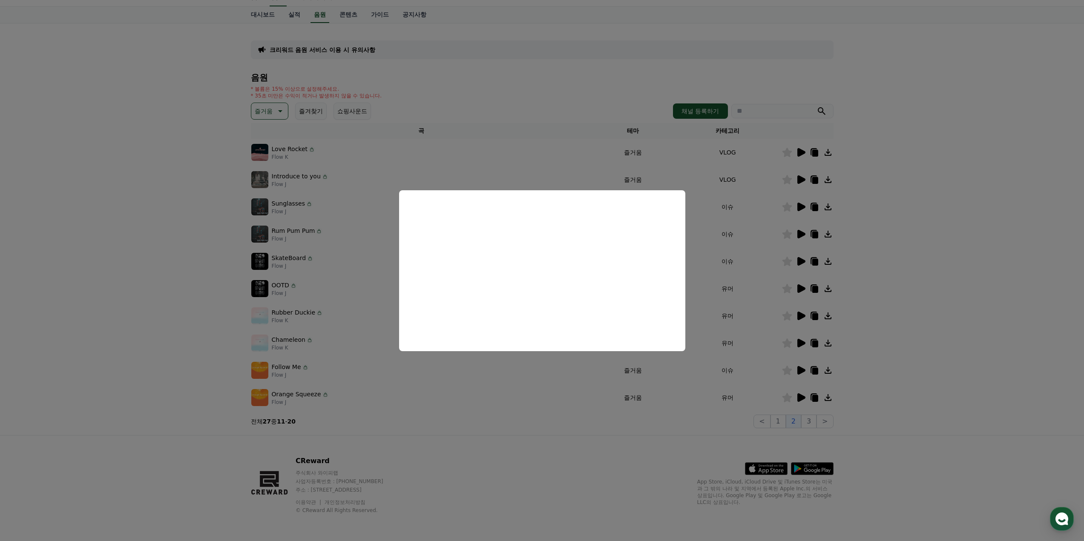
click at [533, 391] on button "close modal" at bounding box center [542, 270] width 1084 height 541
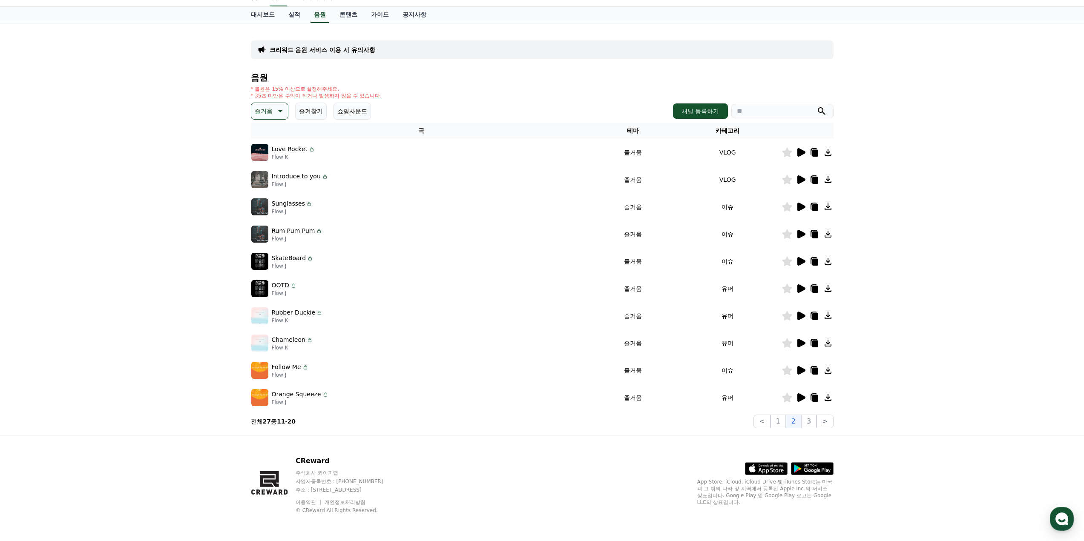
click at [802, 367] on icon at bounding box center [801, 370] width 10 height 10
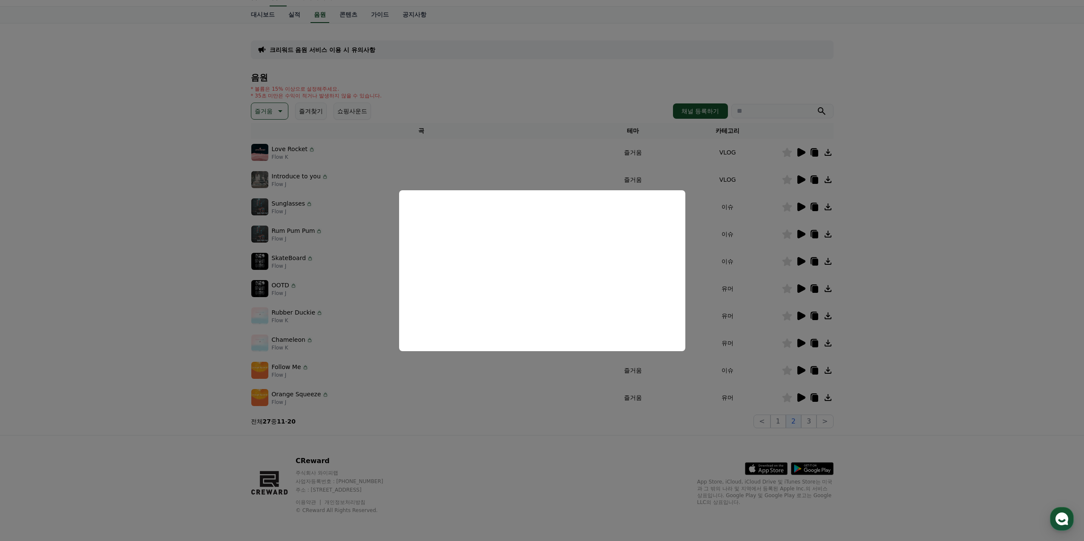
click at [472, 382] on button "close modal" at bounding box center [542, 270] width 1084 height 541
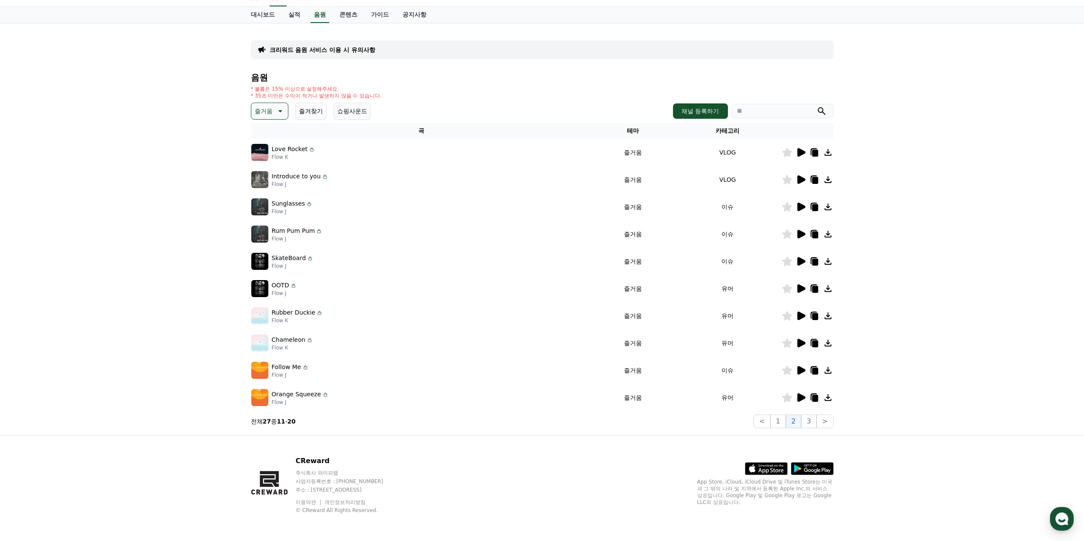
click at [268, 116] on p "즐거움" at bounding box center [264, 111] width 18 height 12
click at [267, 207] on button "그루브" at bounding box center [264, 208] width 25 height 19
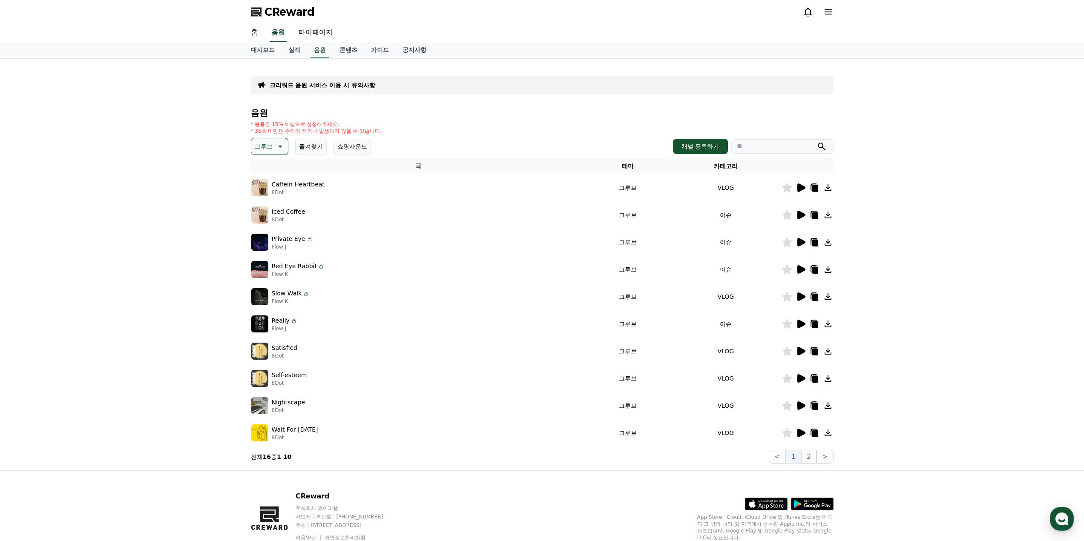
click at [803, 190] on icon at bounding box center [801, 188] width 8 height 9
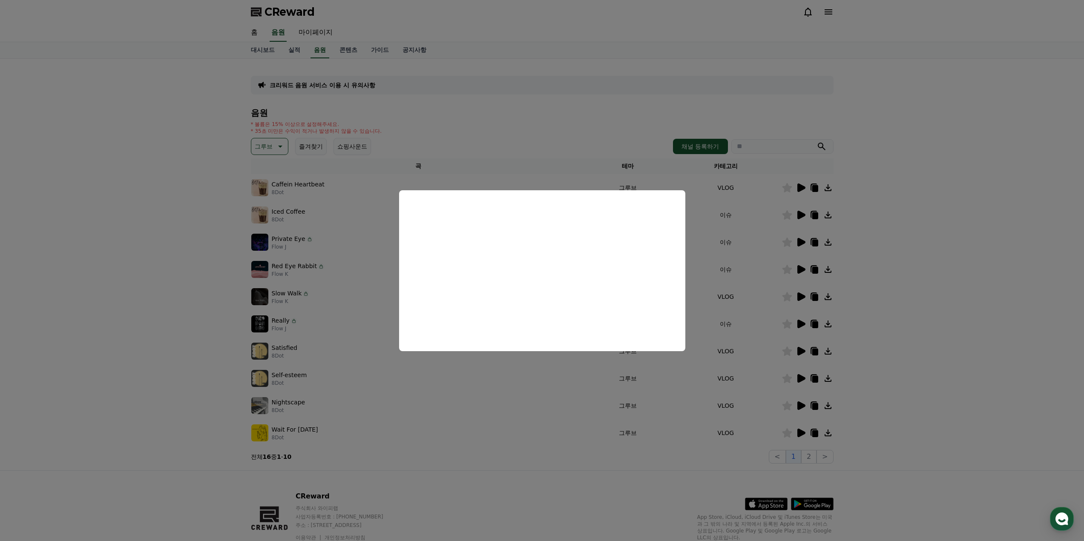
click at [506, 389] on button "close modal" at bounding box center [542, 270] width 1084 height 541
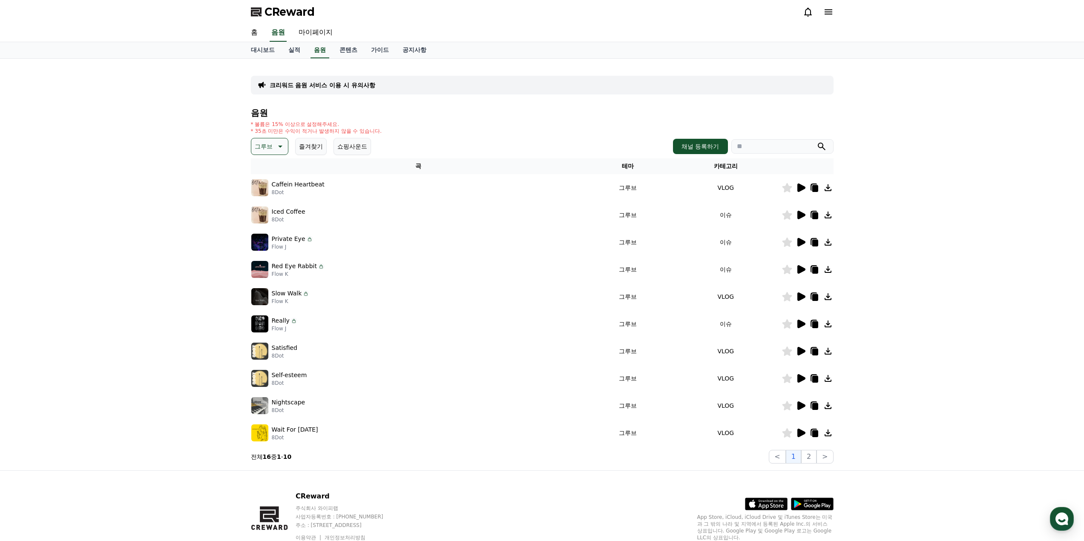
click at [807, 213] on div at bounding box center [807, 215] width 51 height 10
click at [805, 213] on icon at bounding box center [801, 215] width 10 height 10
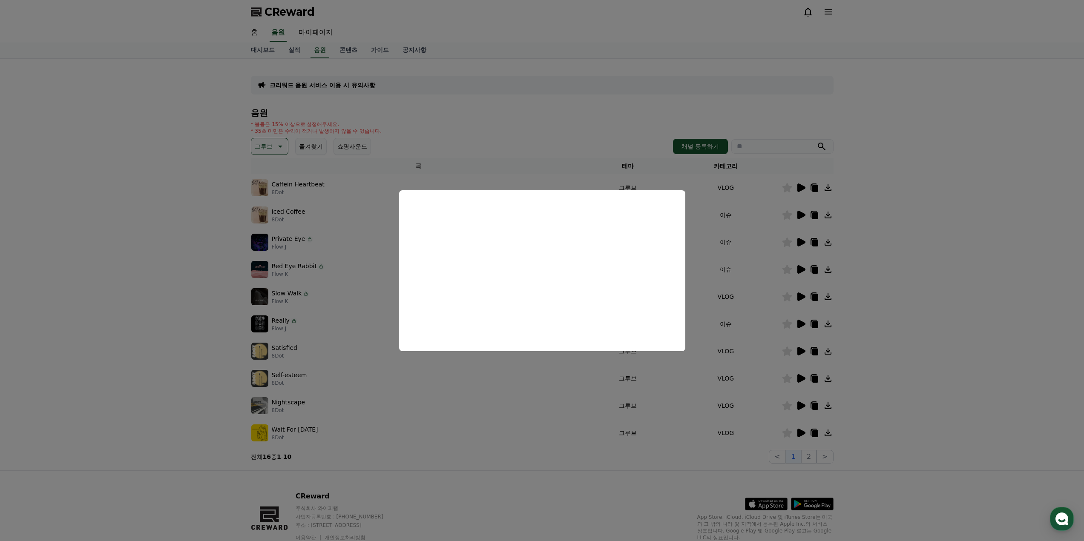
click at [502, 386] on button "close modal" at bounding box center [542, 270] width 1084 height 541
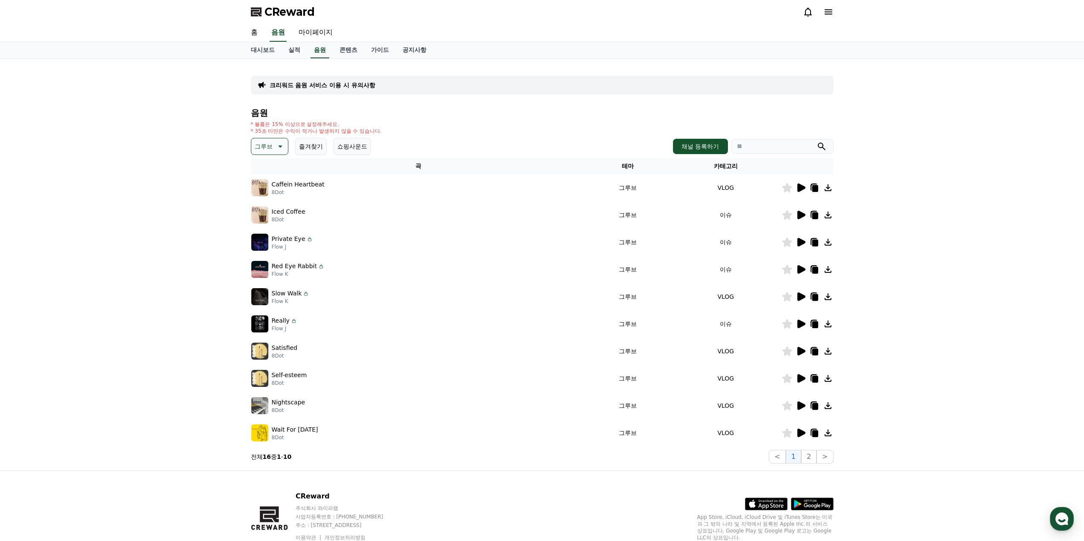
click at [800, 270] on icon at bounding box center [801, 269] width 8 height 9
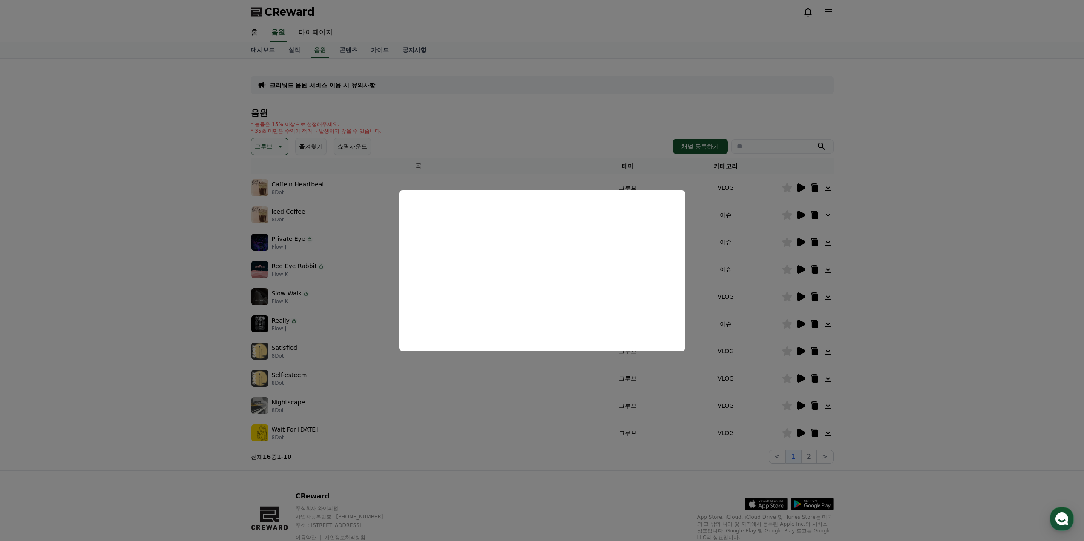
click at [486, 376] on button "close modal" at bounding box center [542, 270] width 1084 height 541
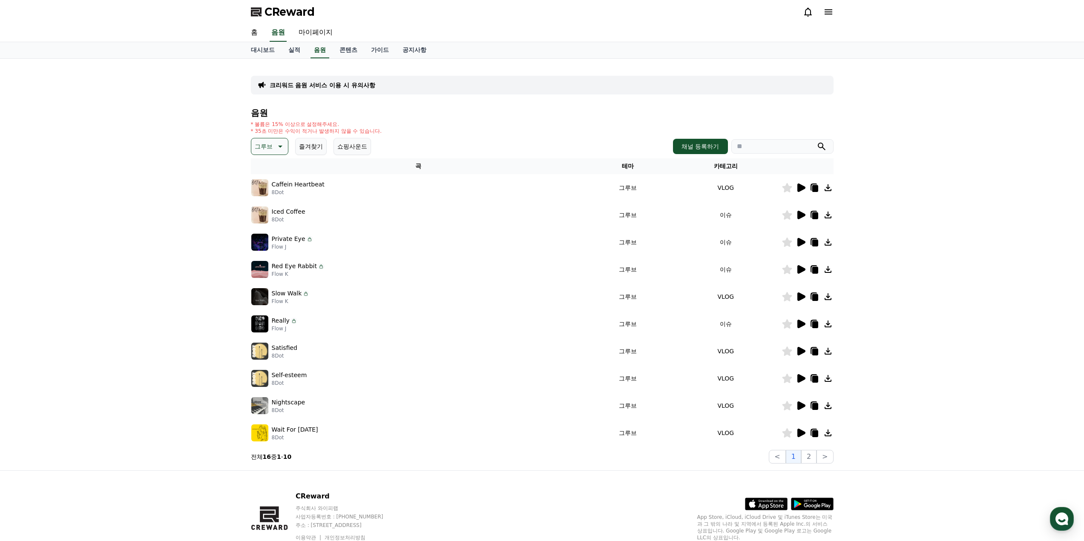
click at [800, 351] on icon at bounding box center [801, 351] width 8 height 9
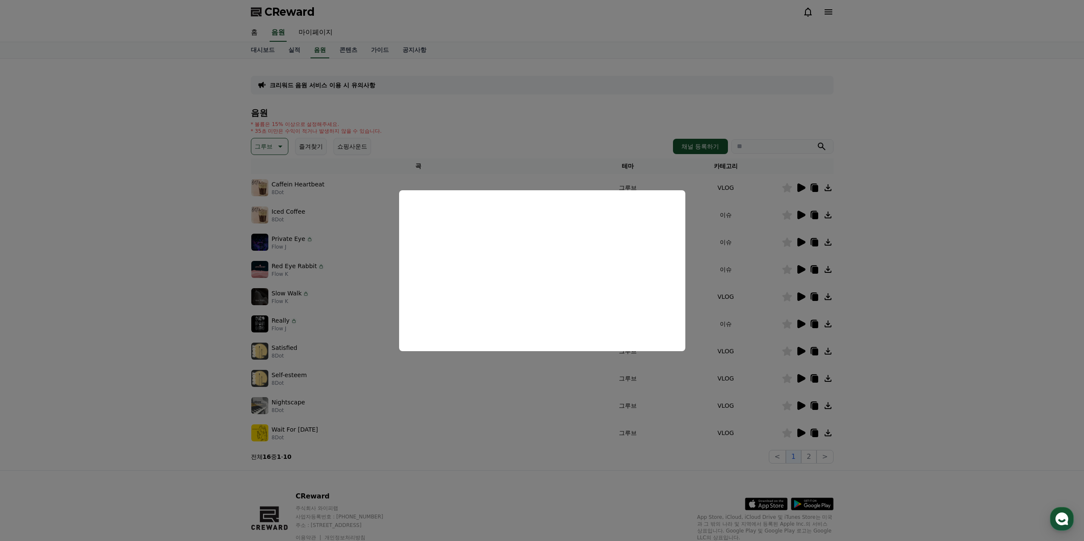
click at [490, 403] on button "close modal" at bounding box center [542, 270] width 1084 height 541
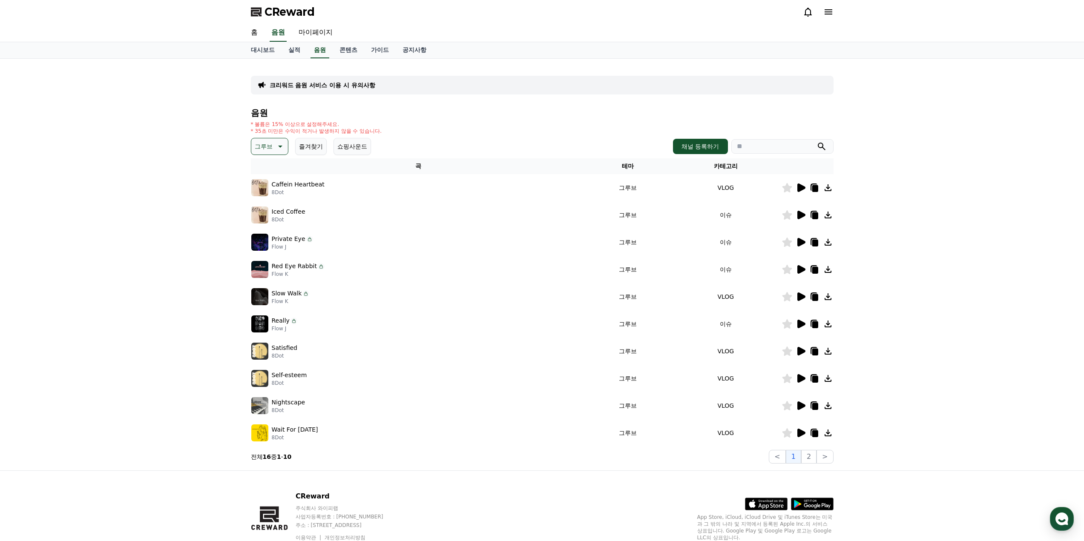
click at [265, 143] on p "그루브" at bounding box center [264, 147] width 18 height 12
click at [269, 219] on button "긴장되는" at bounding box center [267, 216] width 31 height 19
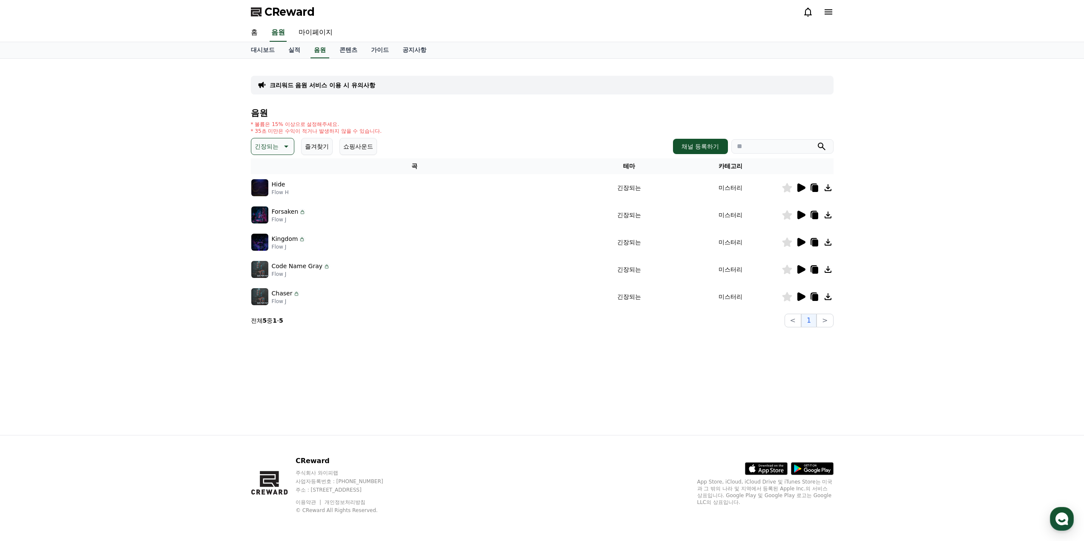
click at [800, 190] on icon at bounding box center [801, 188] width 8 height 9
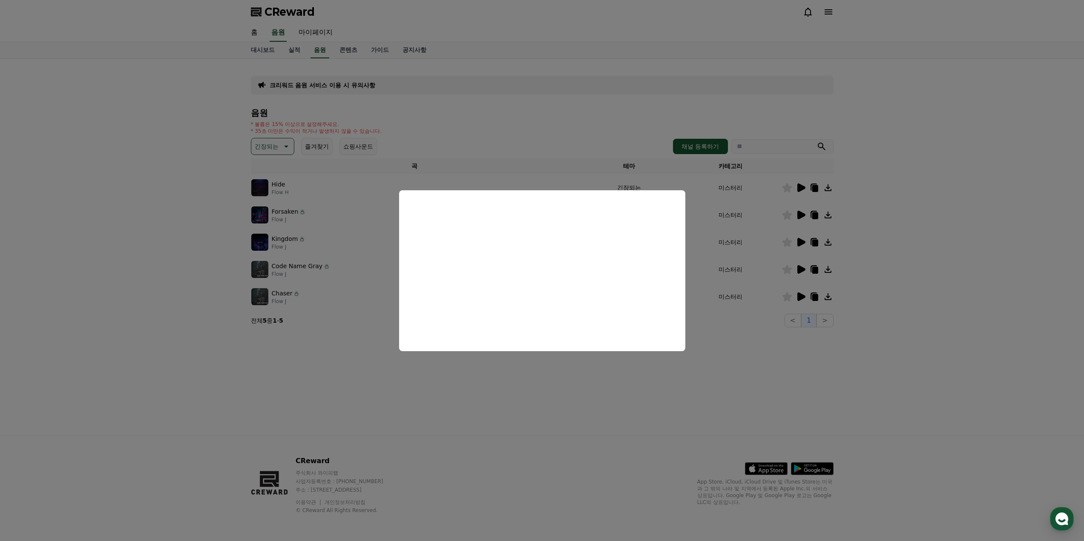
click at [780, 216] on button "close modal" at bounding box center [542, 270] width 1084 height 541
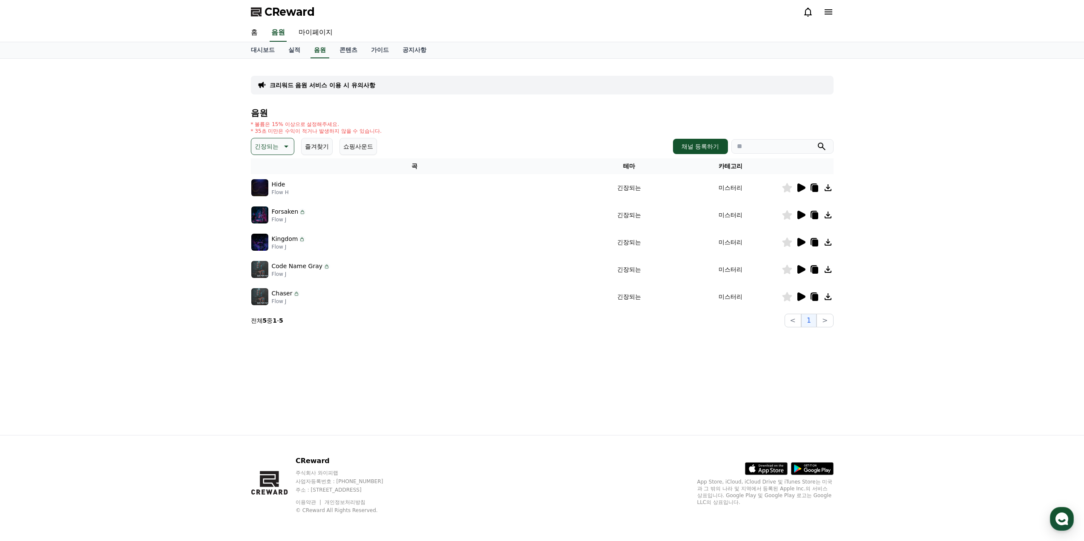
click at [803, 215] on icon at bounding box center [801, 215] width 8 height 9
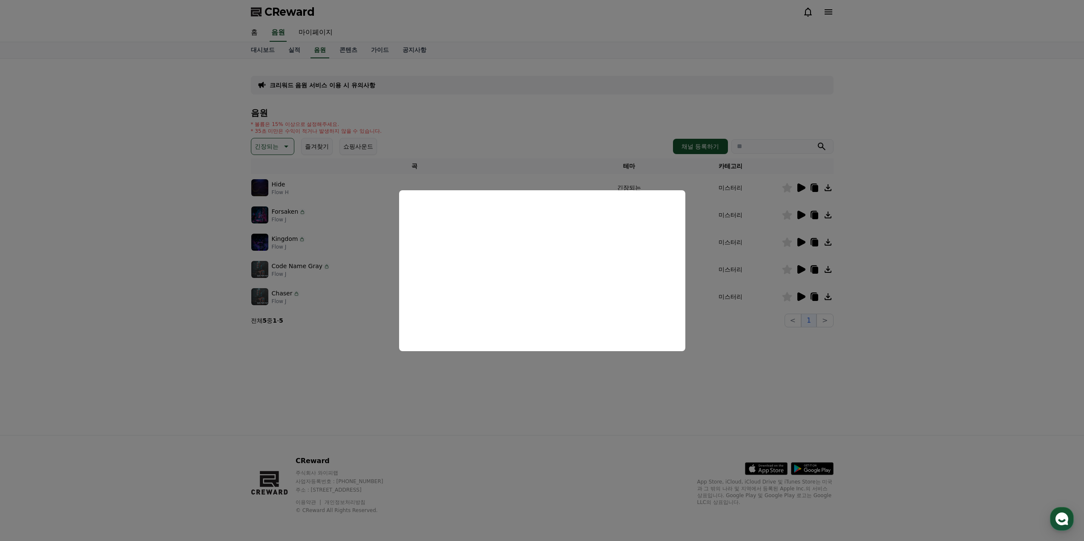
click at [709, 365] on button "close modal" at bounding box center [542, 270] width 1084 height 541
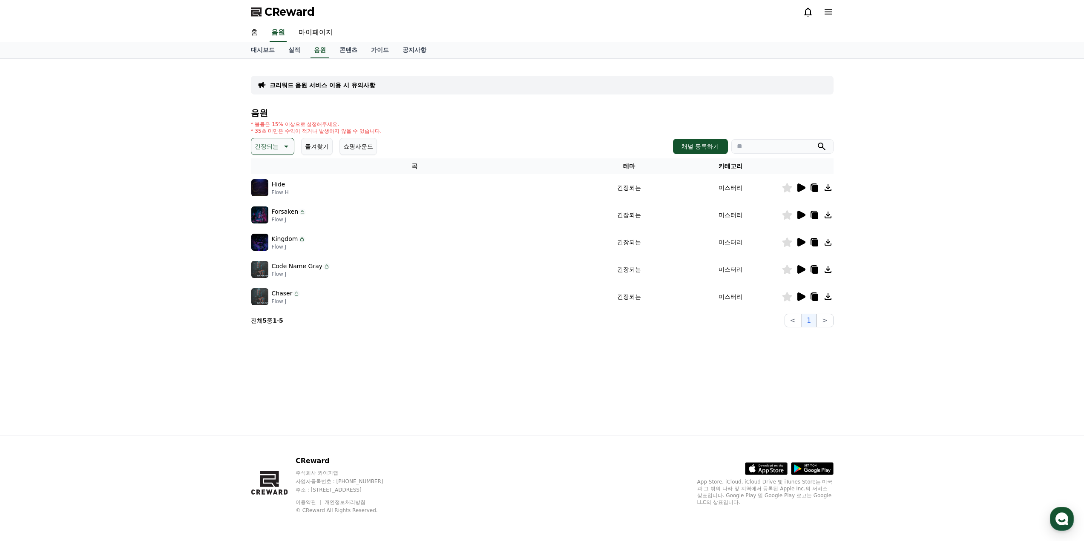
click at [801, 240] on icon at bounding box center [801, 242] width 8 height 9
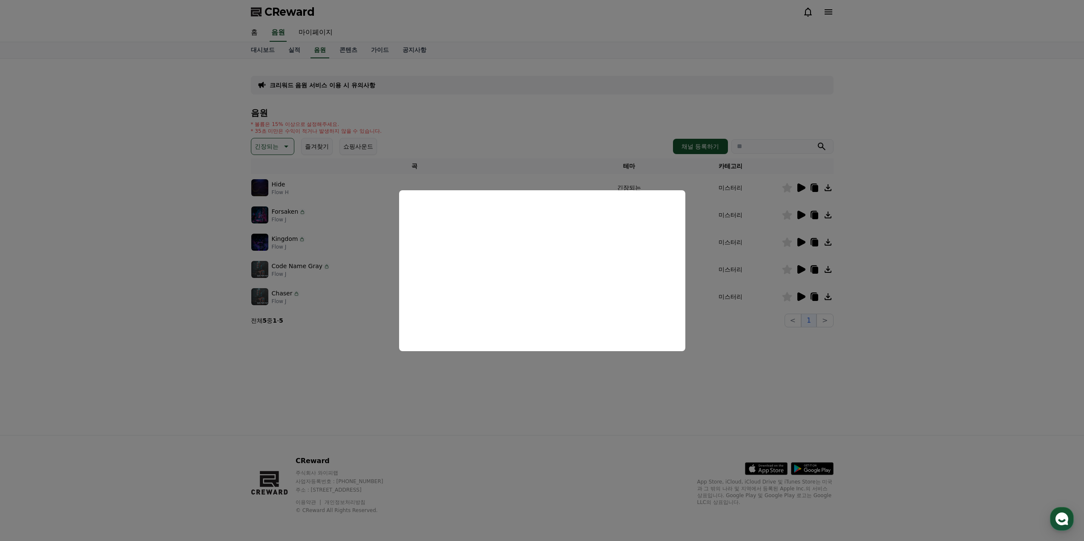
click at [642, 383] on button "close modal" at bounding box center [542, 270] width 1084 height 541
click at [276, 143] on p "긴장되는" at bounding box center [267, 147] width 24 height 12
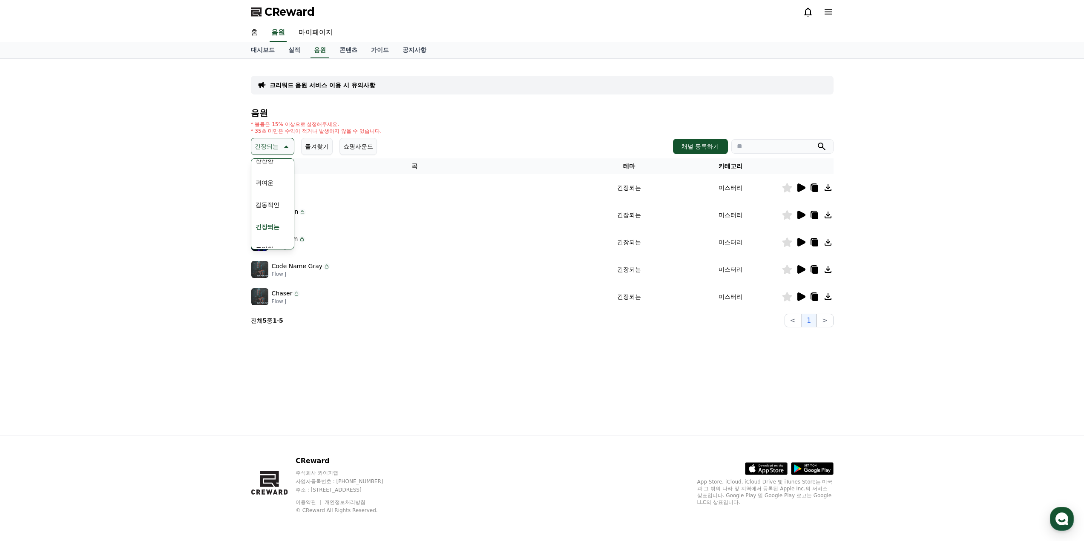
scroll to position [351, 0]
click at [270, 241] on button "코믹한" at bounding box center [264, 239] width 25 height 19
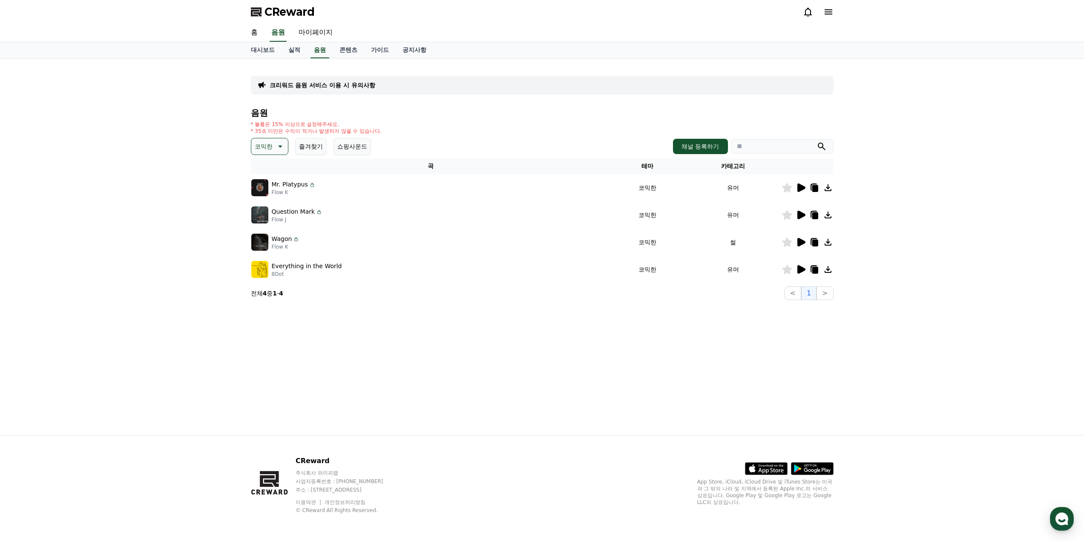
click at [804, 189] on icon at bounding box center [801, 188] width 8 height 9
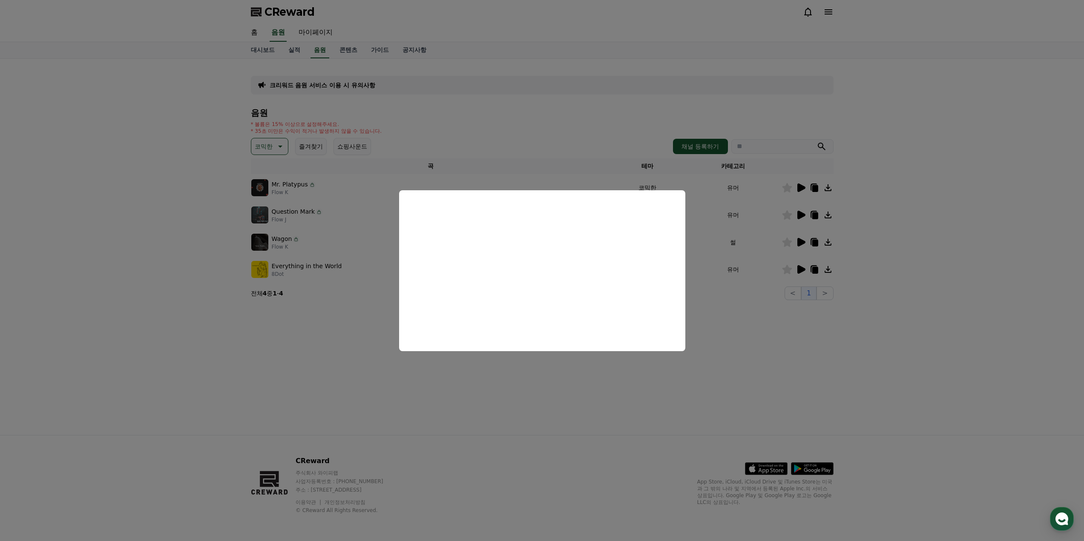
click at [494, 387] on button "close modal" at bounding box center [542, 270] width 1084 height 541
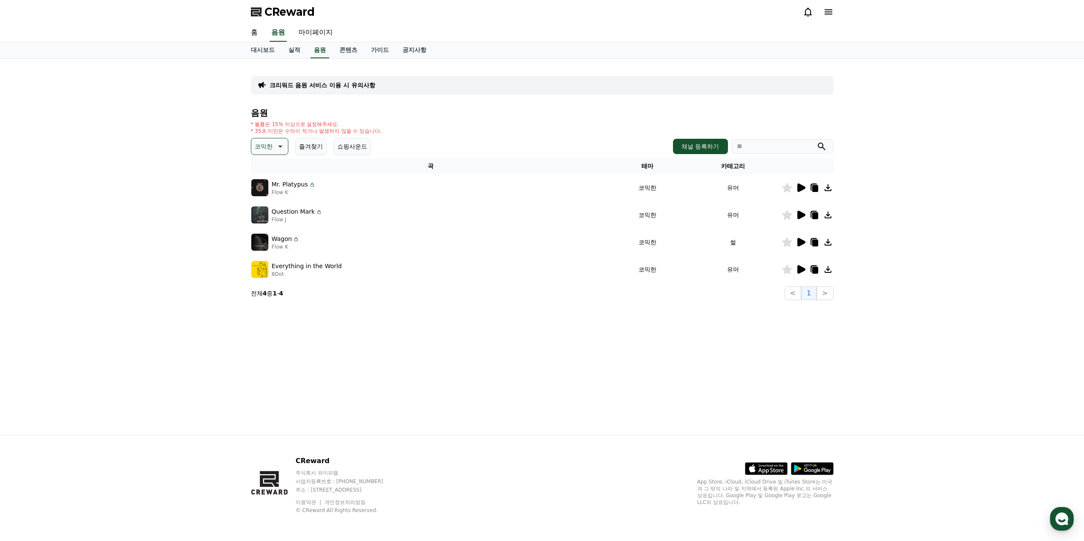
click at [800, 215] on icon at bounding box center [801, 215] width 8 height 9
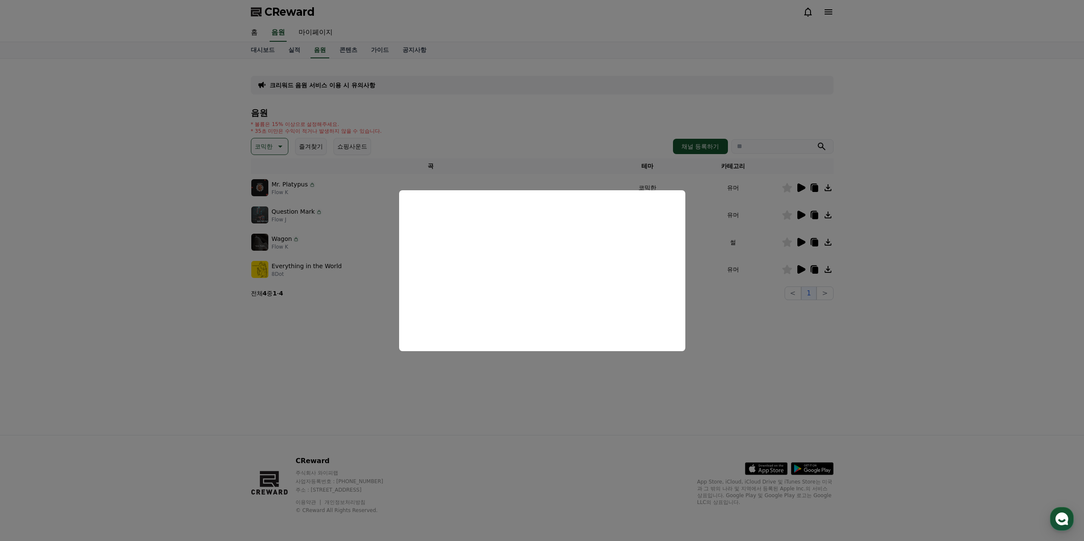
click at [756, 324] on button "close modal" at bounding box center [542, 270] width 1084 height 541
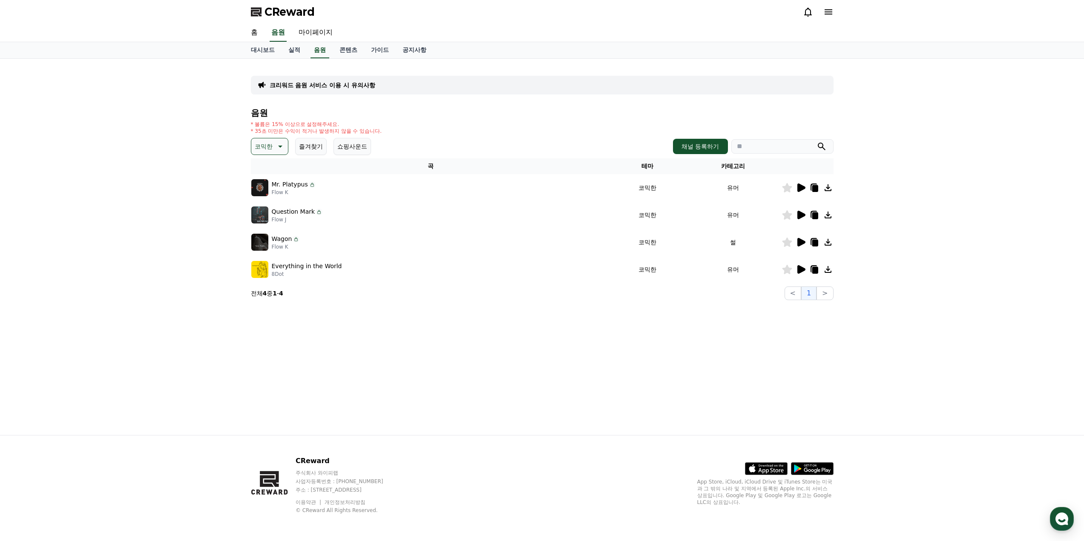
click at [806, 242] on div at bounding box center [807, 242] width 51 height 10
click at [805, 242] on icon at bounding box center [801, 242] width 8 height 9
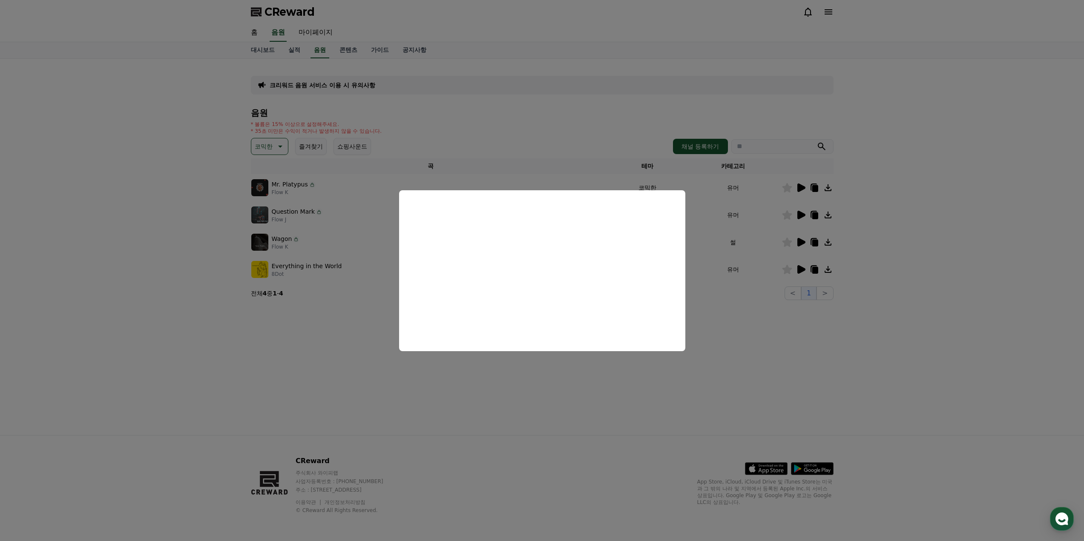
click at [728, 354] on button "close modal" at bounding box center [542, 270] width 1084 height 541
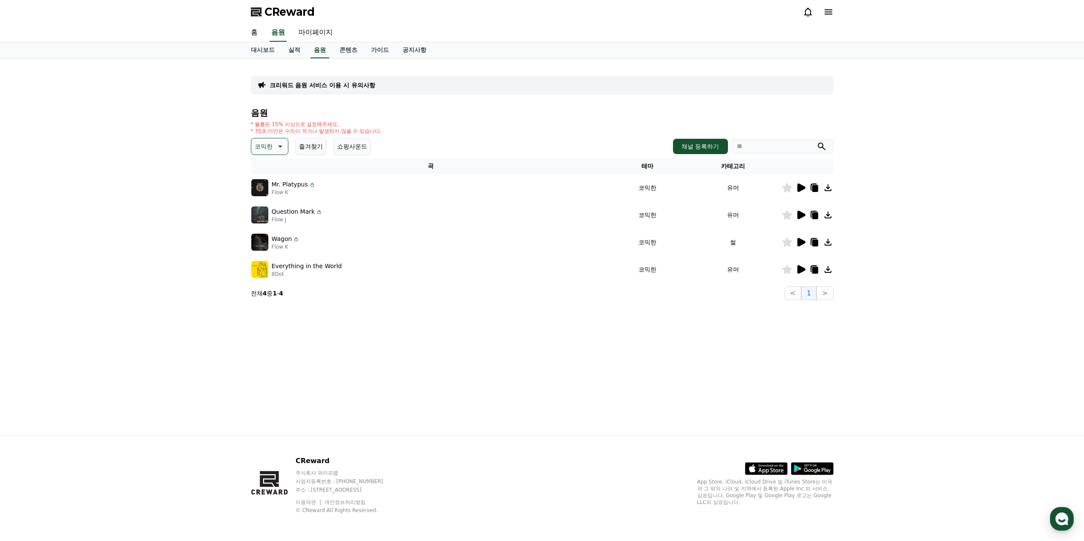
click at [800, 268] on icon at bounding box center [801, 269] width 8 height 9
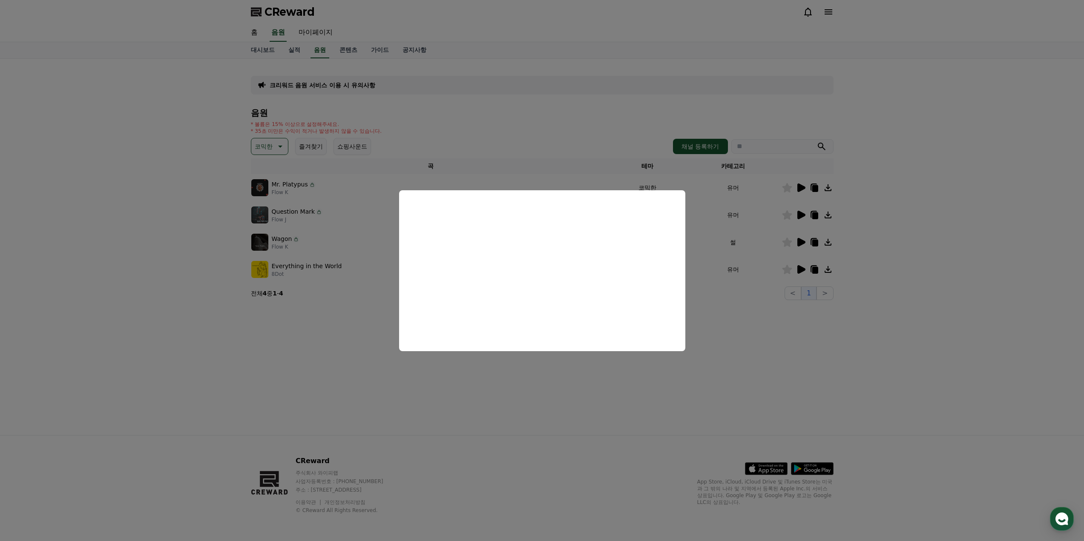
click at [558, 388] on button "close modal" at bounding box center [542, 270] width 1084 height 541
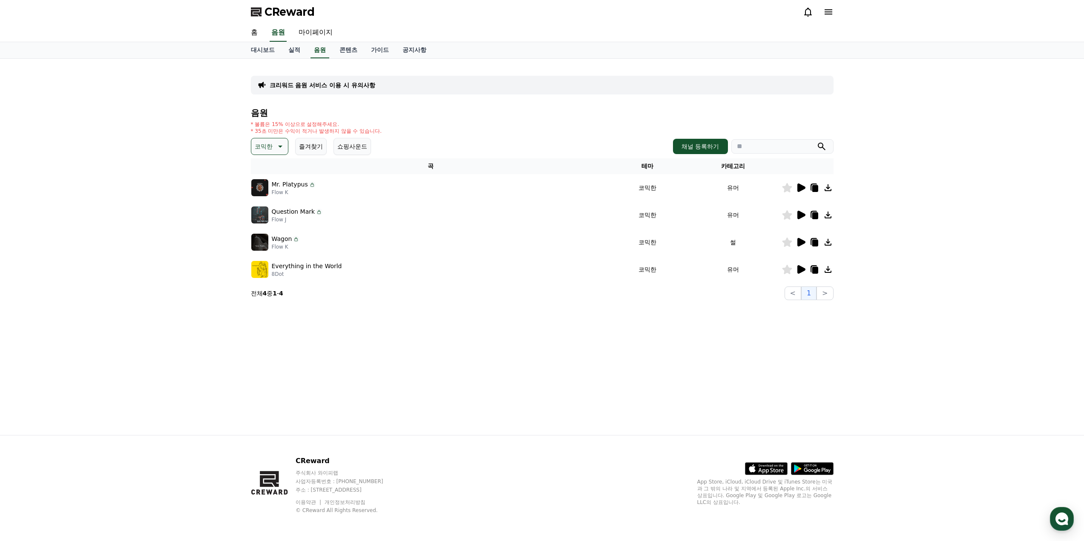
click at [275, 150] on icon at bounding box center [279, 146] width 10 height 10
click at [270, 197] on button "통통튀는" at bounding box center [267, 194] width 31 height 19
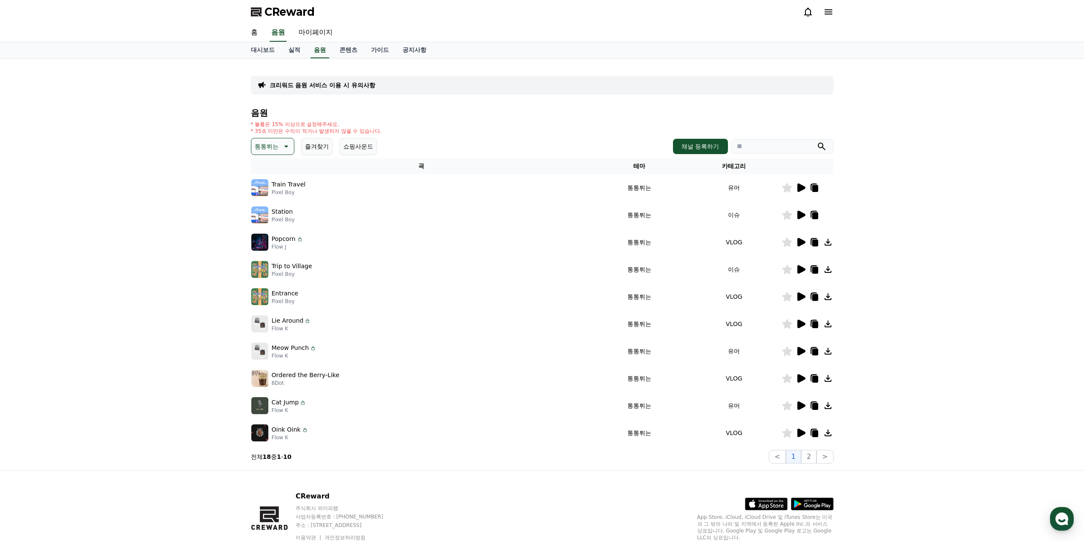
click at [802, 188] on icon at bounding box center [801, 188] width 8 height 9
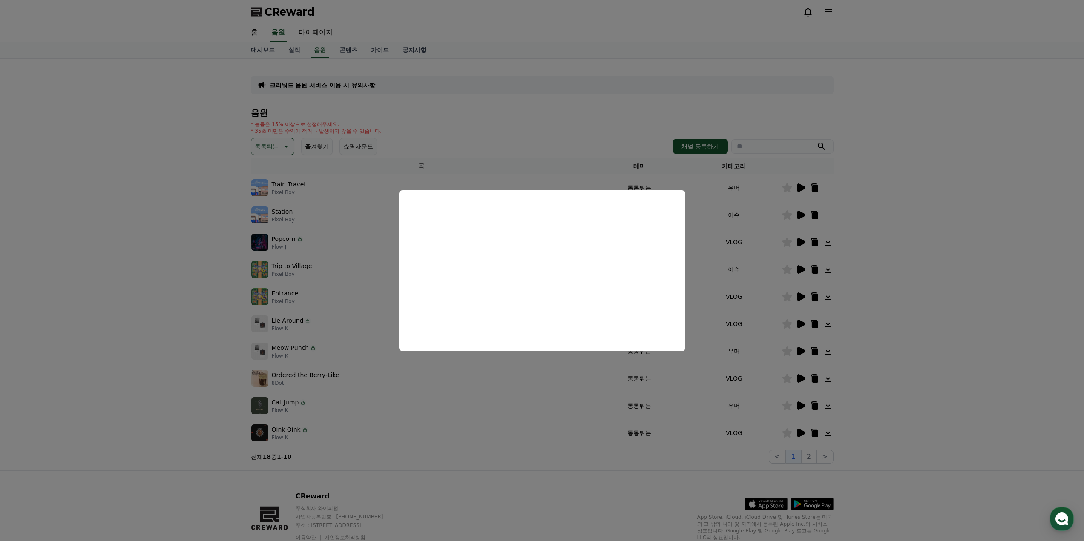
click at [776, 296] on button "close modal" at bounding box center [542, 270] width 1084 height 541
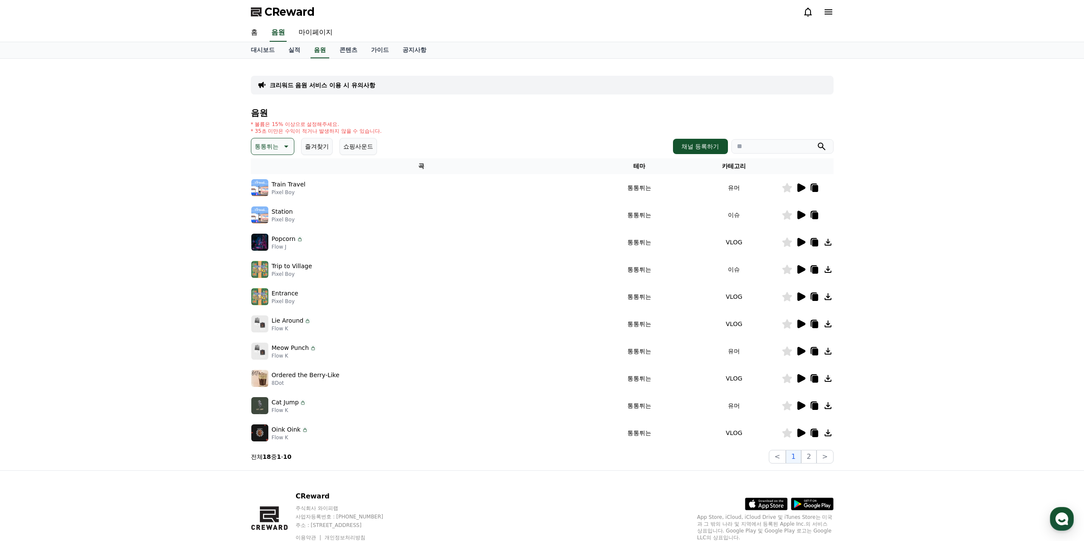
click at [800, 242] on icon at bounding box center [801, 242] width 8 height 9
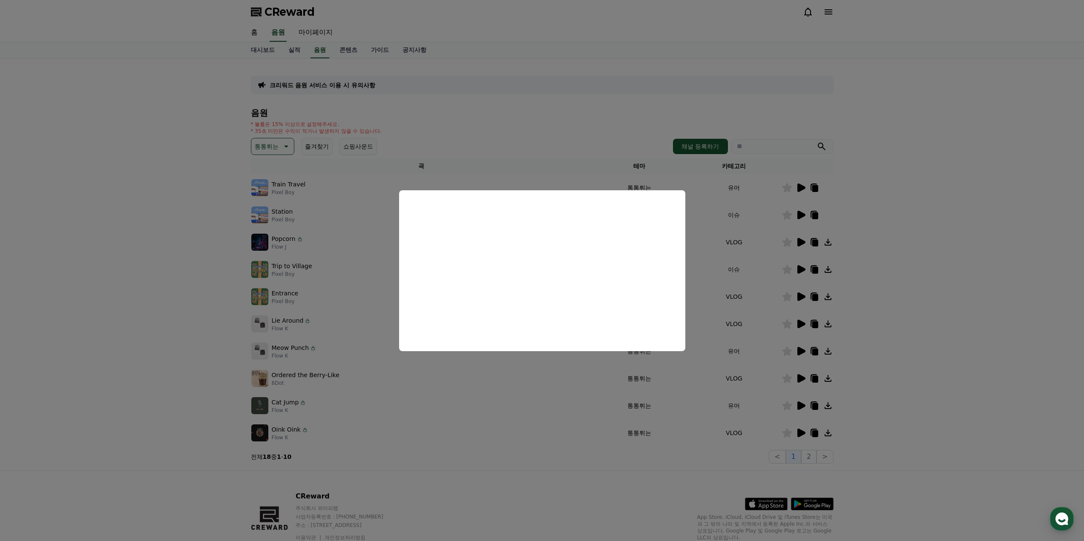
click at [380, 385] on button "close modal" at bounding box center [542, 270] width 1084 height 541
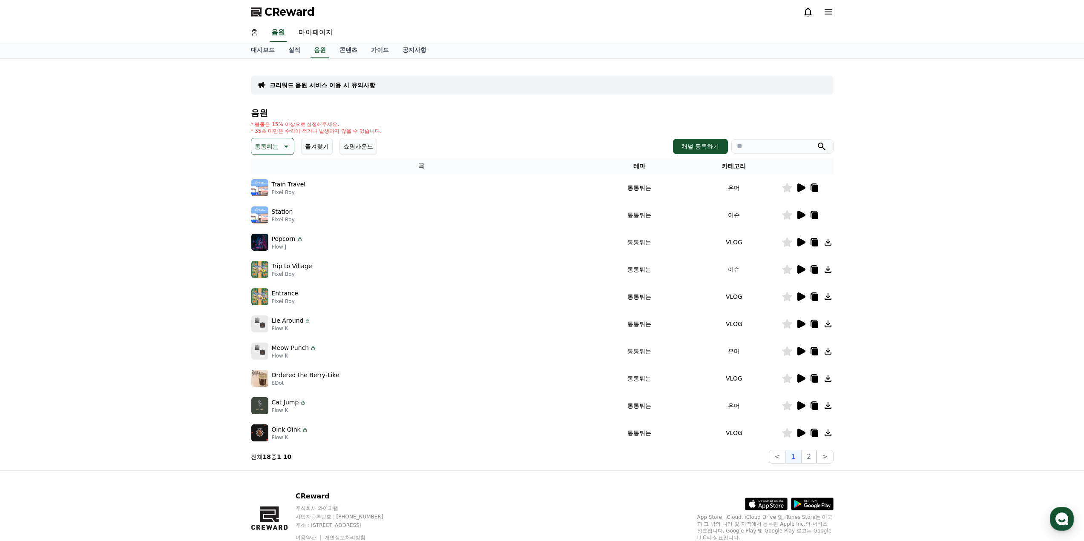
click at [801, 323] on icon at bounding box center [801, 324] width 8 height 9
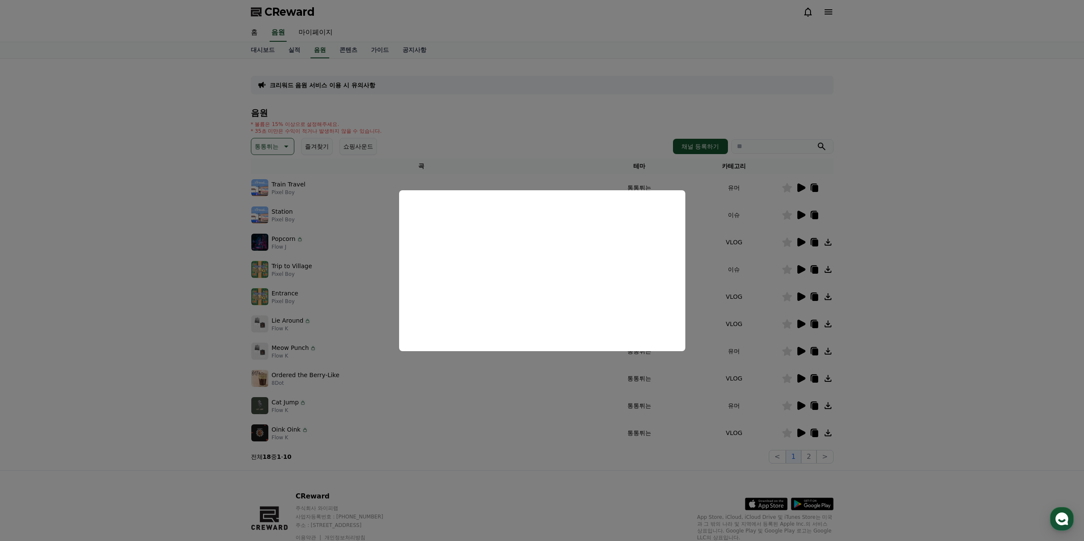
click at [482, 379] on button "close modal" at bounding box center [542, 270] width 1084 height 541
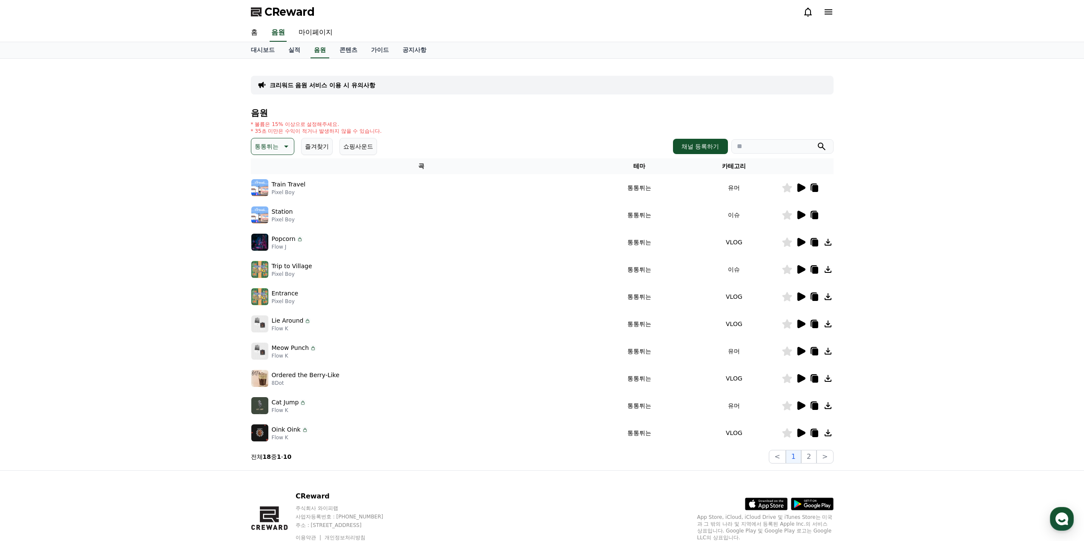
click at [798, 407] on icon at bounding box center [801, 406] width 8 height 9
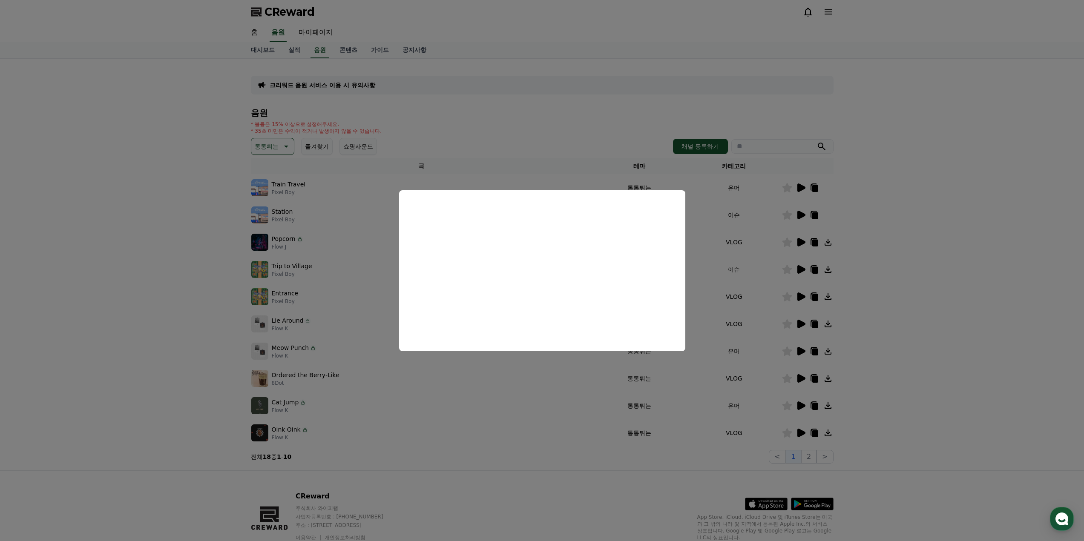
click at [537, 408] on button "close modal" at bounding box center [542, 270] width 1084 height 541
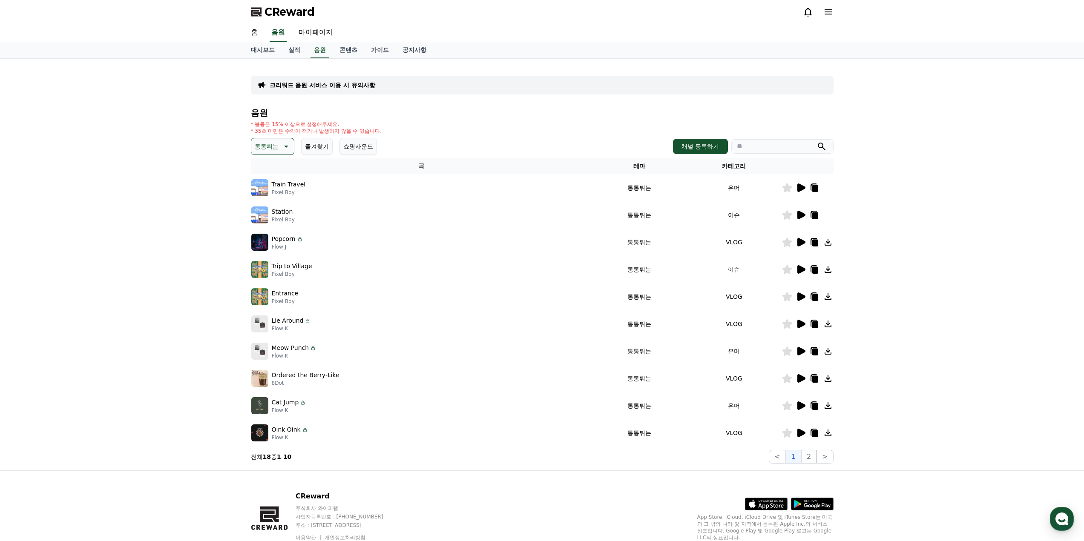
click at [800, 430] on icon at bounding box center [801, 433] width 8 height 9
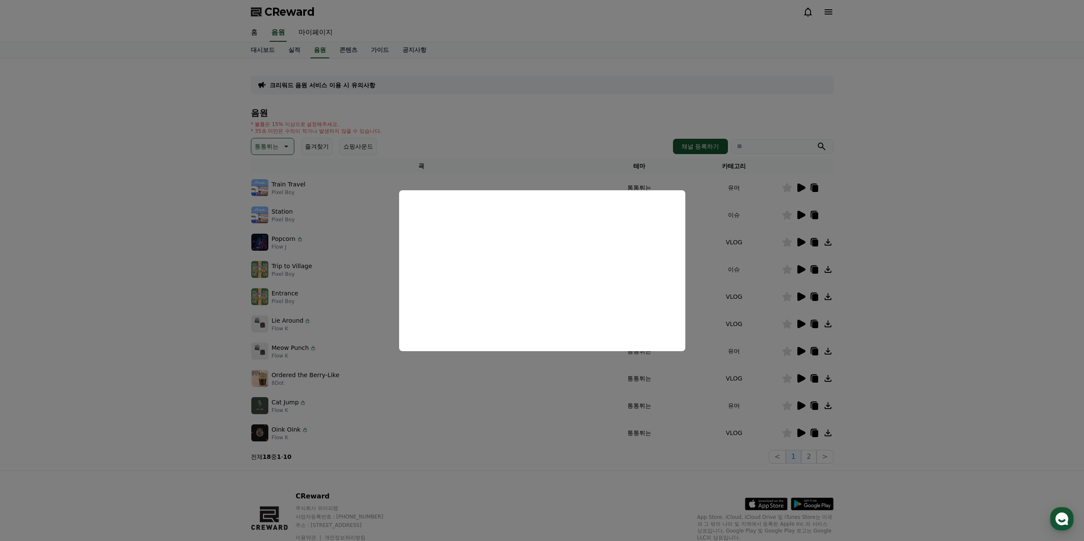
click at [517, 389] on button "close modal" at bounding box center [542, 270] width 1084 height 541
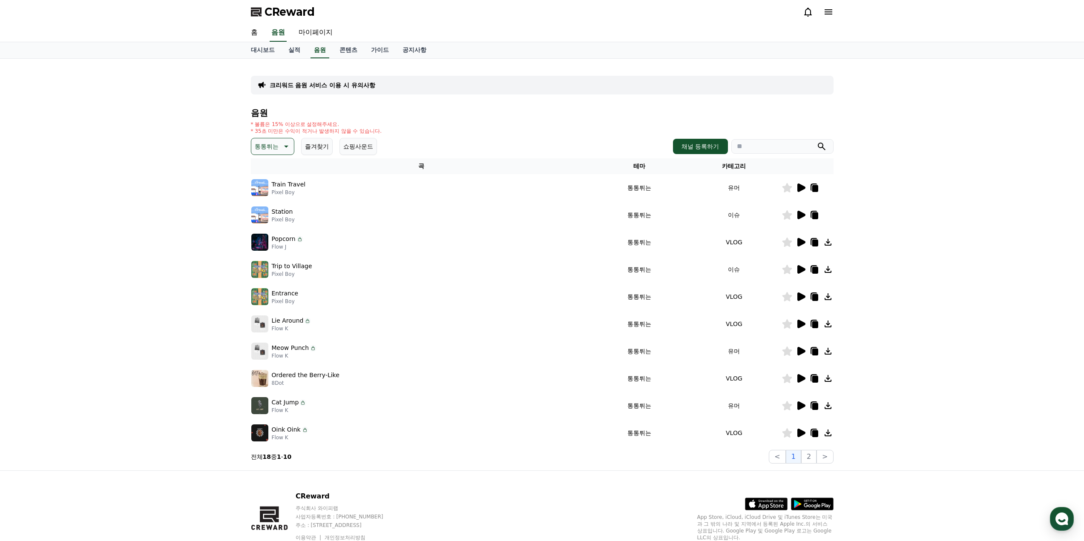
click at [263, 142] on p "통통튀는" at bounding box center [267, 147] width 24 height 12
click at [273, 219] on button "신나는" at bounding box center [264, 216] width 25 height 19
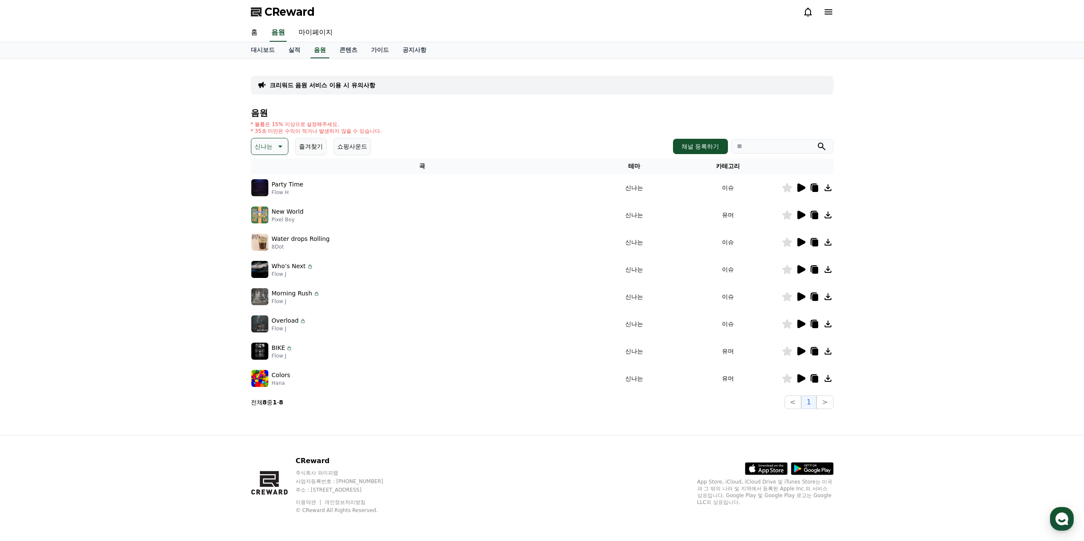
click at [802, 191] on icon at bounding box center [801, 188] width 10 height 10
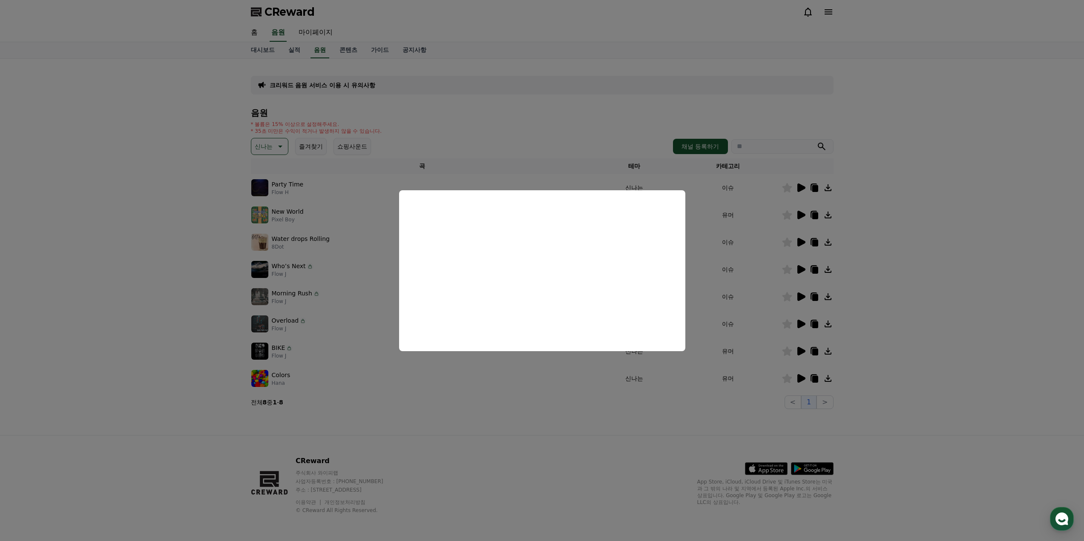
click at [454, 377] on button "close modal" at bounding box center [542, 270] width 1084 height 541
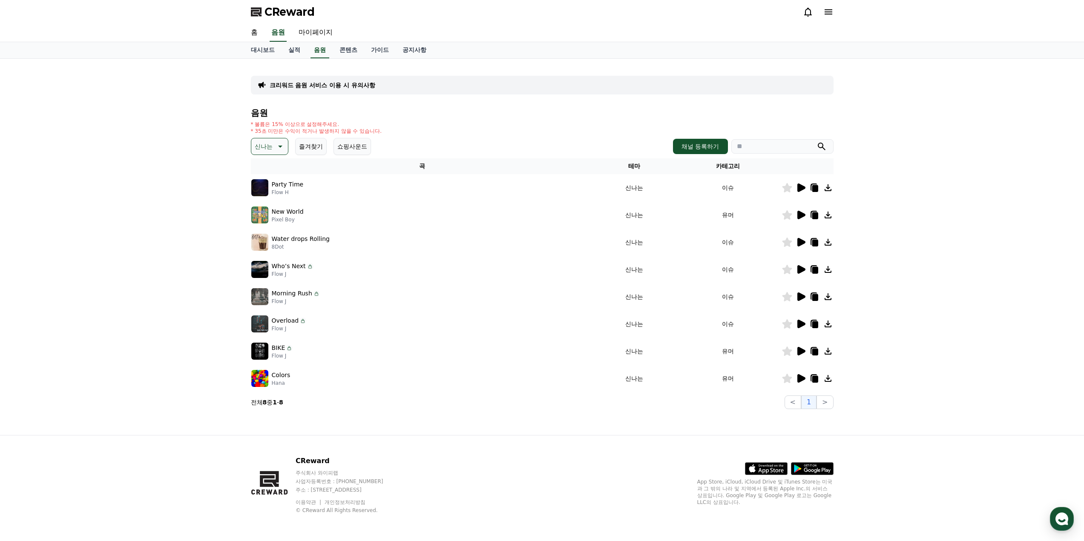
click at [800, 218] on icon at bounding box center [801, 215] width 8 height 9
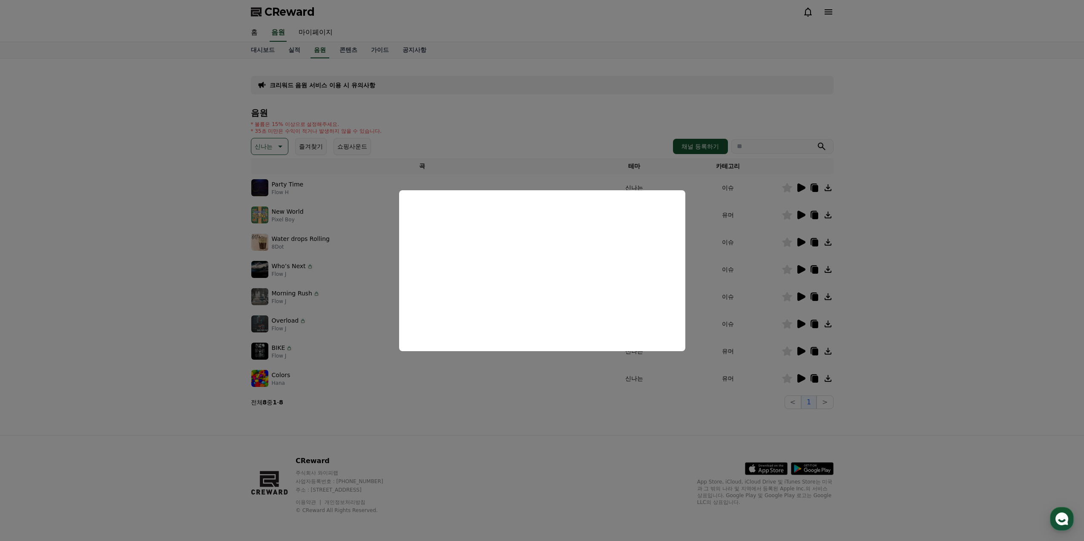
click at [541, 388] on button "close modal" at bounding box center [542, 270] width 1084 height 541
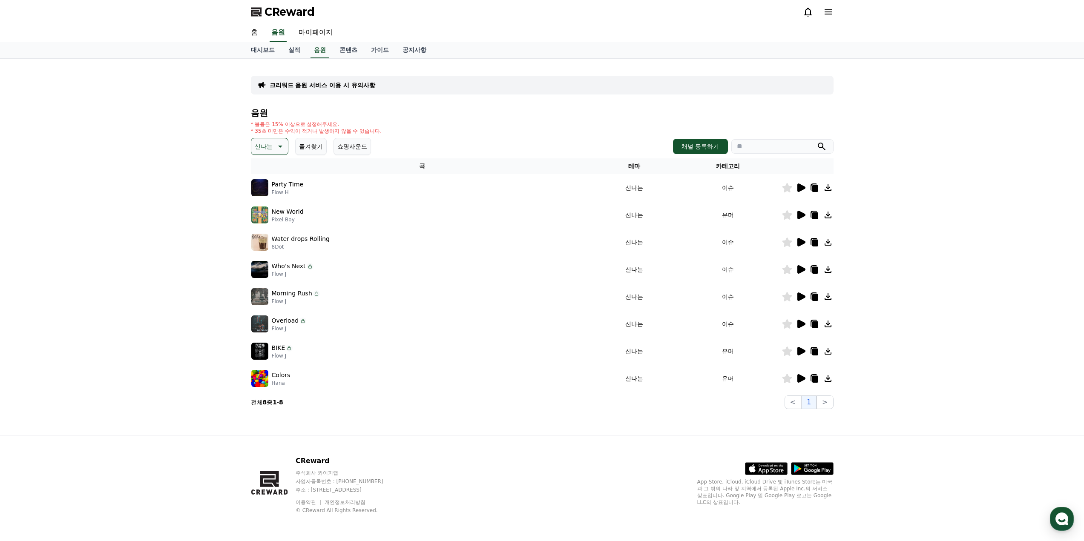
click at [804, 270] on icon at bounding box center [801, 269] width 8 height 9
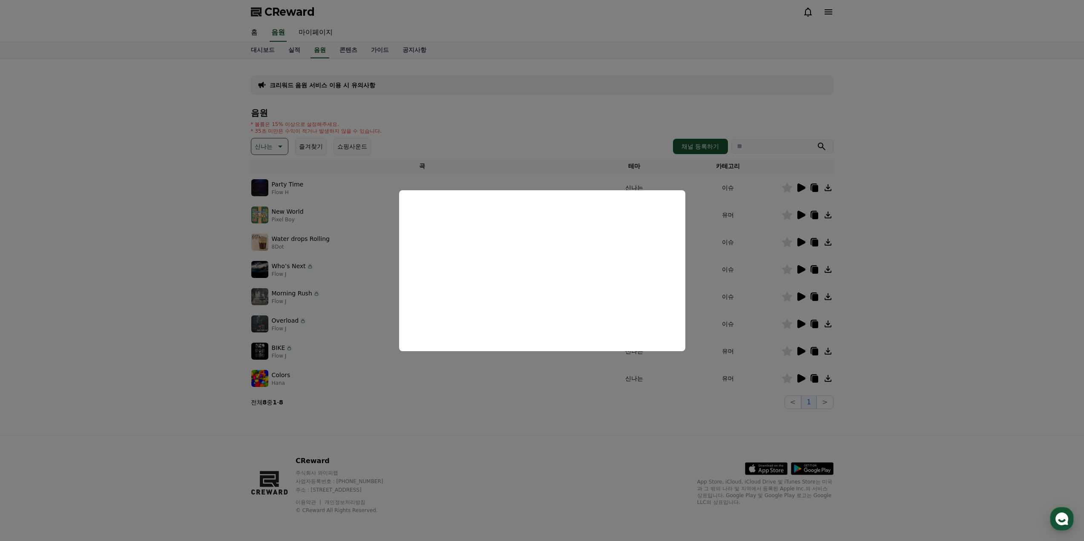
click at [561, 377] on button "close modal" at bounding box center [542, 270] width 1084 height 541
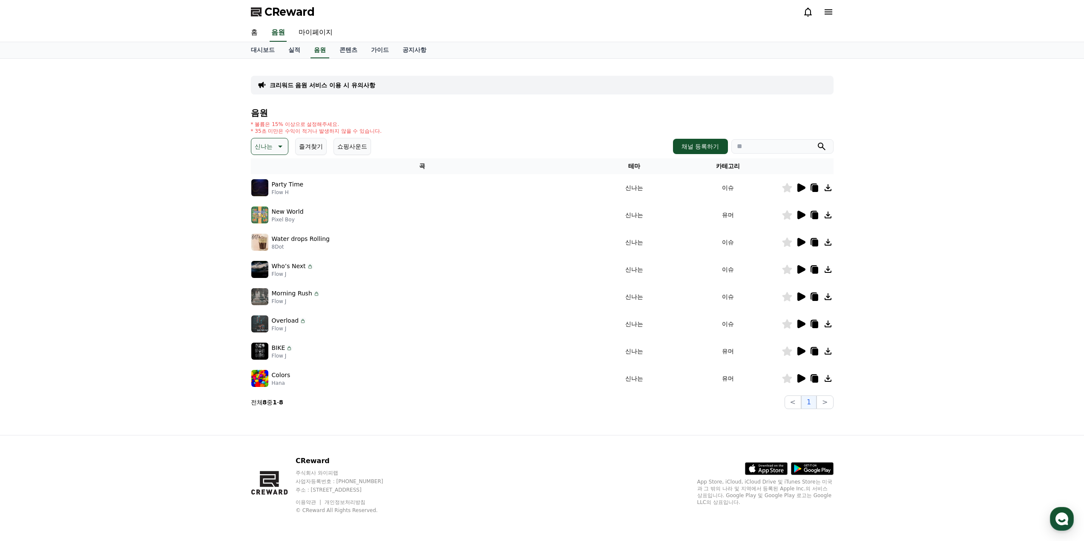
click at [799, 297] on icon at bounding box center [801, 297] width 8 height 9
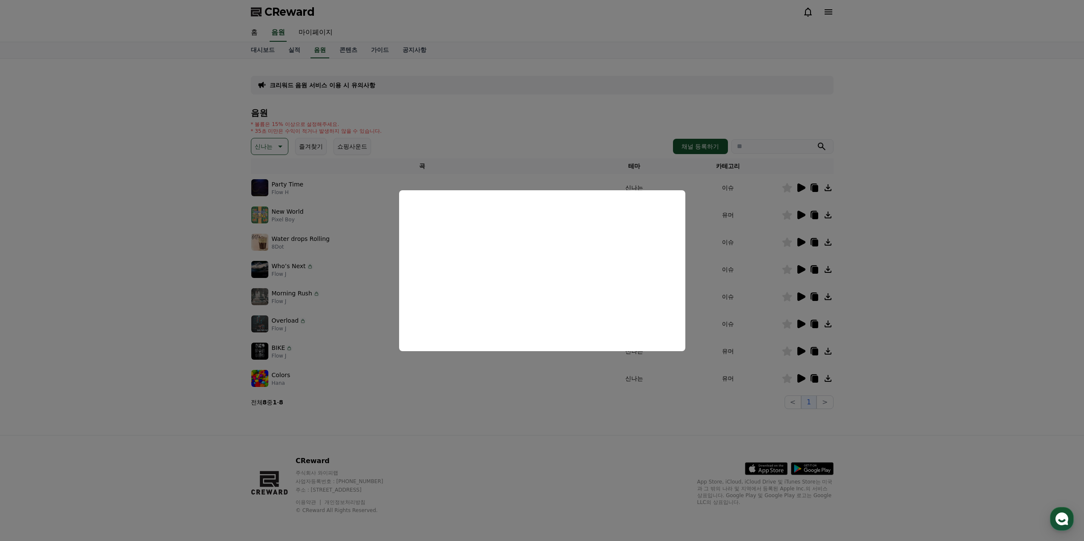
click at [583, 387] on button "close modal" at bounding box center [542, 270] width 1084 height 541
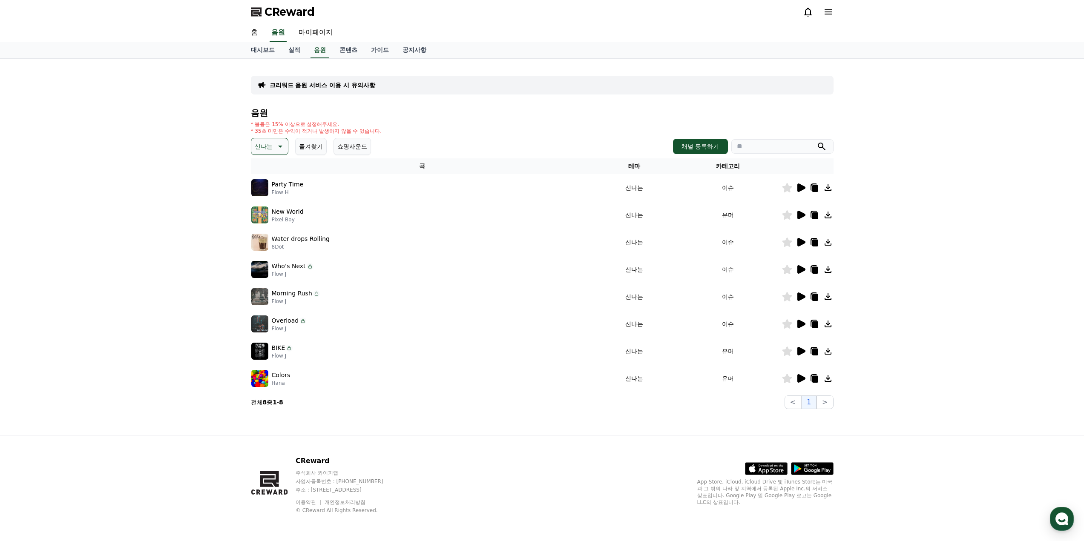
click at [802, 328] on icon at bounding box center [801, 324] width 10 height 10
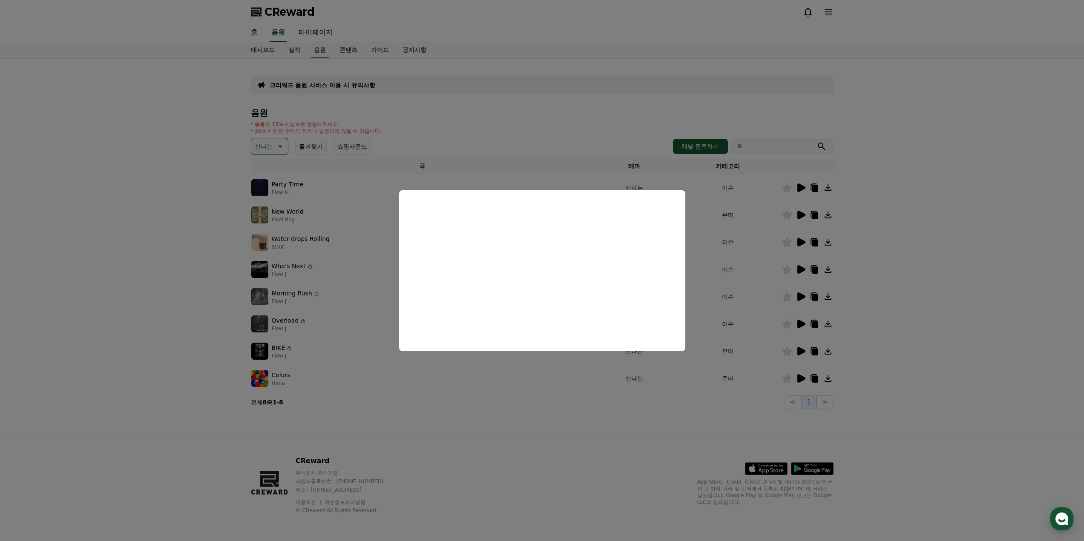
drag, startPoint x: 658, startPoint y: 390, endPoint x: 776, endPoint y: 386, distance: 118.5
click at [659, 390] on button "close modal" at bounding box center [542, 270] width 1084 height 541
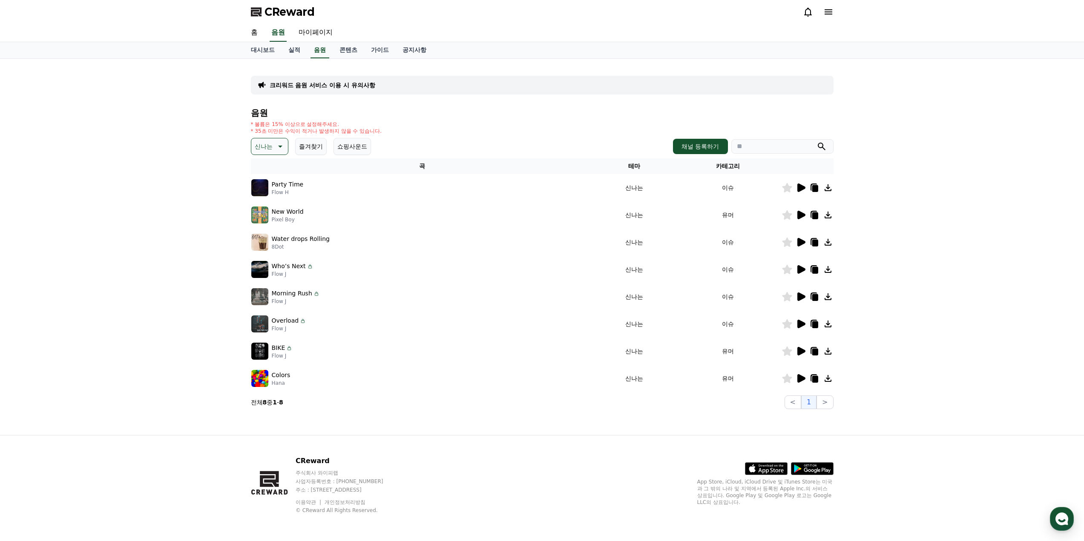
click at [801, 352] on icon at bounding box center [801, 351] width 8 height 9
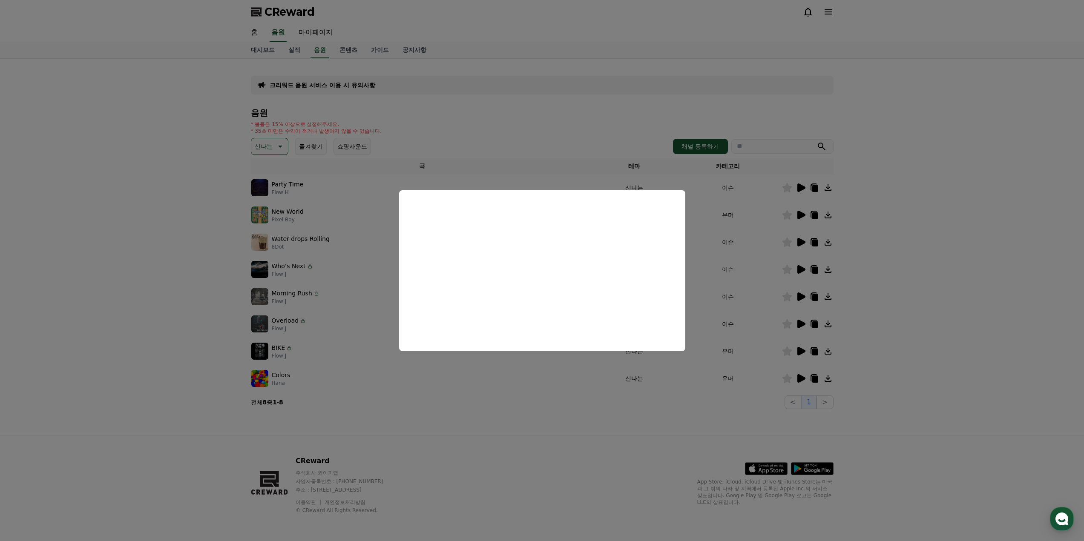
click at [801, 378] on button "close modal" at bounding box center [542, 270] width 1084 height 541
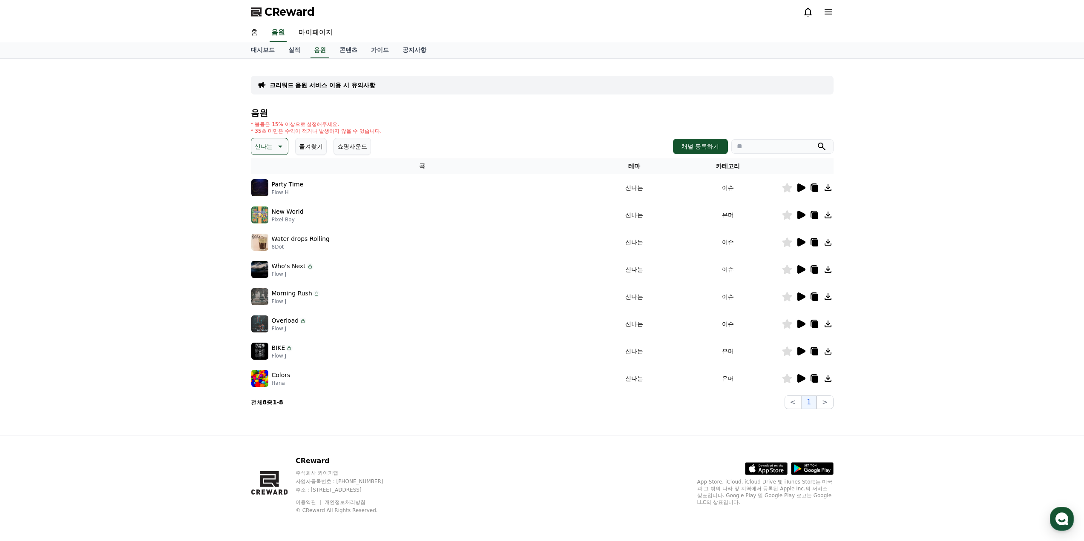
click at [801, 378] on icon at bounding box center [801, 378] width 8 height 9
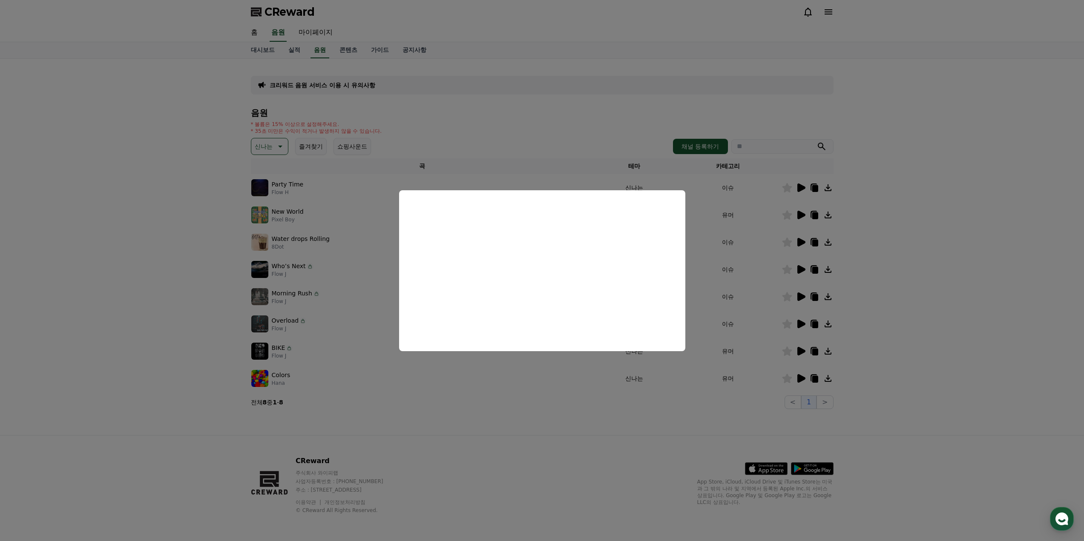
click at [556, 374] on button "close modal" at bounding box center [542, 270] width 1084 height 541
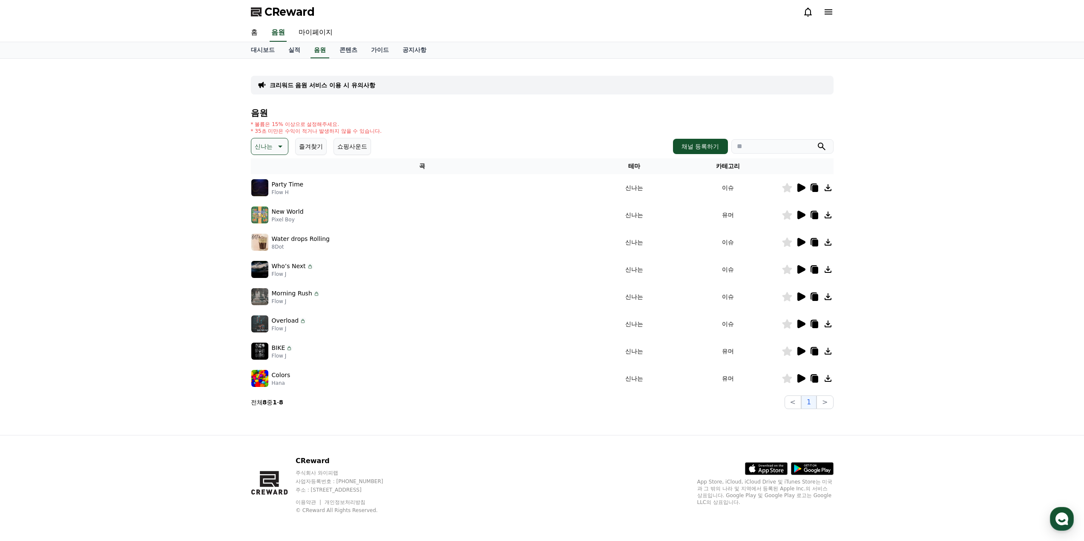
click at [807, 246] on div at bounding box center [807, 242] width 51 height 10
click at [805, 245] on icon at bounding box center [801, 242] width 10 height 10
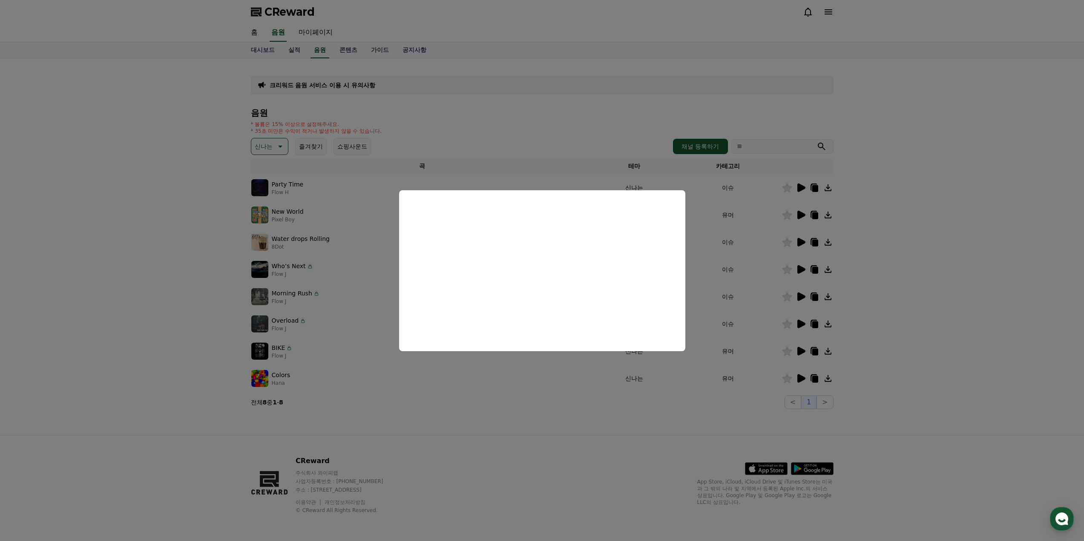
click at [538, 385] on button "close modal" at bounding box center [542, 270] width 1084 height 541
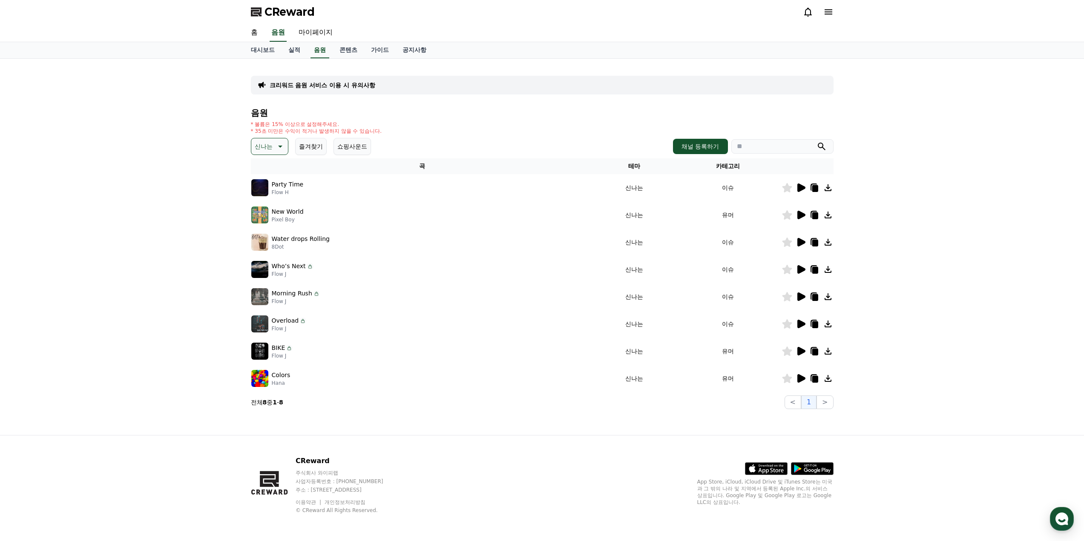
click at [805, 269] on icon at bounding box center [801, 270] width 10 height 10
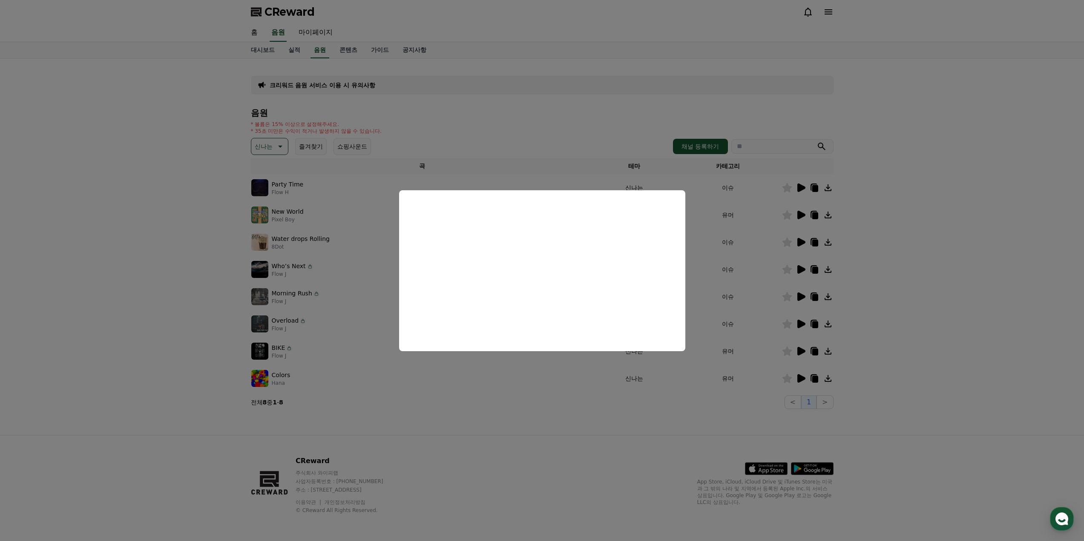
click at [570, 393] on button "close modal" at bounding box center [542, 270] width 1084 height 541
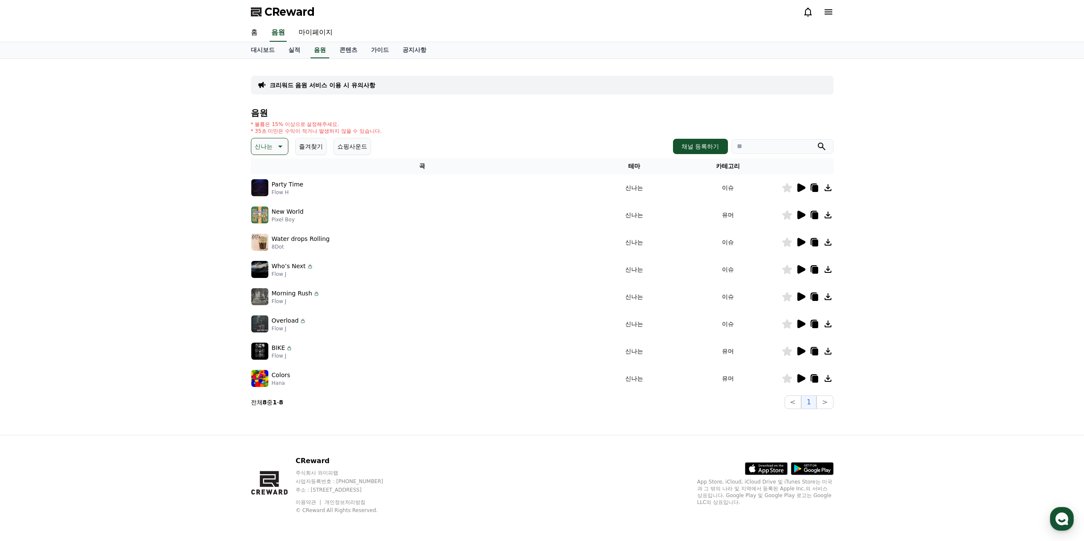
click at [803, 189] on icon at bounding box center [801, 188] width 8 height 9
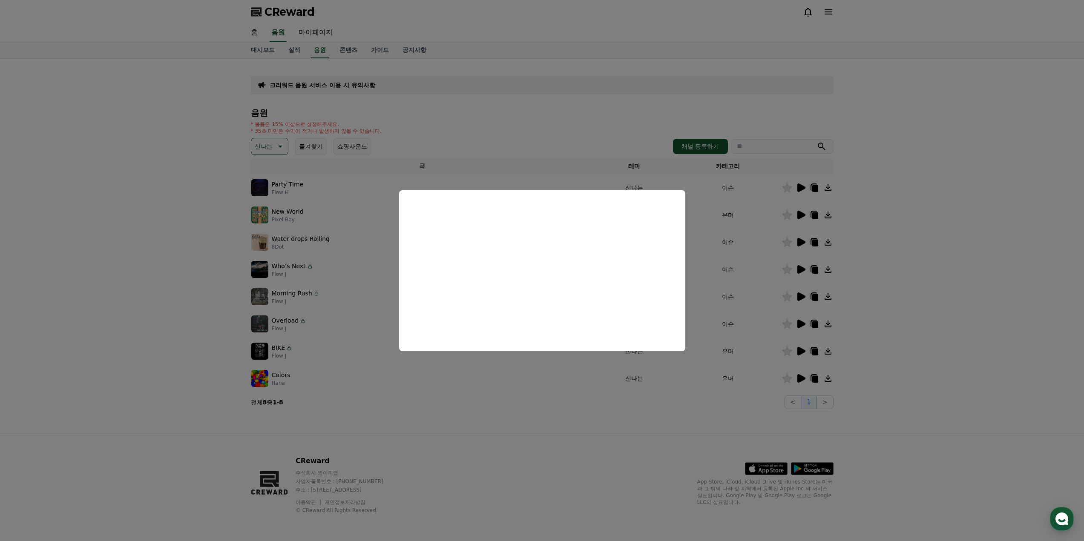
click at [914, 257] on button "close modal" at bounding box center [542, 270] width 1084 height 541
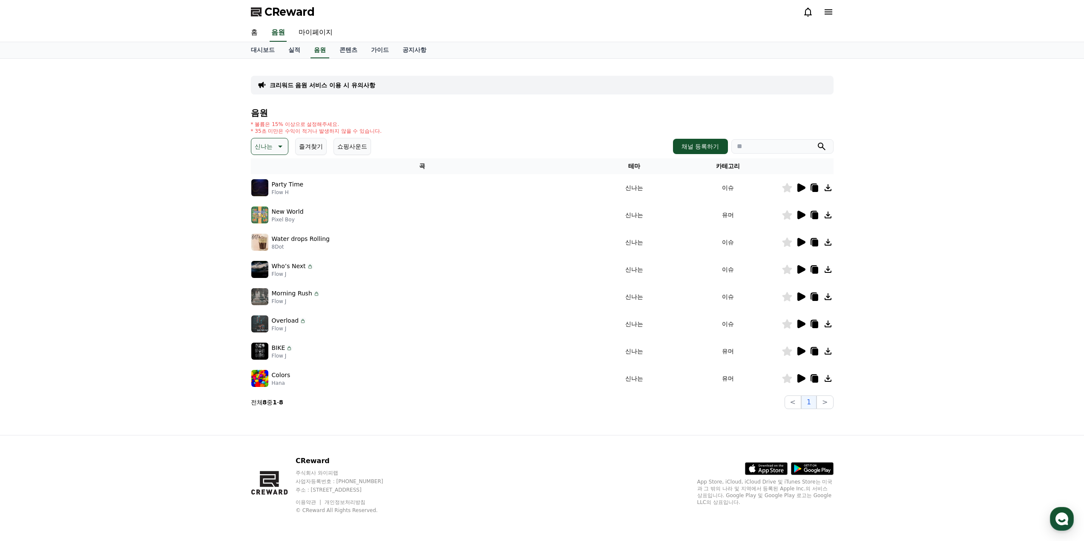
click at [827, 189] on icon at bounding box center [828, 188] width 10 height 10
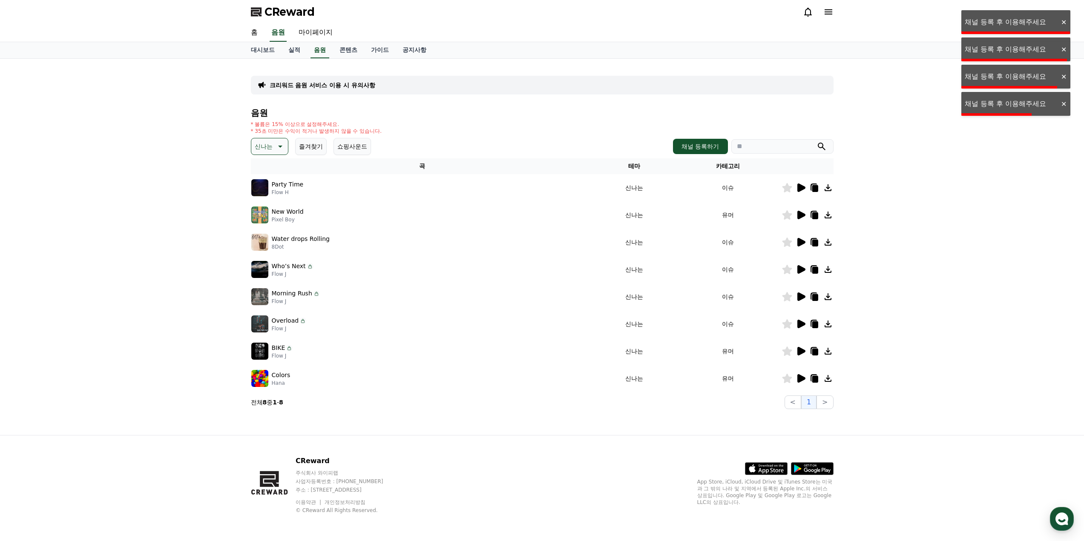
click at [827, 189] on icon at bounding box center [828, 188] width 10 height 10
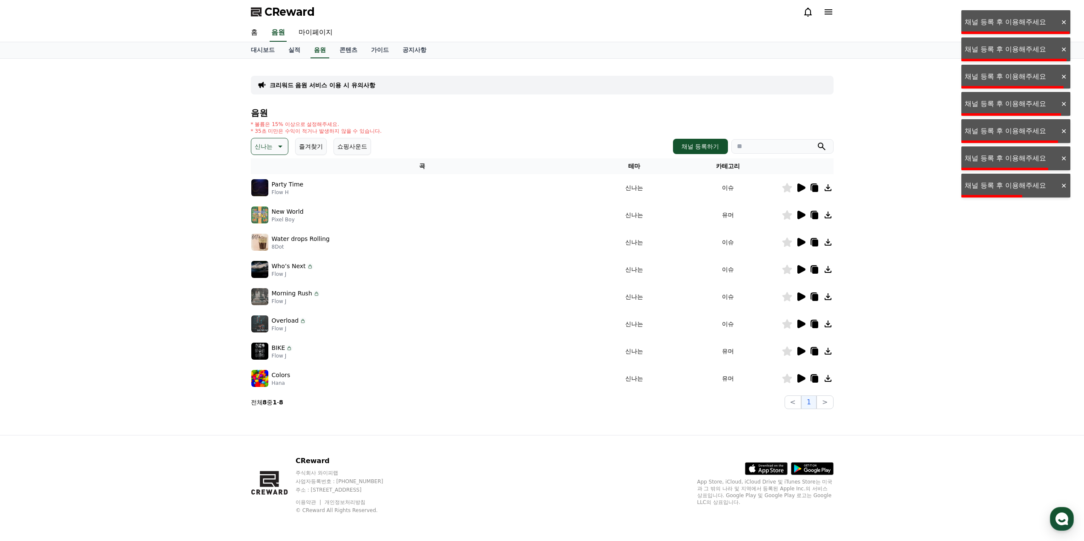
click at [827, 189] on icon at bounding box center [828, 188] width 10 height 10
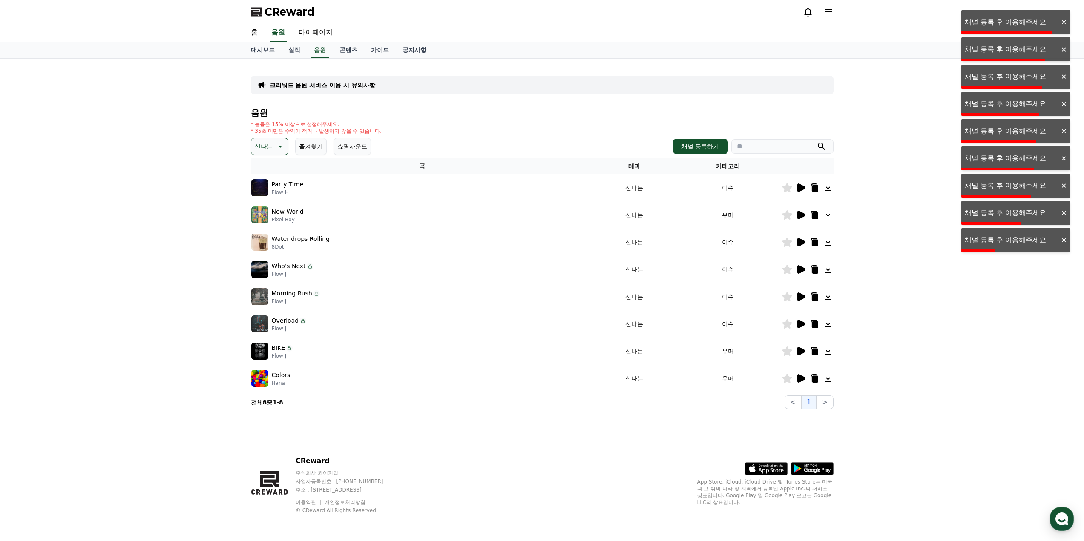
click at [827, 187] on icon at bounding box center [828, 188] width 10 height 10
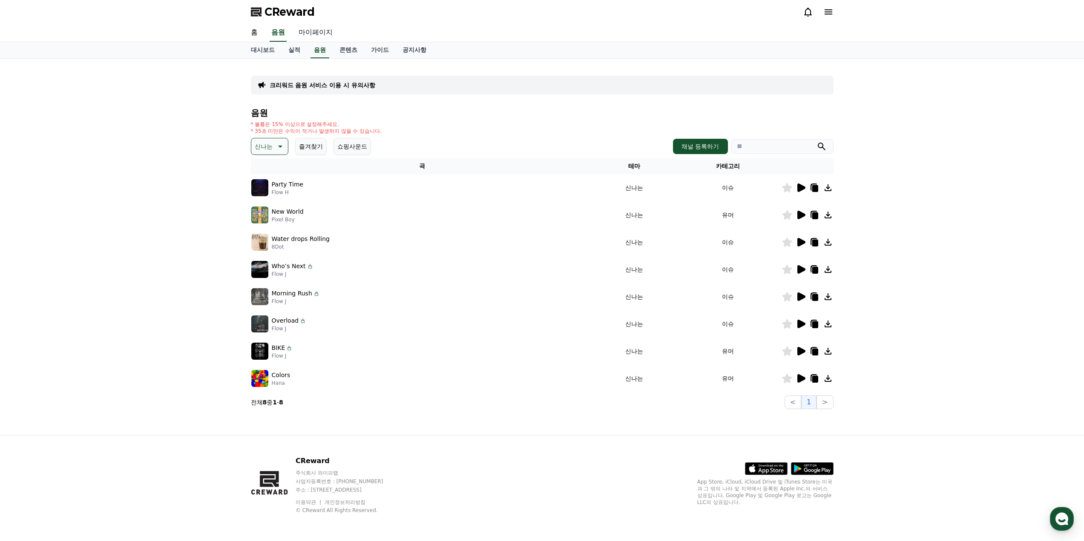
click at [312, 33] on link "마이페이지" at bounding box center [316, 33] width 48 height 18
select select "**********"
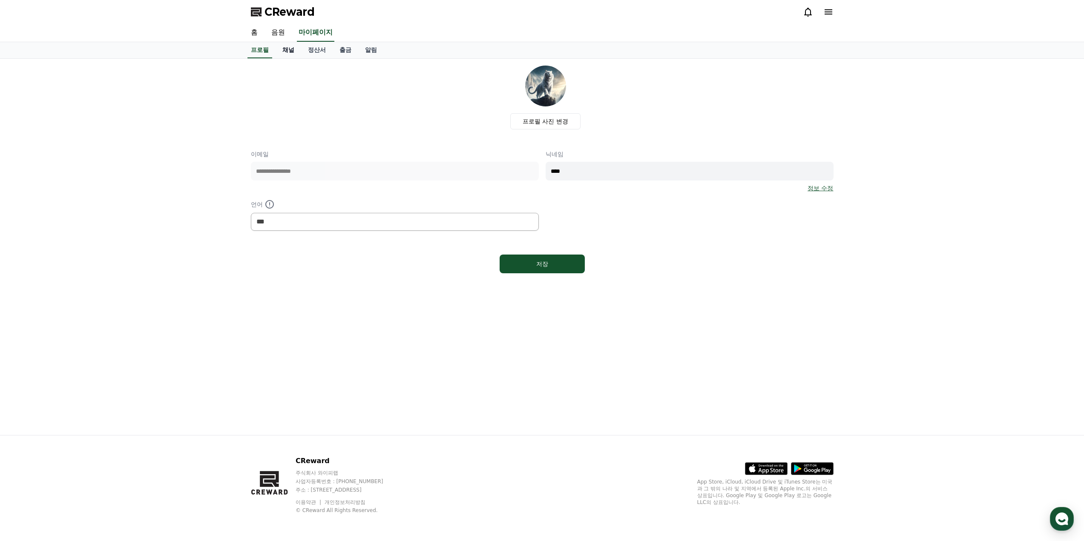
click at [292, 50] on link "채널" at bounding box center [289, 50] width 26 height 16
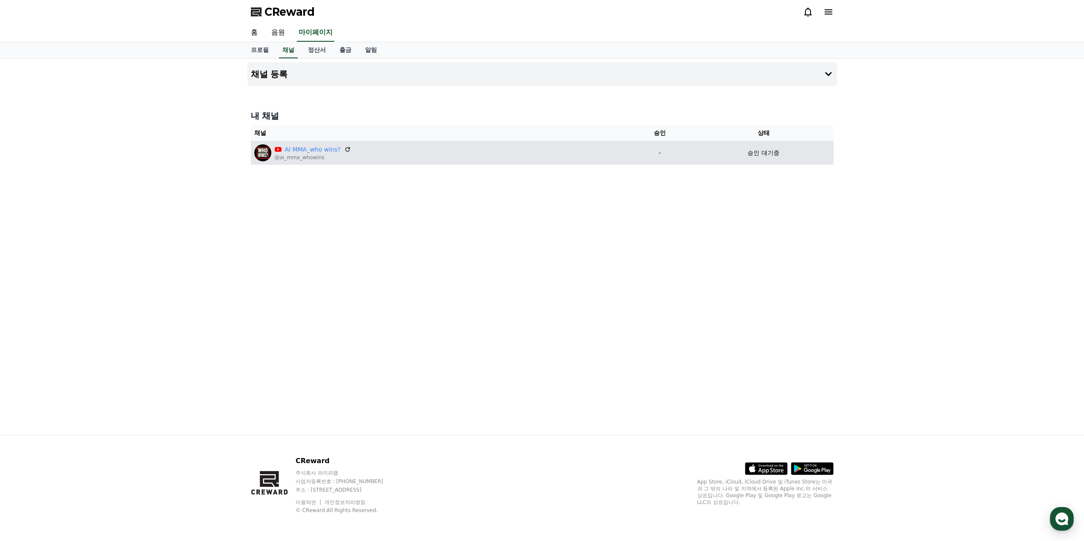
click at [397, 155] on div "AI MMA_who wins? @ai_mma_whowins" at bounding box center [438, 152] width 368 height 17
click at [345, 148] on icon at bounding box center [347, 149] width 5 height 5
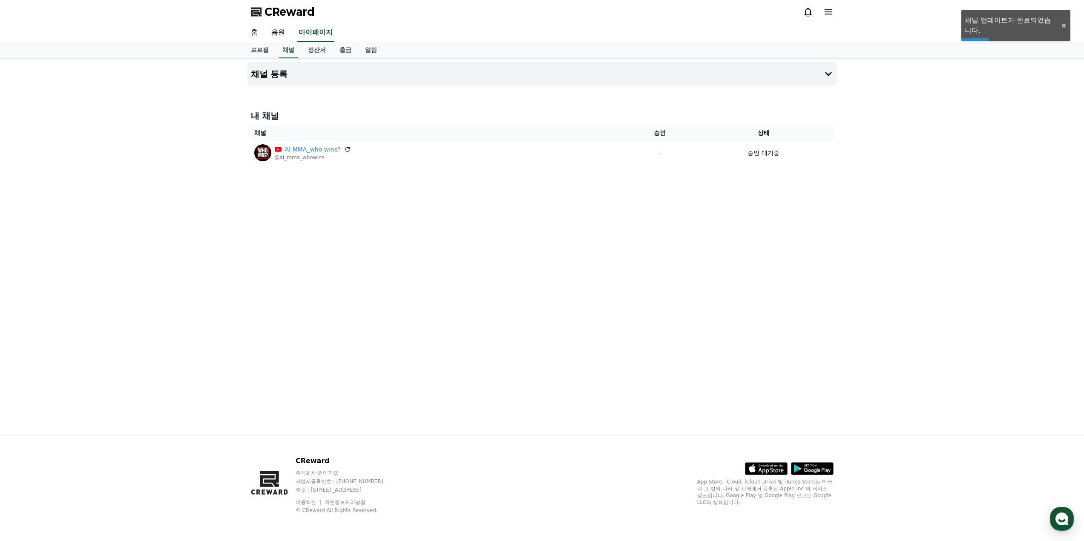
click at [1062, 28] on div at bounding box center [1064, 26] width 14 height 8
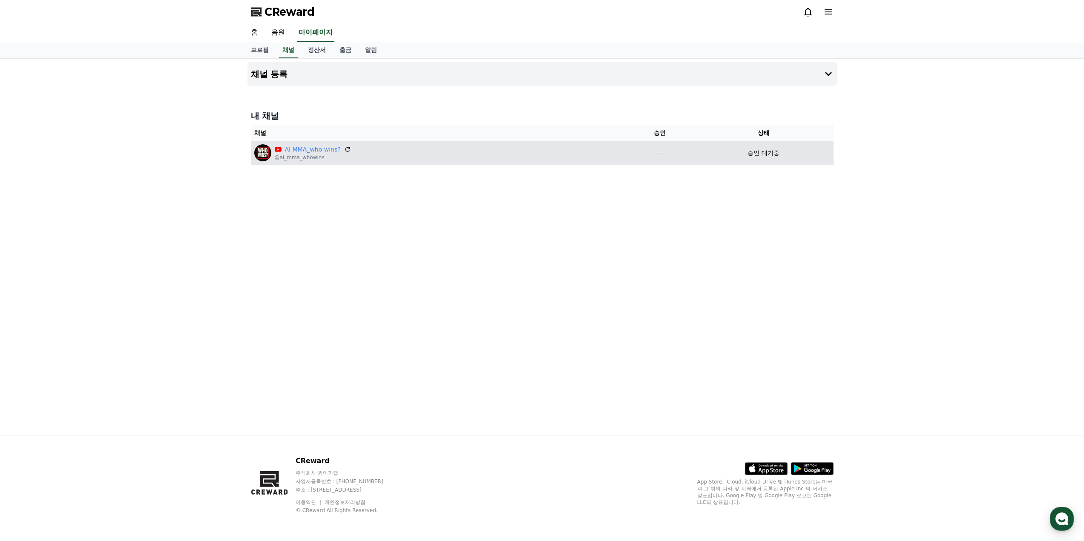
click at [753, 155] on p "승인 대기중" at bounding box center [764, 153] width 32 height 9
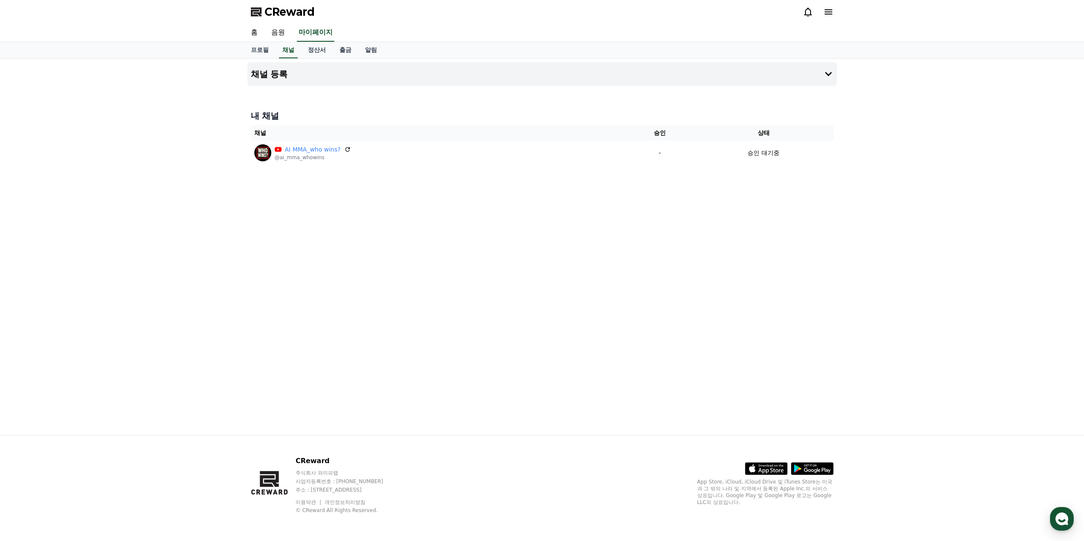
click at [575, 262] on div "채널 등록 내 채널 채널 승인 상태 AI MMA_who wins? @ai_mma_whowins - 승인 대기중" at bounding box center [542, 247] width 596 height 377
click at [286, 47] on link "채널" at bounding box center [288, 50] width 19 height 16
click at [267, 36] on link "음원" at bounding box center [278, 33] width 27 height 18
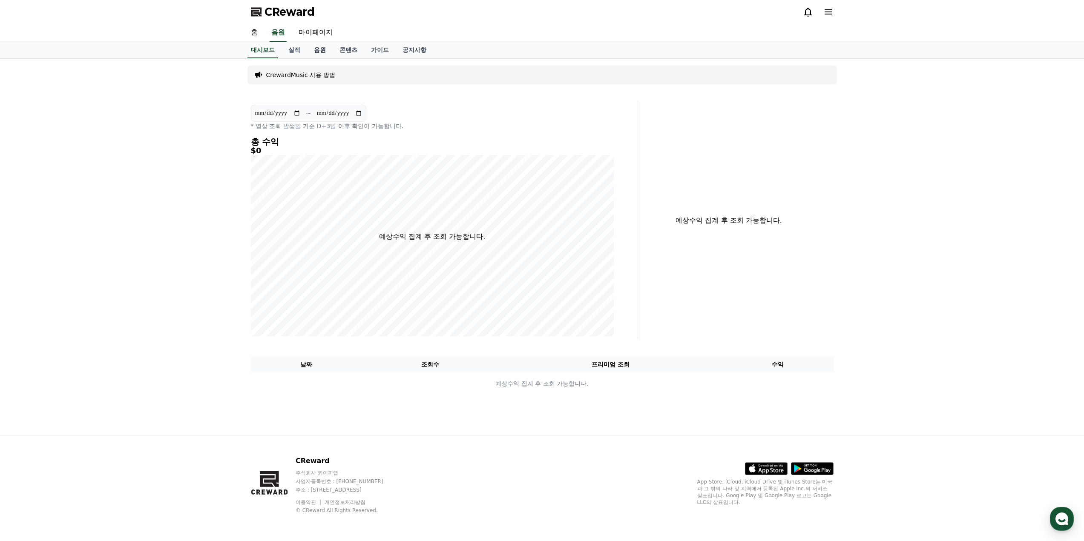
click at [325, 51] on link "음원" at bounding box center [320, 50] width 26 height 16
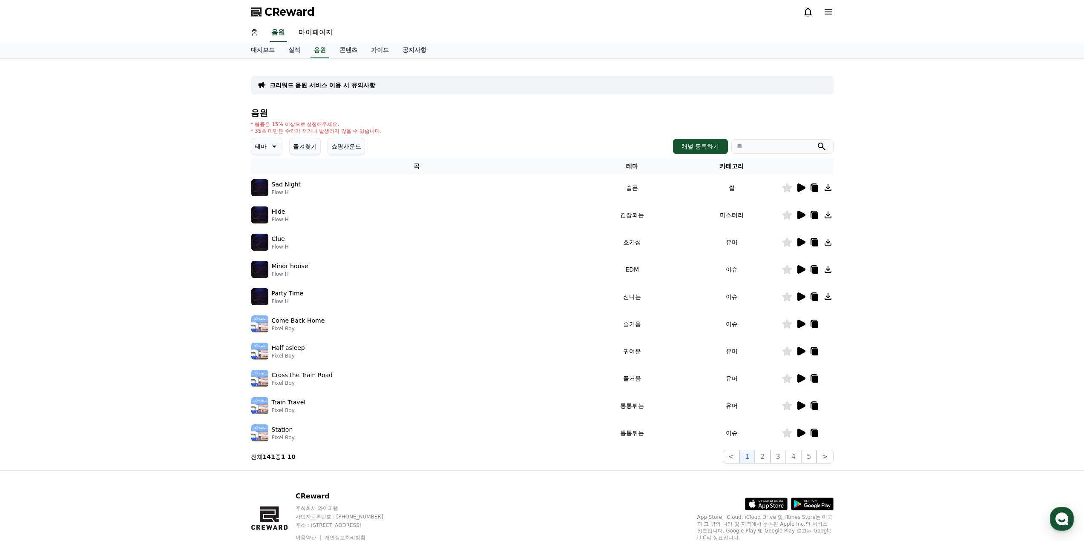
click at [275, 151] on icon at bounding box center [273, 146] width 10 height 10
click at [268, 219] on button "신나는" at bounding box center [264, 216] width 25 height 19
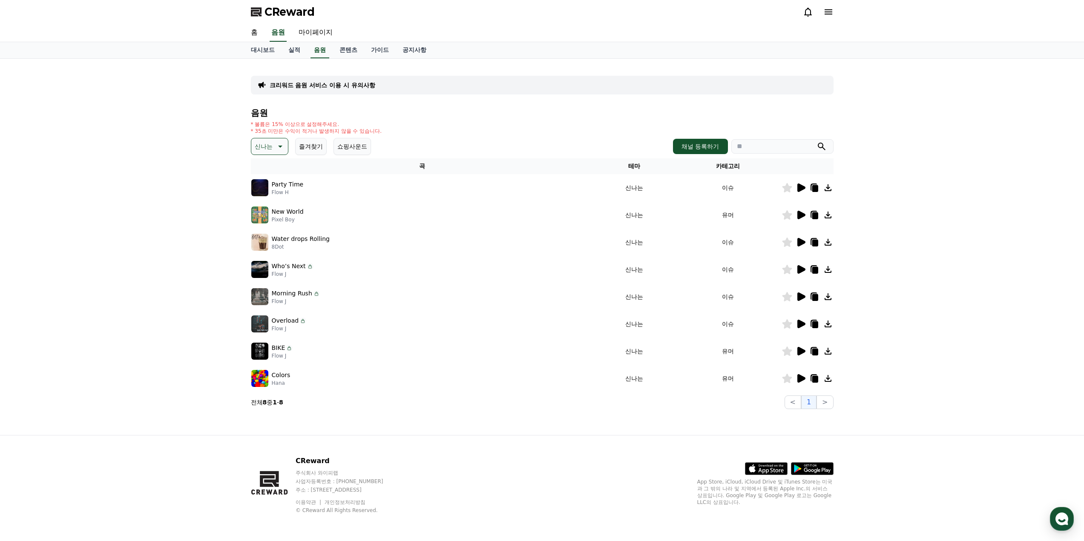
click at [827, 188] on icon at bounding box center [828, 187] width 7 height 7
click at [819, 187] on icon at bounding box center [814, 188] width 10 height 10
click at [824, 216] on icon at bounding box center [828, 215] width 10 height 10
click at [828, 190] on icon at bounding box center [828, 188] width 10 height 10
click at [860, 201] on div "크리워드 음원 서비스 이용 시 유의사항 음원 * 볼륨은 15% 이상으로 설정해주세요. * 35초 미만은 수익이 적거나 발생하지 않을 수 있습니…" at bounding box center [542, 247] width 1084 height 377
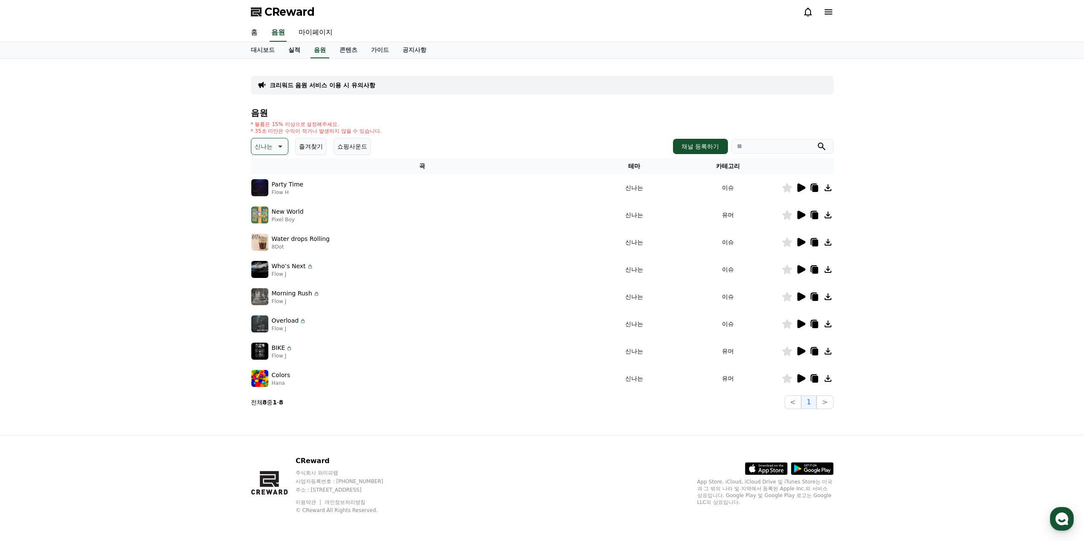
click at [295, 50] on link "실적" at bounding box center [295, 50] width 26 height 16
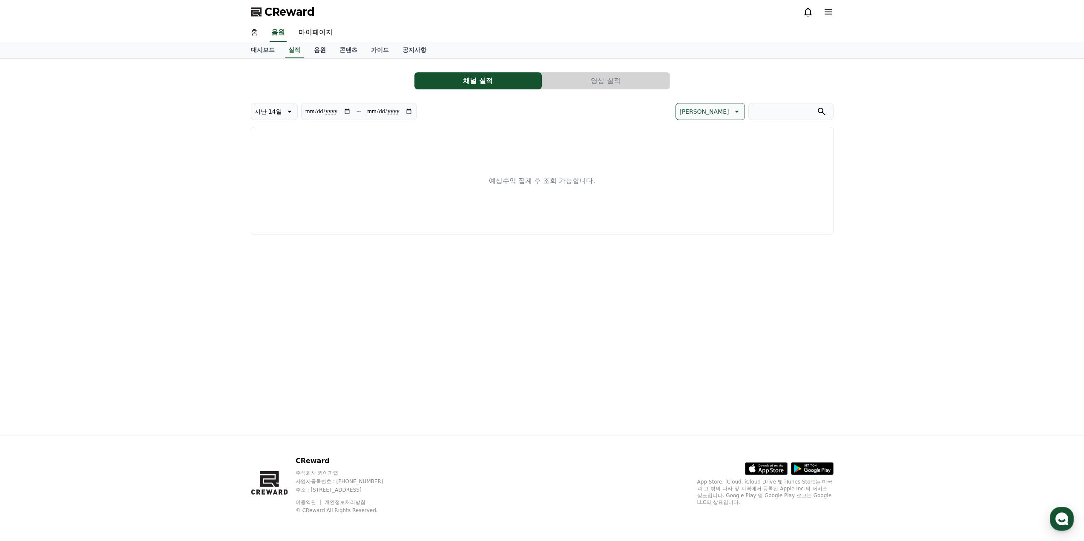
click at [317, 46] on link "음원" at bounding box center [320, 50] width 26 height 16
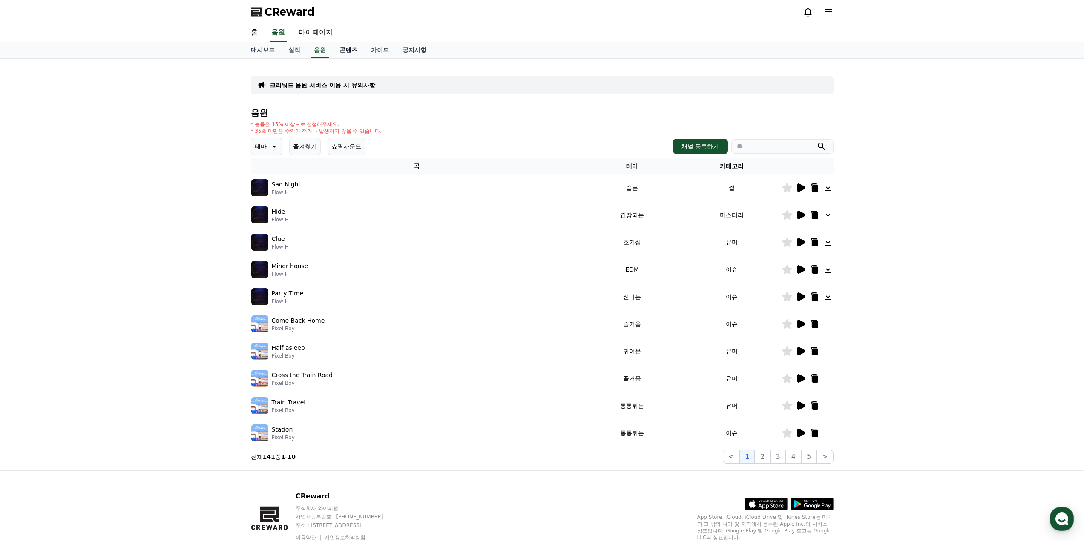
click at [346, 48] on link "콘텐츠" at bounding box center [349, 50] width 32 height 16
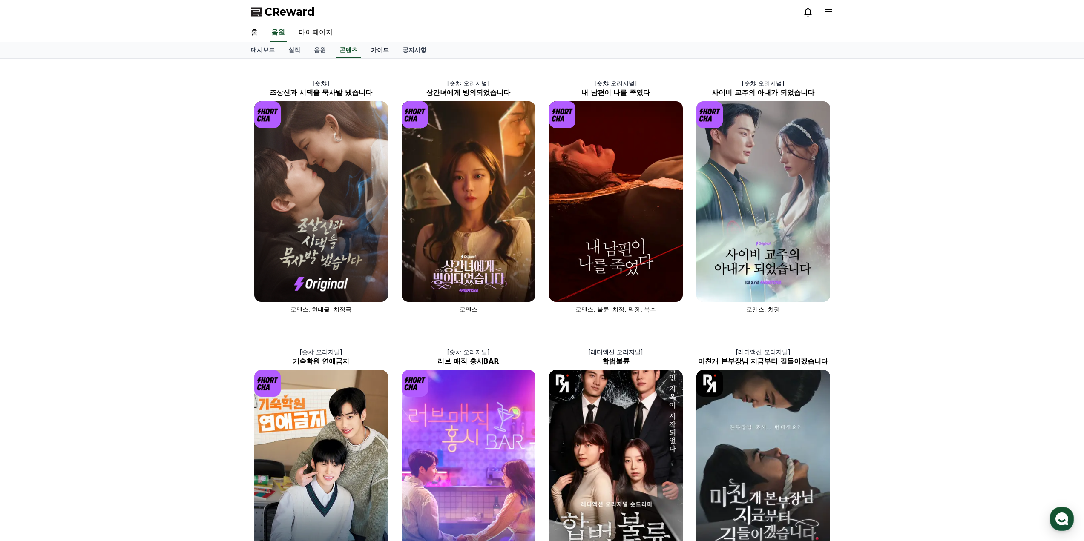
click at [377, 50] on link "가이드" at bounding box center [380, 50] width 32 height 16
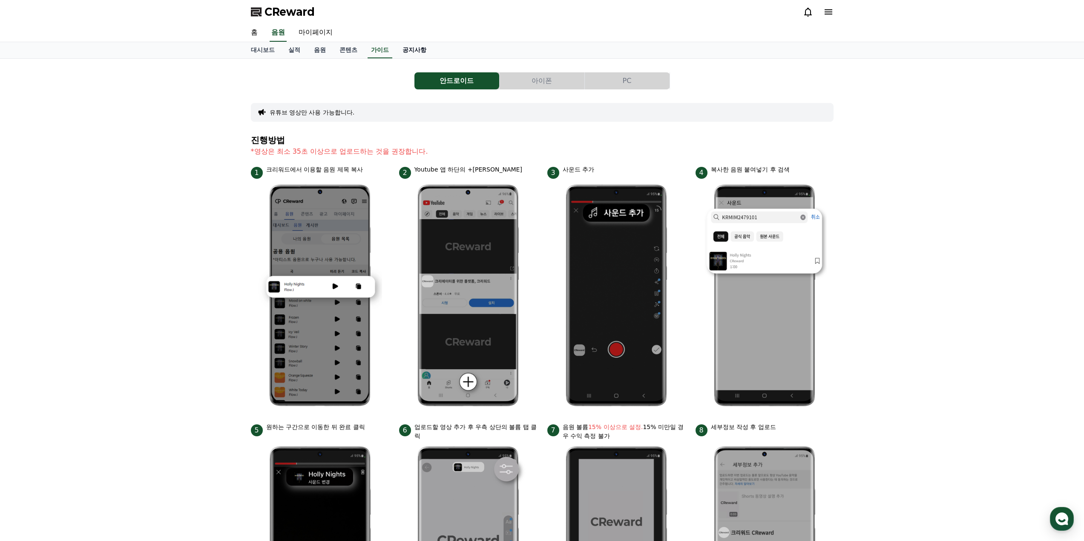
click at [411, 50] on link "공지사항" at bounding box center [414, 50] width 37 height 16
click at [314, 49] on link "음원" at bounding box center [320, 50] width 26 height 16
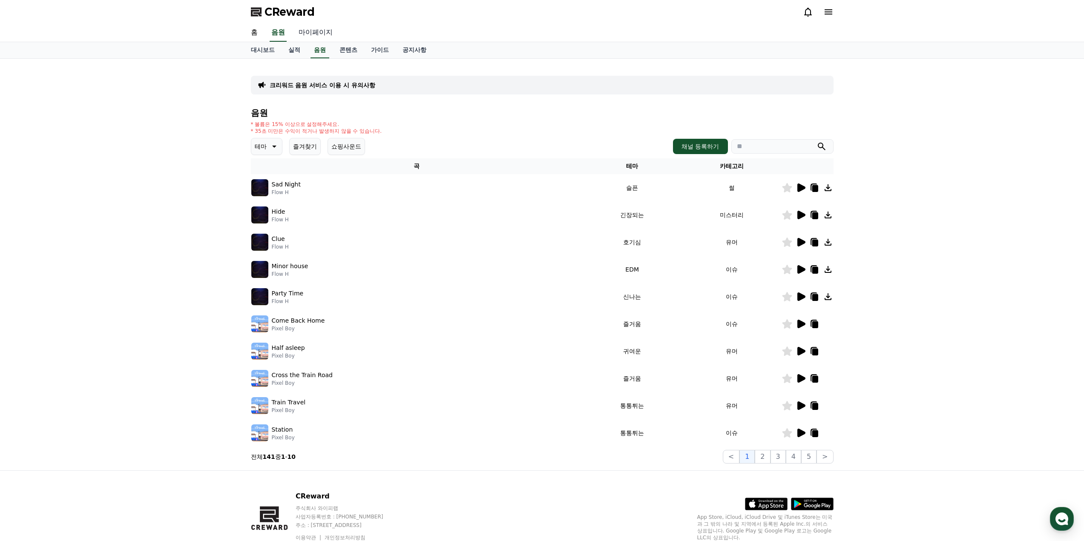
click at [308, 34] on link "마이페이지" at bounding box center [316, 33] width 48 height 18
select select "**********"
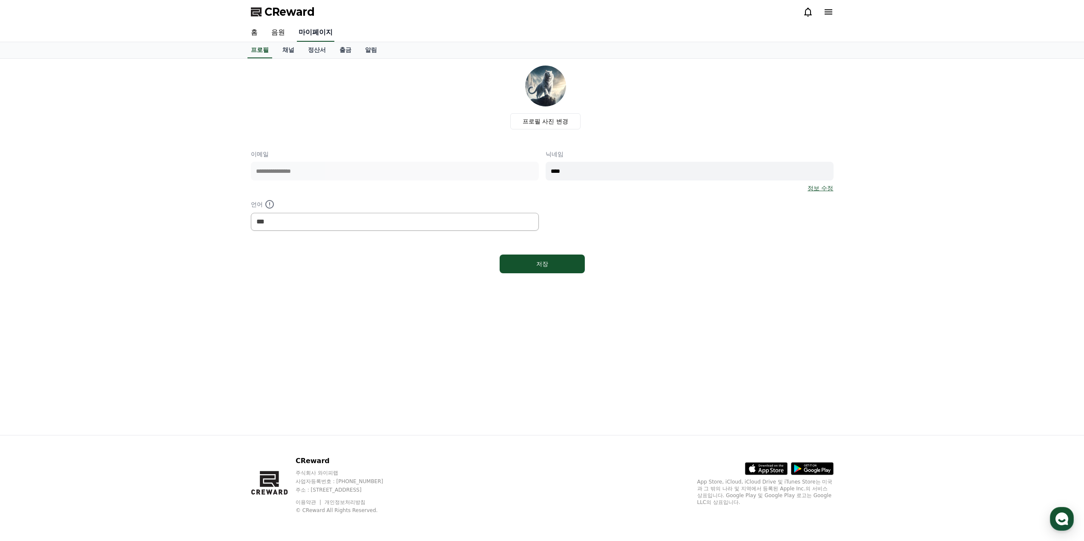
click at [309, 29] on link "마이페이지" at bounding box center [315, 33] width 37 height 18
click at [286, 34] on link "음원" at bounding box center [278, 33] width 27 height 18
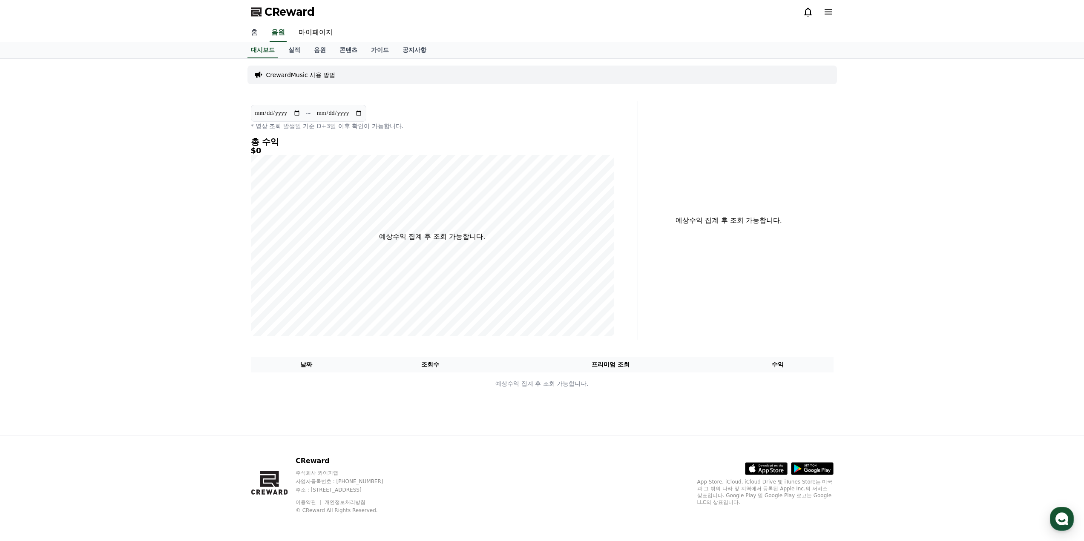
click at [258, 32] on link "홈" at bounding box center [254, 33] width 20 height 18
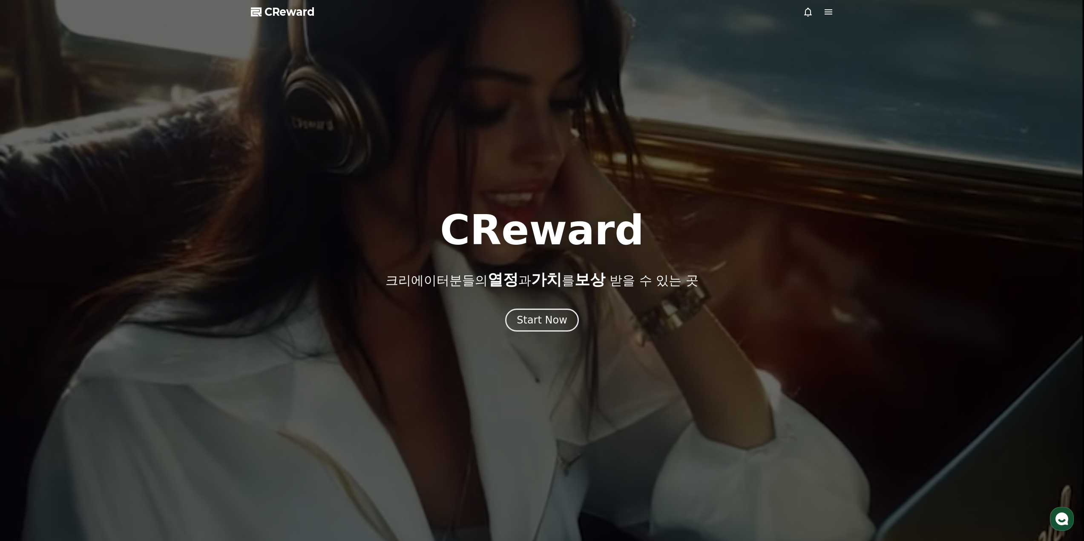
drag, startPoint x: 284, startPoint y: 40, endPoint x: 263, endPoint y: 47, distance: 22.5
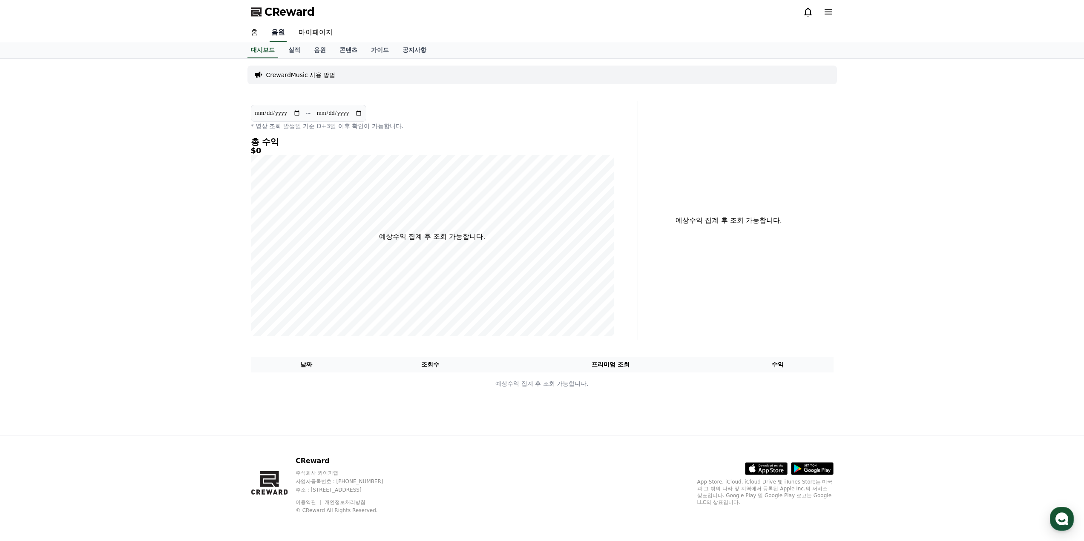
click at [281, 32] on link "음원" at bounding box center [278, 33] width 17 height 18
click at [302, 50] on link "실적" at bounding box center [295, 50] width 26 height 16
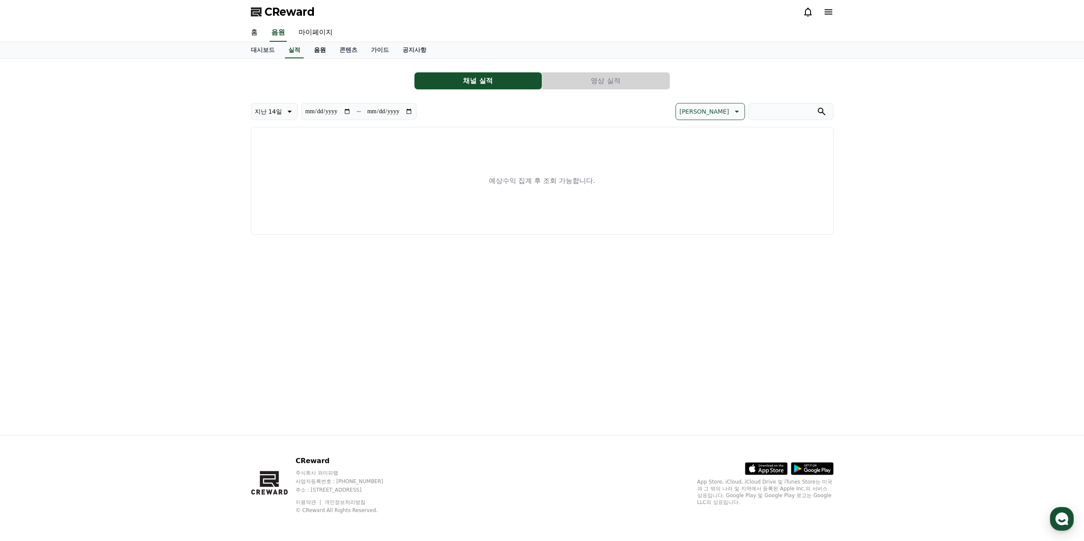
click at [319, 50] on link "음원" at bounding box center [320, 50] width 26 height 16
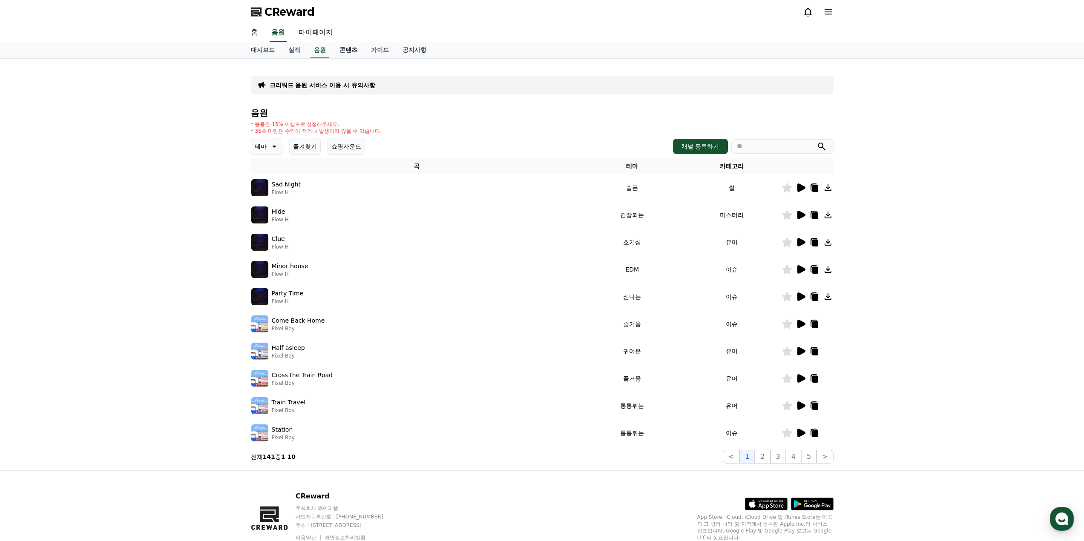
click at [346, 52] on link "콘텐츠" at bounding box center [349, 50] width 32 height 16
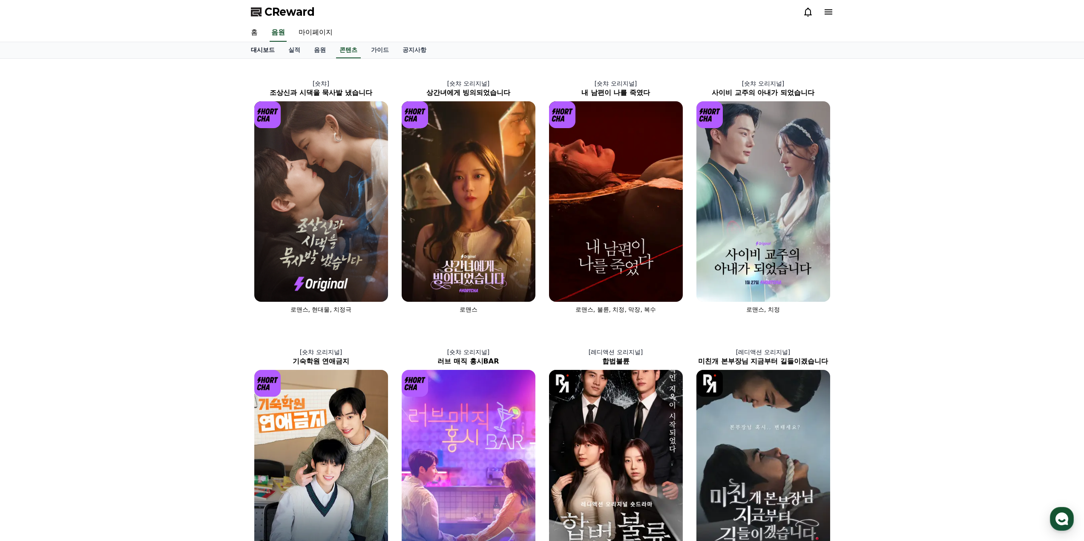
click at [281, 47] on link "대시보드" at bounding box center [262, 50] width 37 height 16
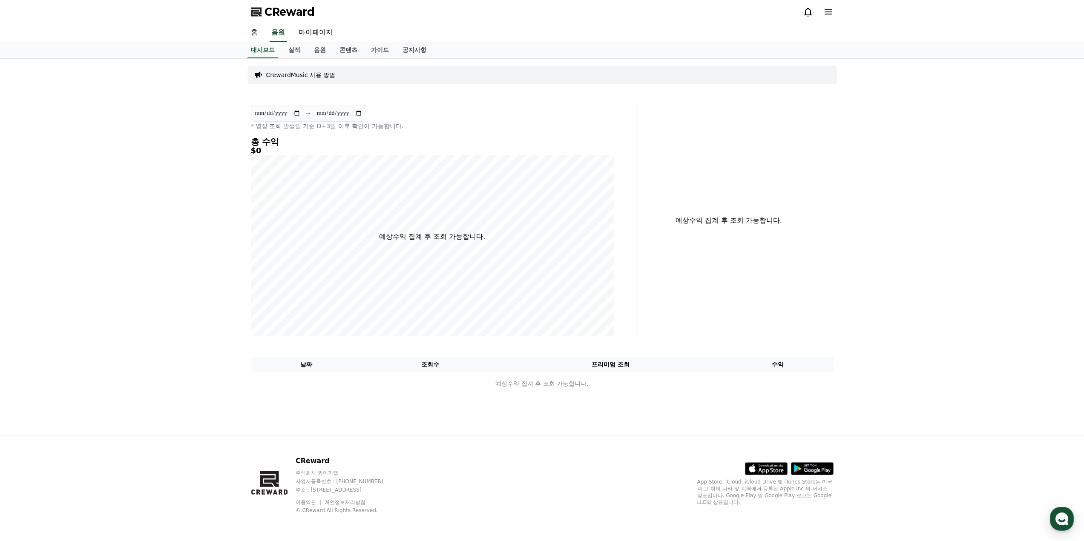
drag, startPoint x: 835, startPoint y: 12, endPoint x: 831, endPoint y: 11, distance: 4.3
click at [835, 12] on div "CReward" at bounding box center [542, 12] width 596 height 24
click at [831, 10] on icon at bounding box center [829, 11] width 8 height 5
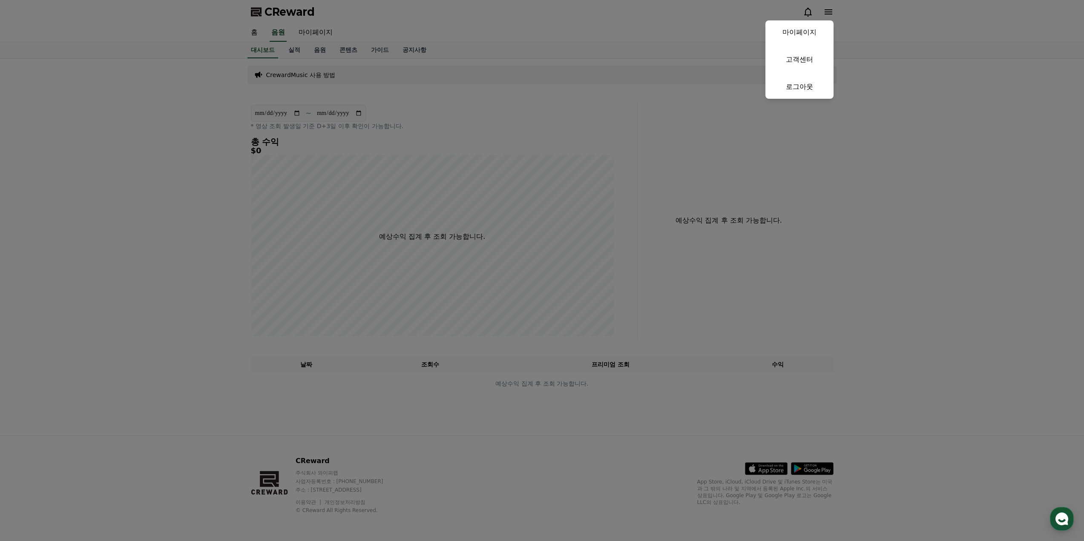
click at [831, 11] on button "close" at bounding box center [542, 270] width 1084 height 541
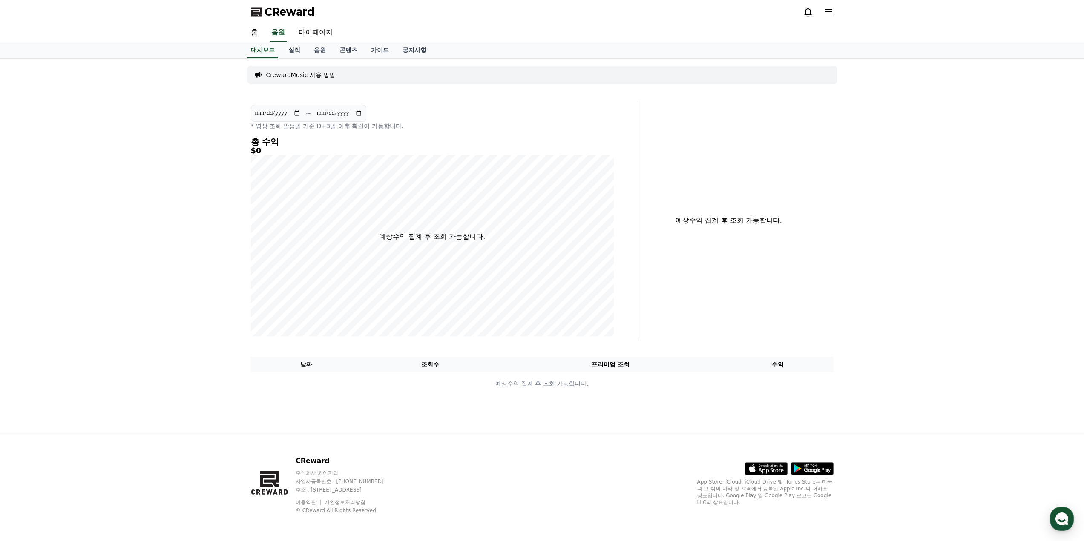
click at [289, 50] on link "실적" at bounding box center [295, 50] width 26 height 16
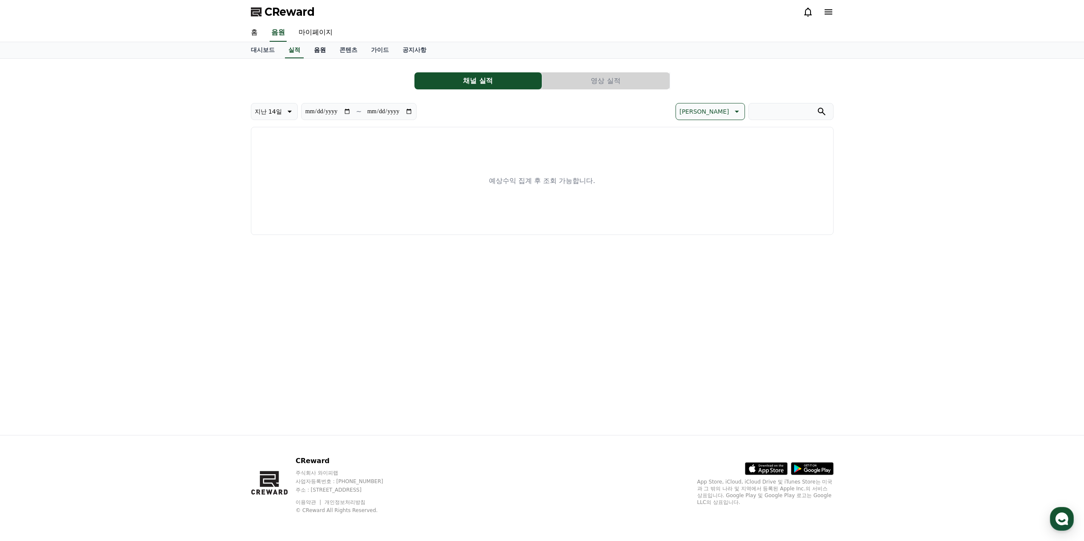
click at [325, 50] on link "음원" at bounding box center [320, 50] width 26 height 16
click at [351, 49] on link "콘텐츠" at bounding box center [349, 50] width 32 height 16
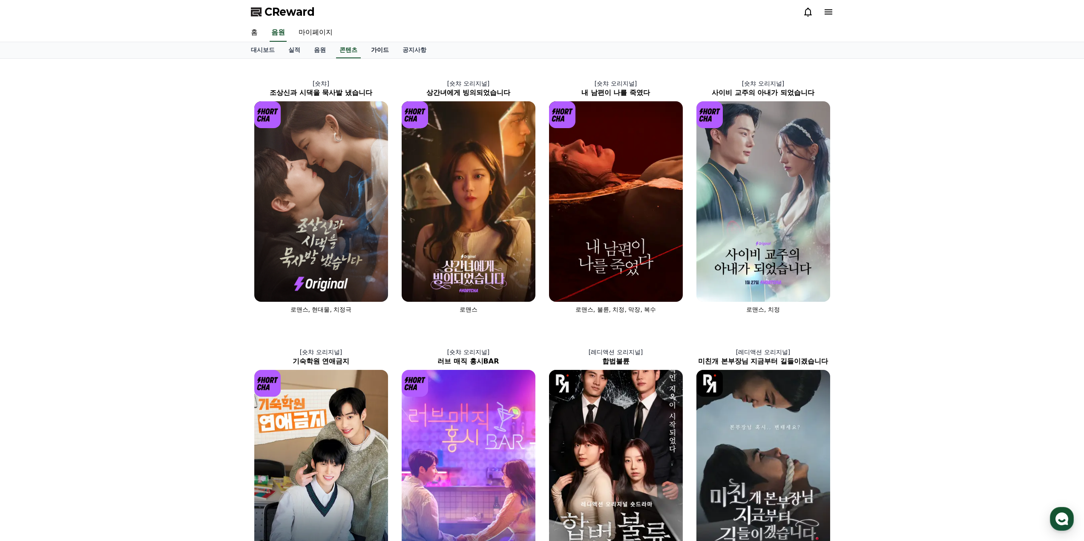
click at [385, 52] on link "가이드" at bounding box center [380, 50] width 32 height 16
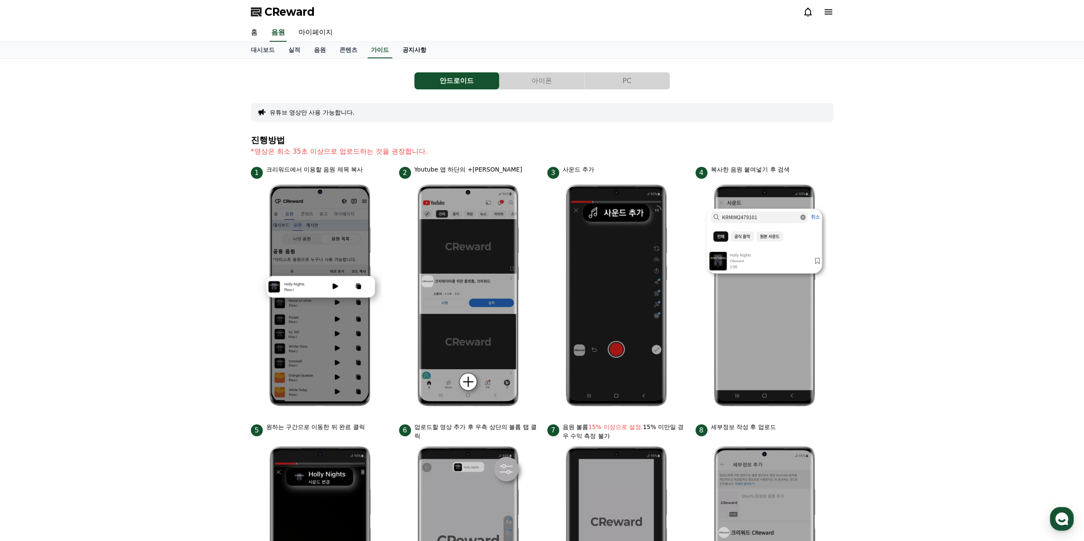
click at [412, 49] on link "공지사항" at bounding box center [414, 50] width 37 height 16
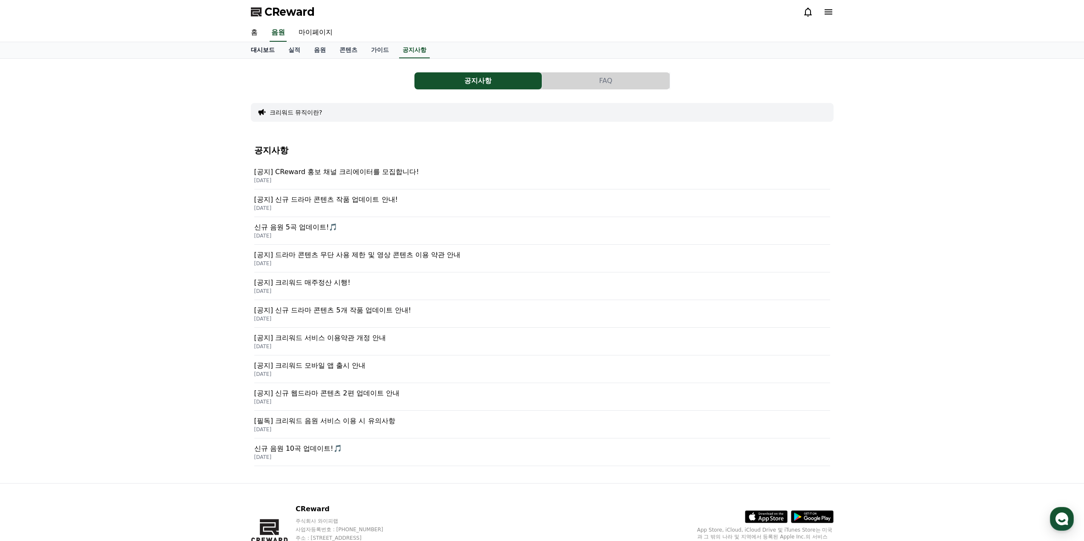
click at [264, 49] on link "대시보드" at bounding box center [262, 50] width 37 height 16
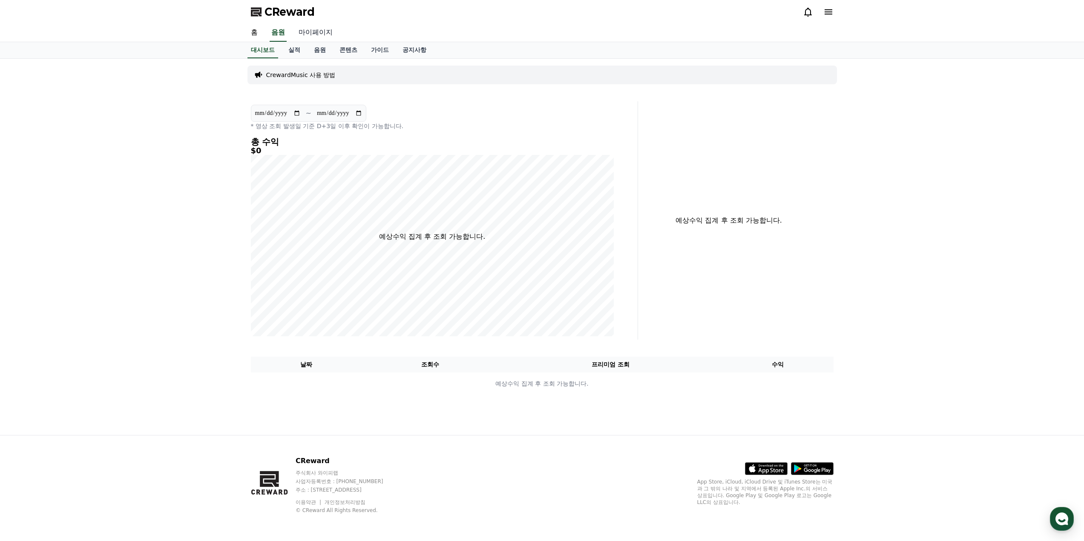
click at [318, 34] on link "마이페이지" at bounding box center [316, 33] width 48 height 18
select select "**********"
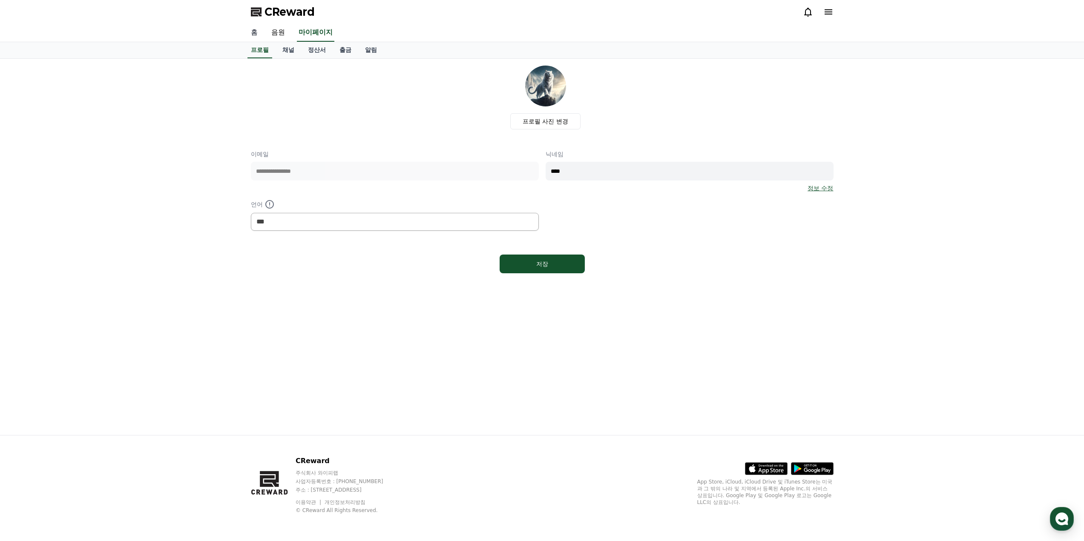
click at [264, 29] on link "홈" at bounding box center [254, 33] width 20 height 18
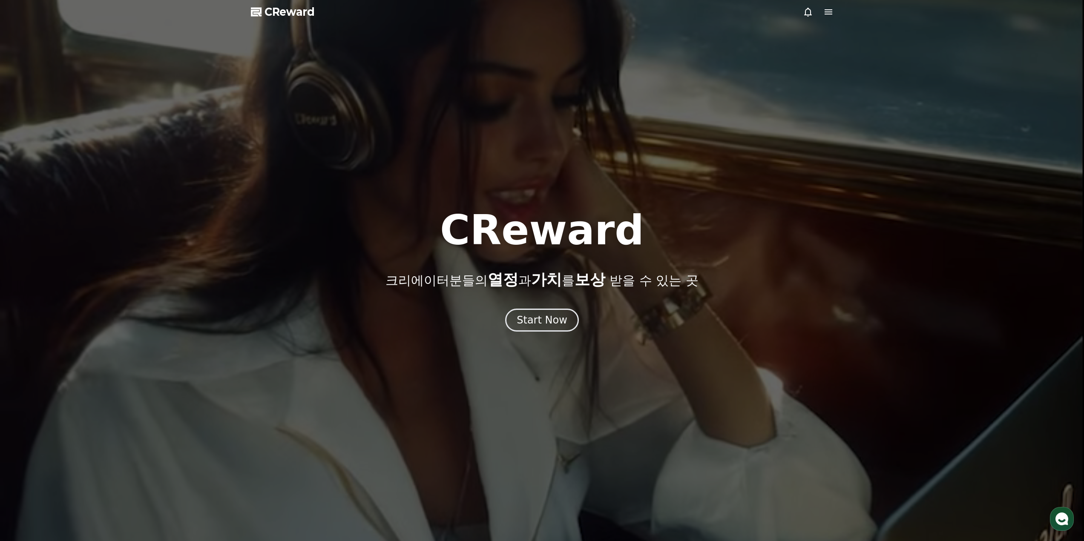
select select "**********"
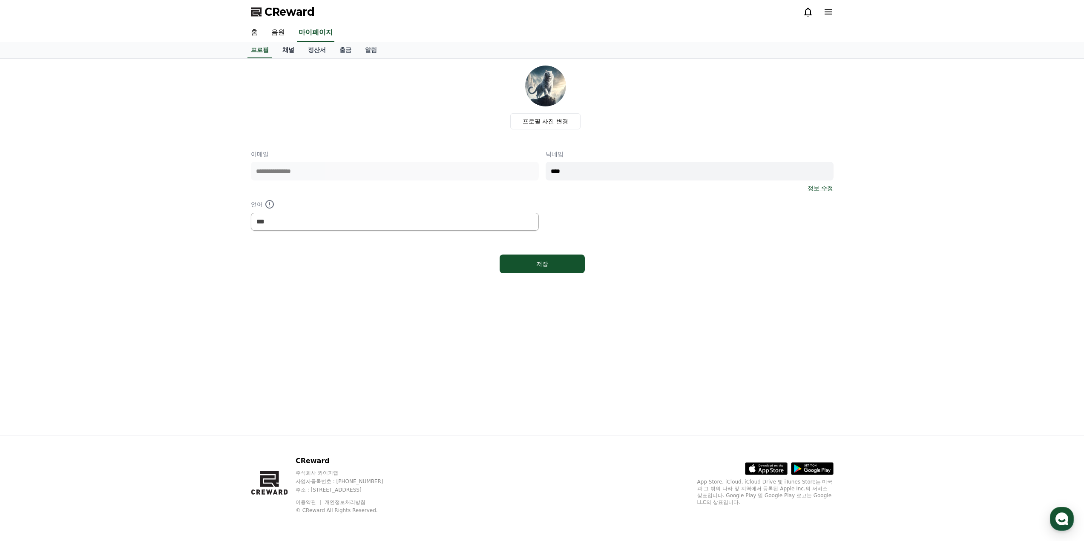
click at [290, 48] on link "채널" at bounding box center [289, 50] width 26 height 16
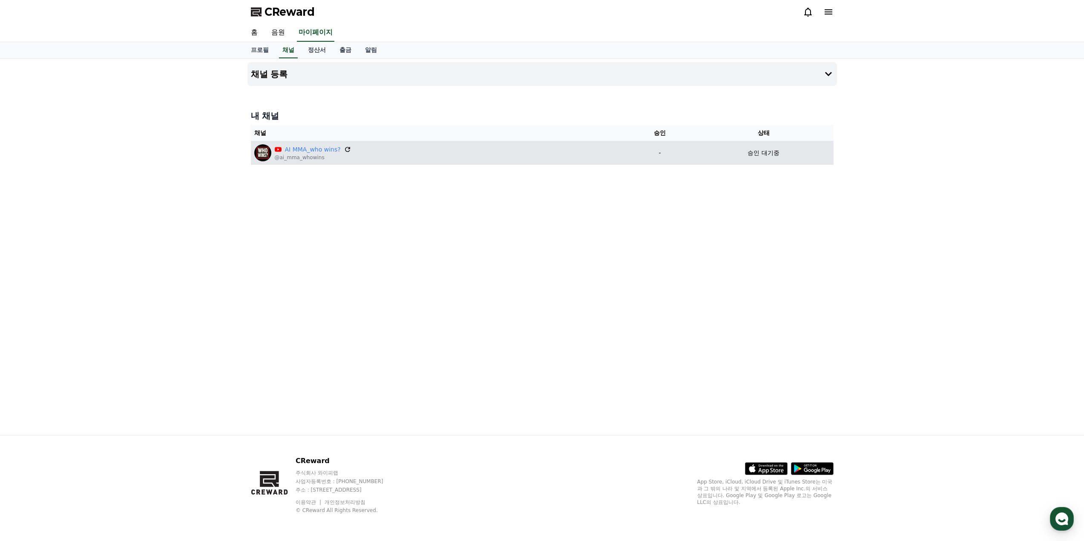
click at [345, 148] on icon at bounding box center [348, 150] width 8 height 8
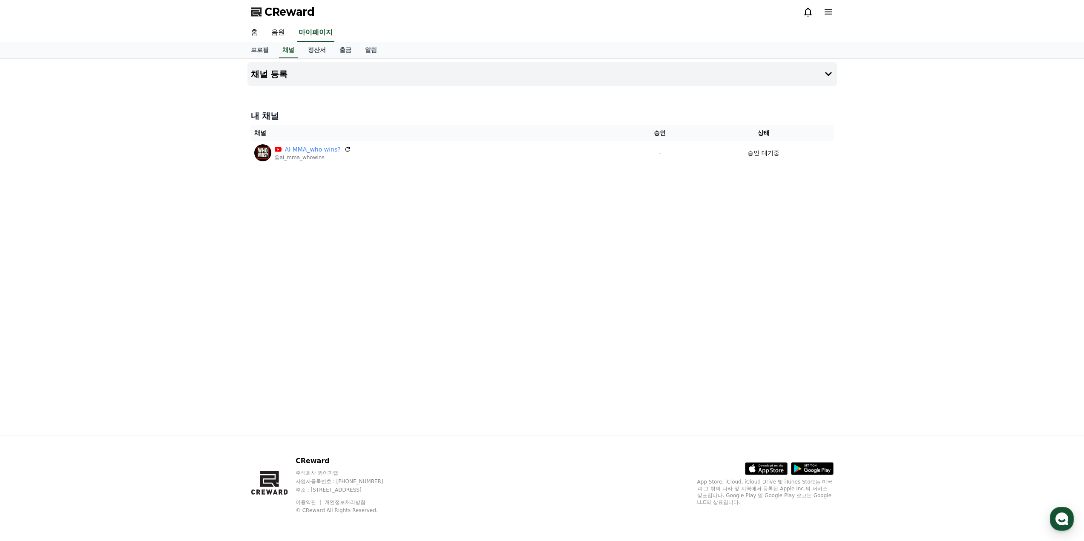
click at [563, 217] on div "채널 등록 내 채널 채널 승인 상태 AI MMA_who wins? @ai_mma_whowins - 승인 대기중" at bounding box center [542, 247] width 596 height 377
click at [261, 52] on link "프로필" at bounding box center [260, 50] width 32 height 16
select select "**********"
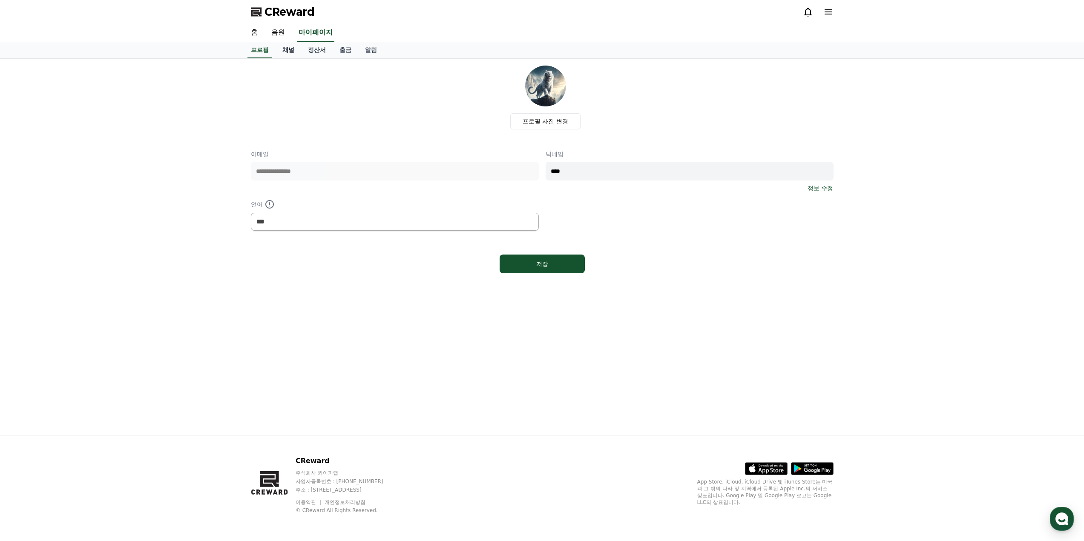
click at [293, 50] on link "채널" at bounding box center [289, 50] width 26 height 16
